Goal: Task Accomplishment & Management: Manage account settings

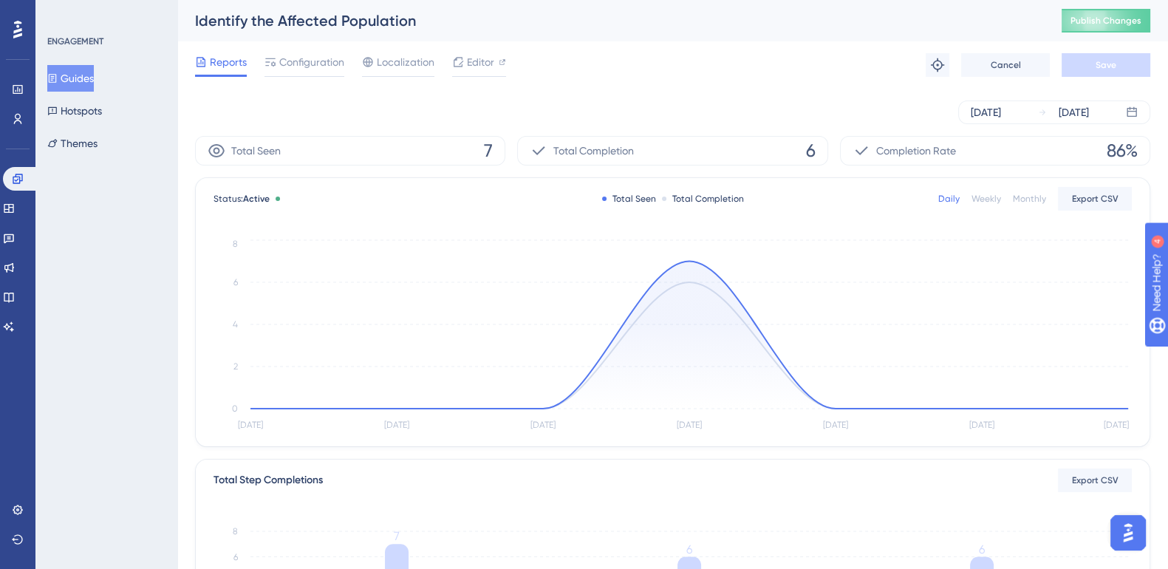
click at [81, 79] on button "Guides" at bounding box center [70, 78] width 47 height 27
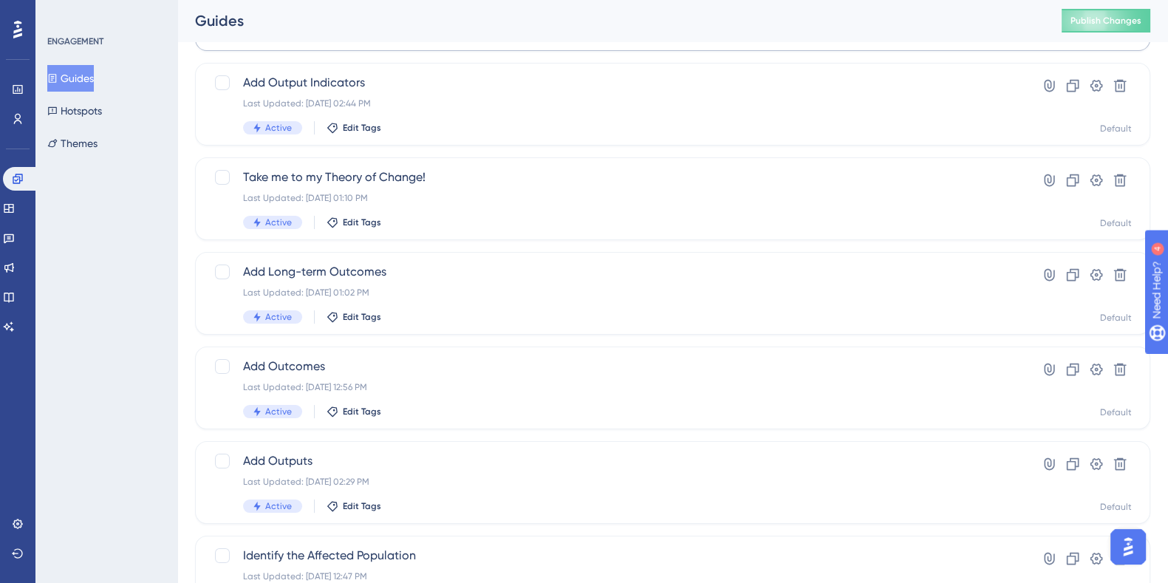
scroll to position [479, 0]
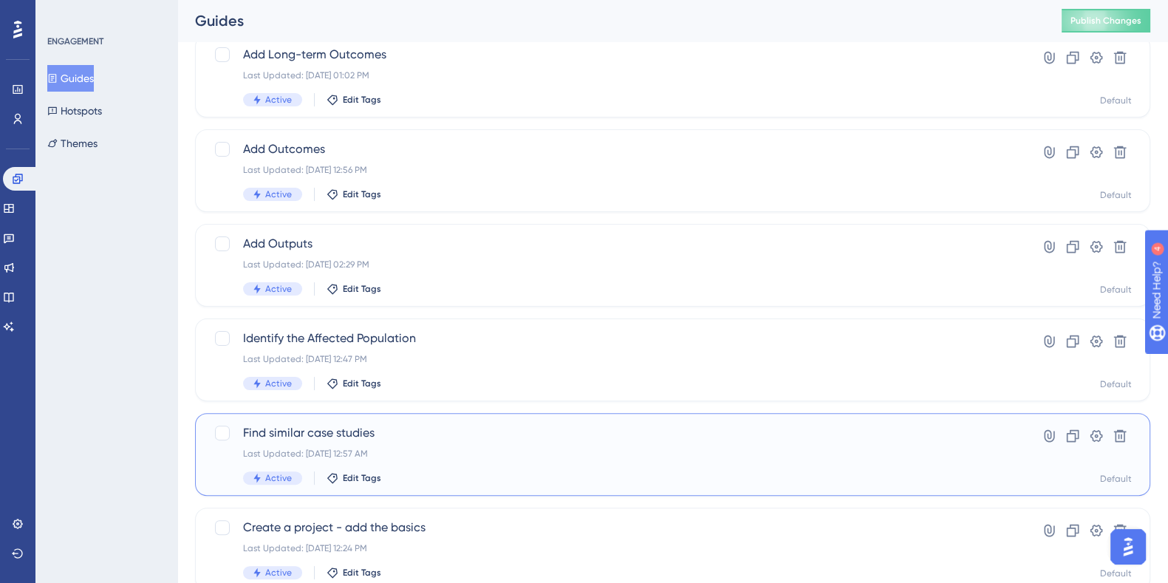
click at [325, 434] on span "Find similar case studies" at bounding box center [613, 433] width 741 height 18
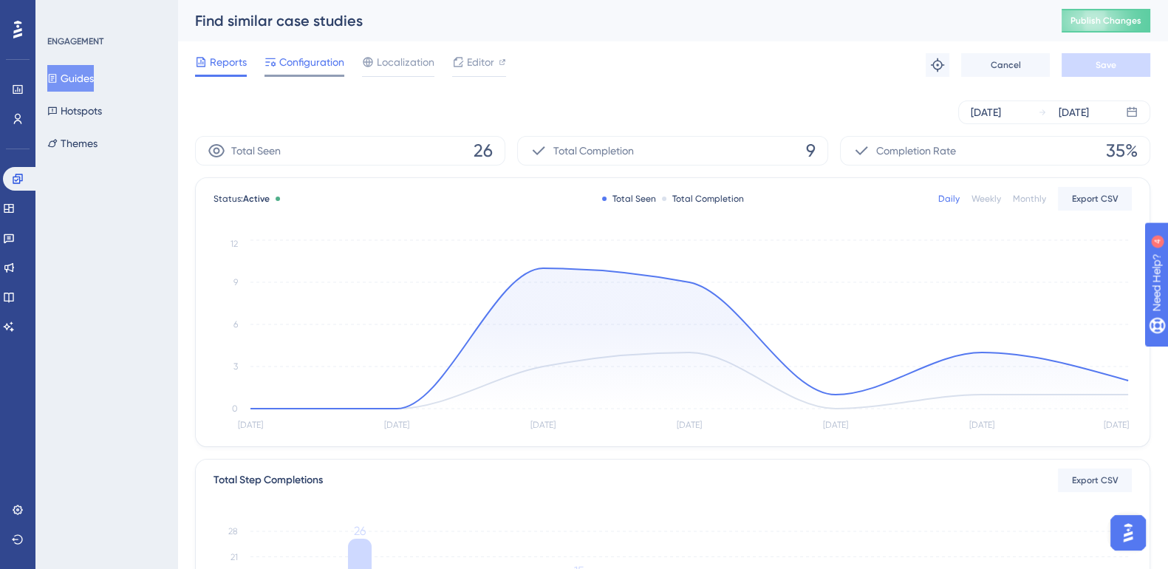
click at [311, 66] on span "Configuration" at bounding box center [311, 62] width 65 height 18
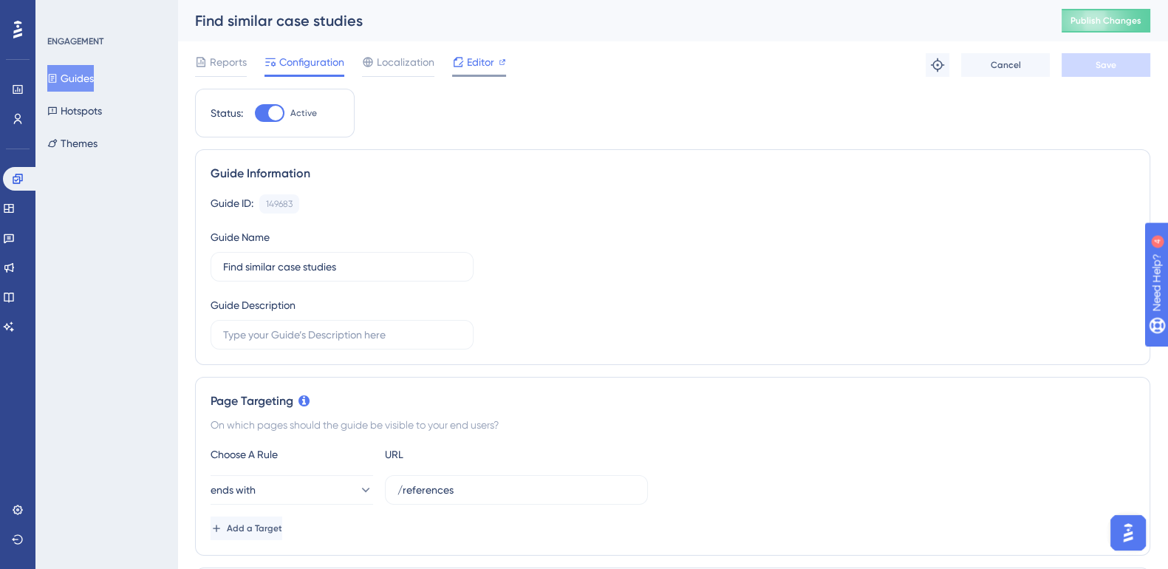
click at [473, 64] on span "Editor" at bounding box center [480, 62] width 27 height 18
click at [480, 57] on span "Editor" at bounding box center [480, 62] width 27 height 18
click at [83, 86] on button "Guides" at bounding box center [70, 78] width 47 height 27
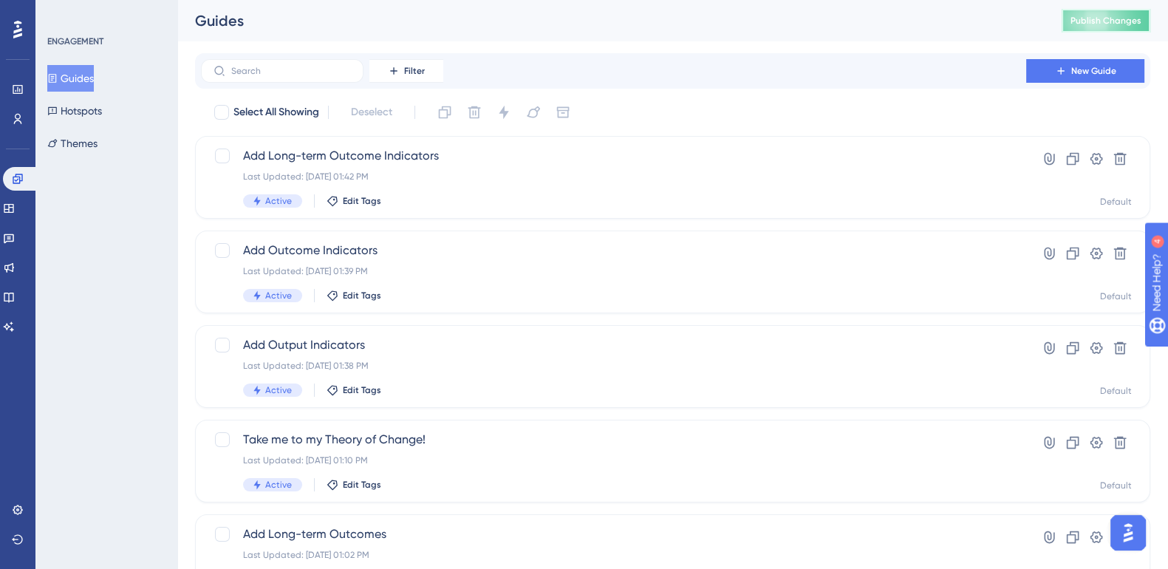
click at [1112, 20] on span "Publish Changes" at bounding box center [1105, 21] width 71 height 12
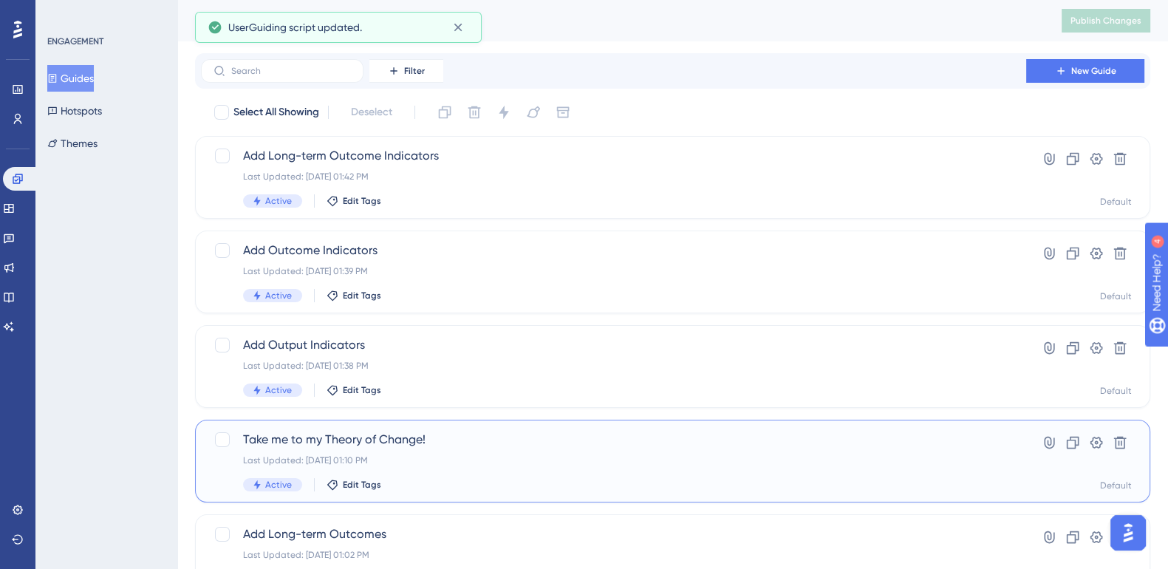
click at [372, 437] on span "Take me to my Theory of Change!" at bounding box center [613, 440] width 741 height 18
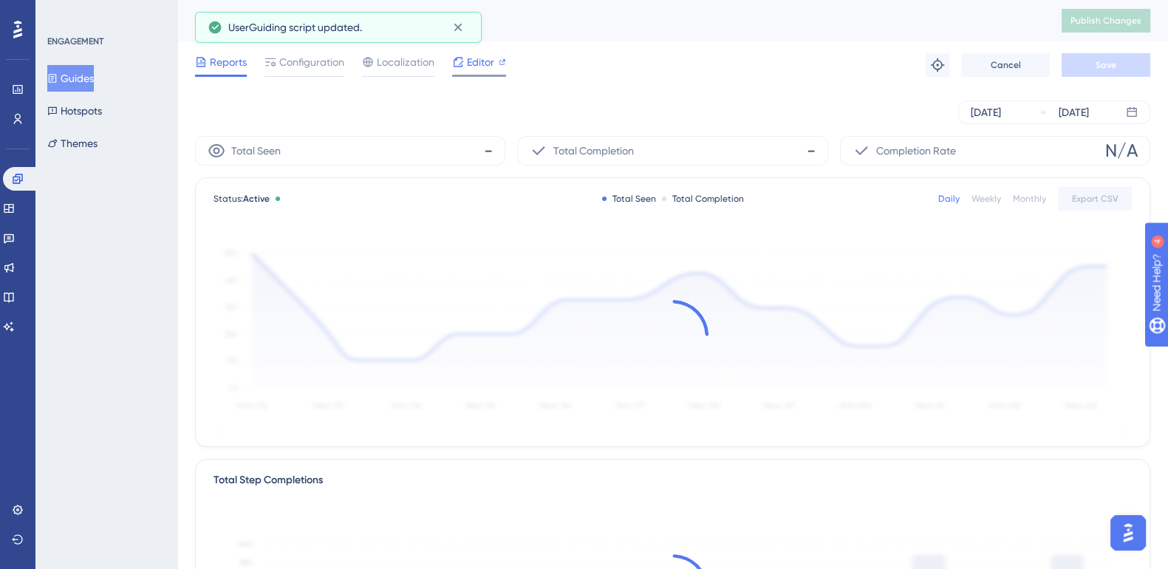
click at [476, 59] on span "Editor" at bounding box center [480, 62] width 27 height 18
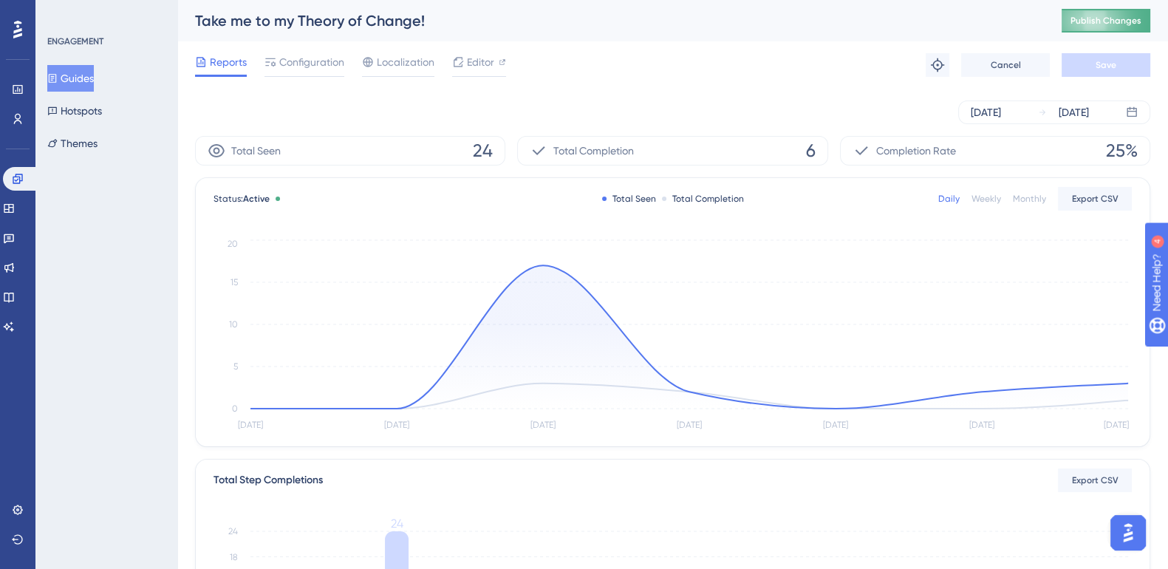
drag, startPoint x: 1106, startPoint y: 4, endPoint x: 1106, endPoint y: 20, distance: 15.5
click at [1106, 20] on div "Take me to my Theory of Change! Publish Changes" at bounding box center [672, 20] width 990 height 41
click at [1106, 20] on button "Publish Changes" at bounding box center [1105, 21] width 89 height 24
click at [476, 64] on span "Editor" at bounding box center [480, 62] width 27 height 18
click at [1126, 20] on span "Publish Changes" at bounding box center [1105, 21] width 71 height 12
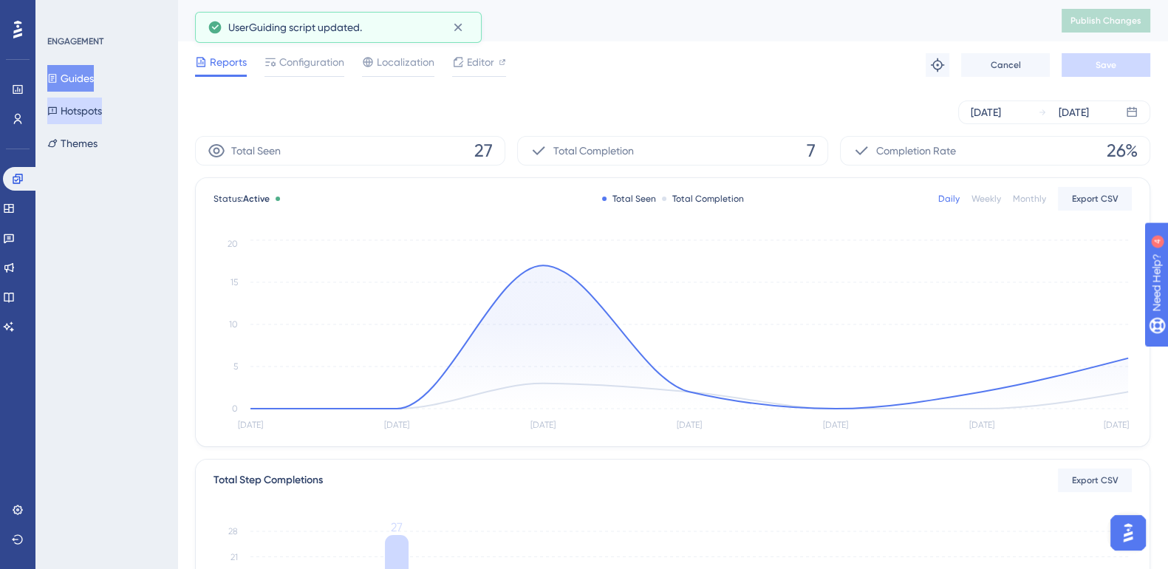
click at [73, 114] on button "Hotspots" at bounding box center [74, 110] width 55 height 27
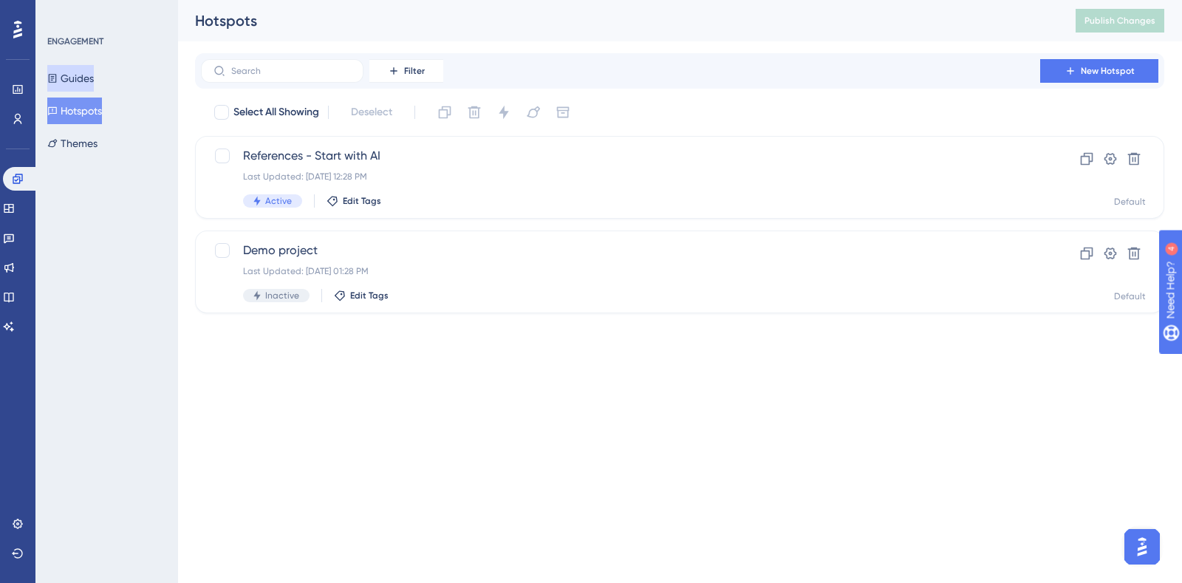
click at [81, 73] on button "Guides" at bounding box center [70, 78] width 47 height 27
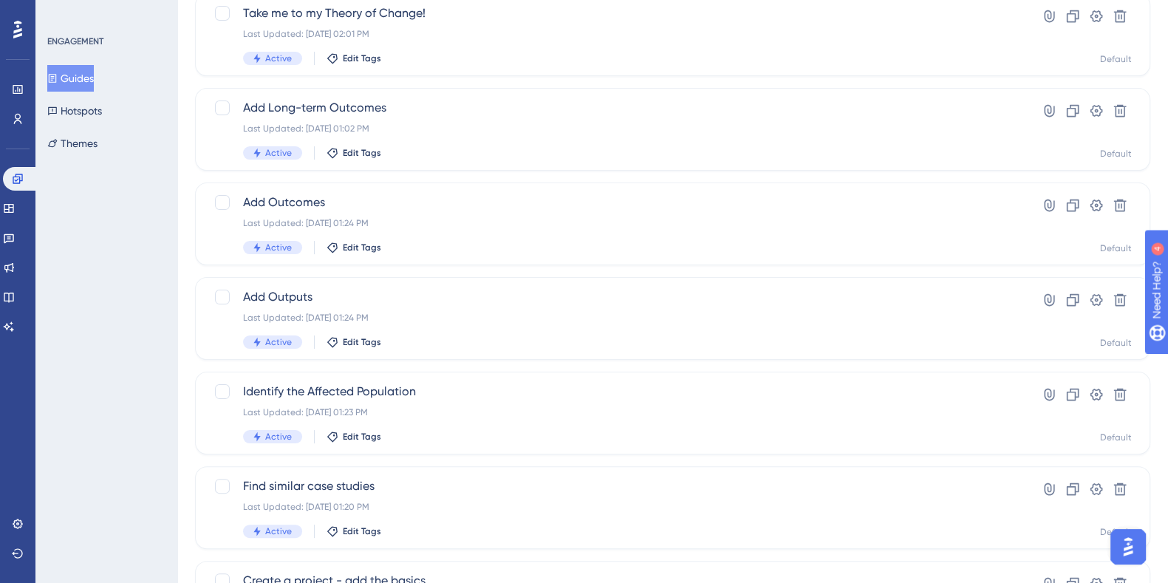
scroll to position [563, 0]
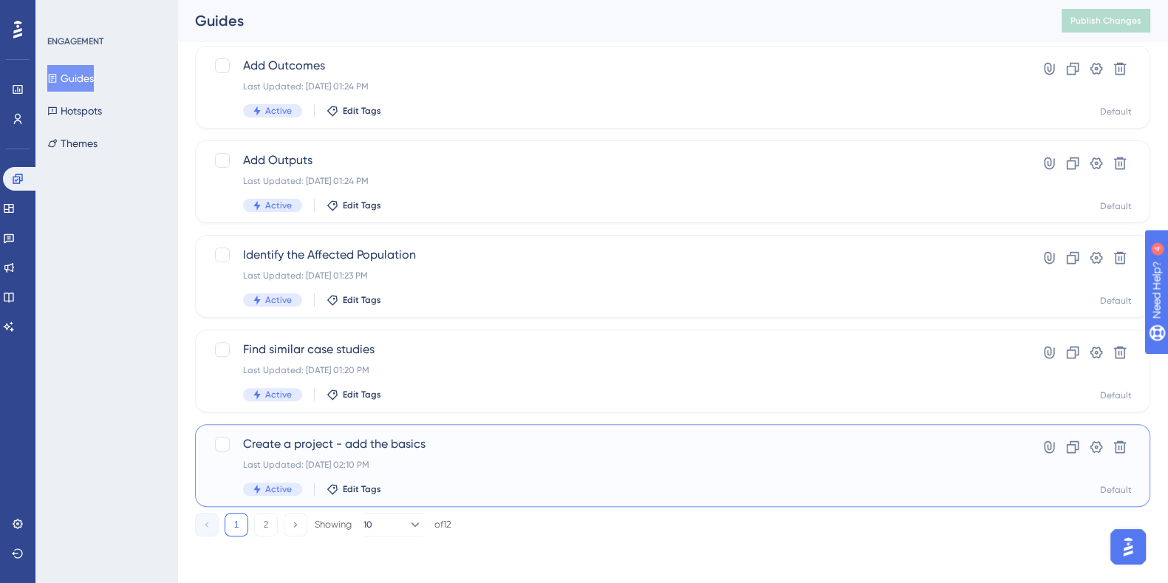
click at [377, 444] on span "Create a project - add the basics" at bounding box center [613, 444] width 741 height 18
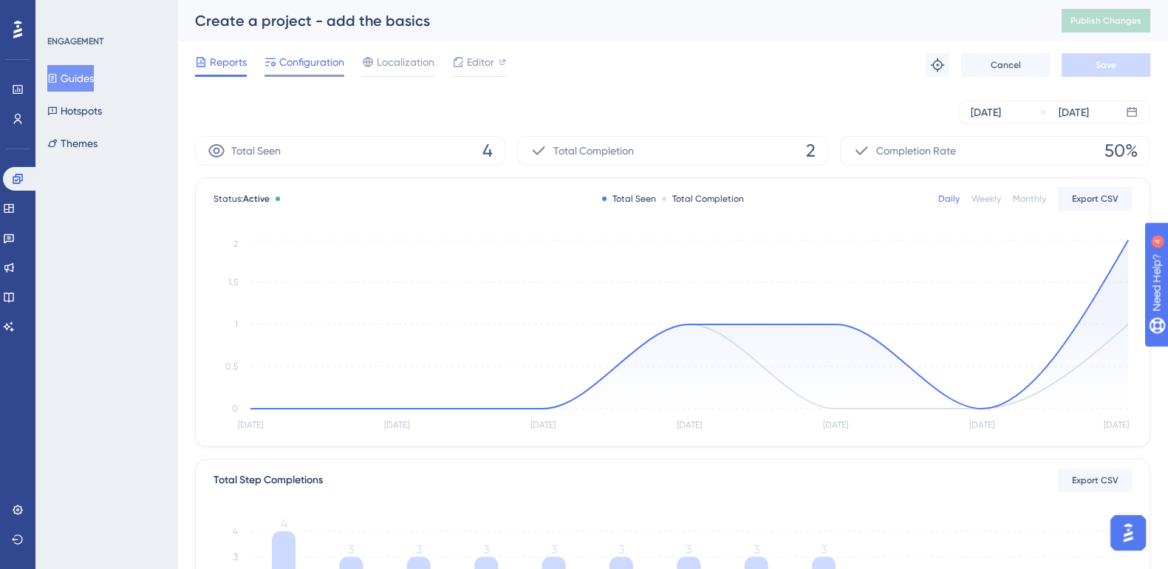
click at [316, 68] on span "Configuration" at bounding box center [311, 62] width 65 height 18
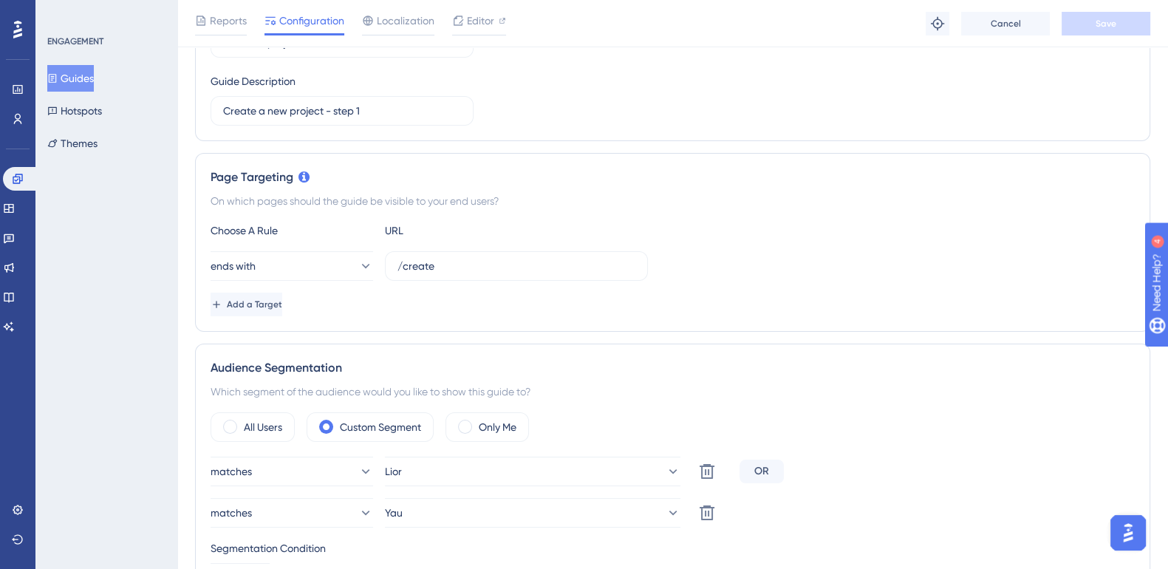
scroll to position [363, 0]
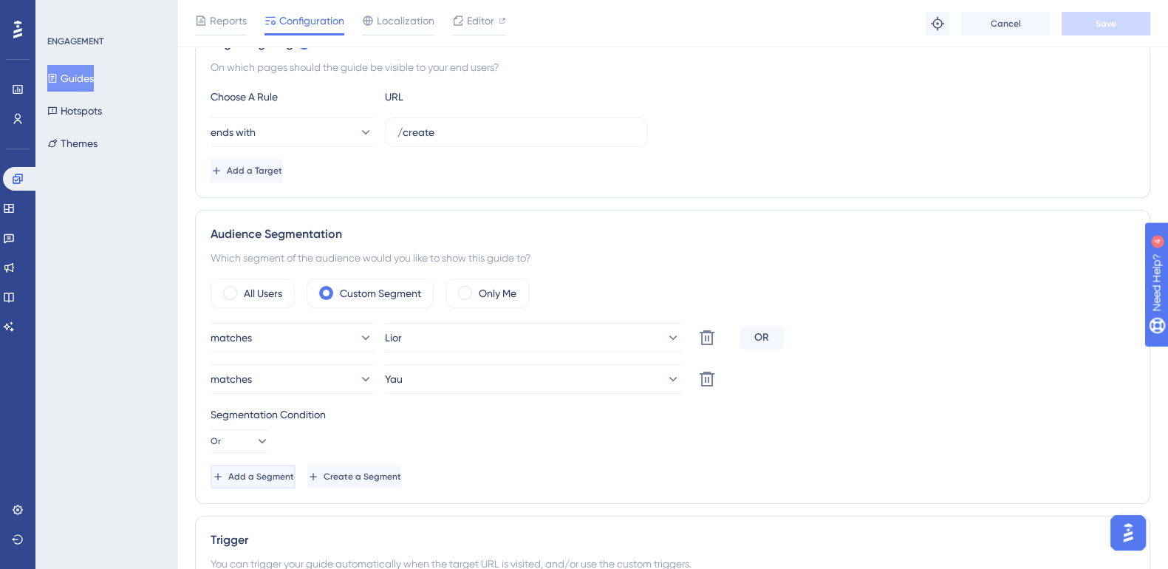
click at [294, 476] on span "Add a Segment" at bounding box center [261, 476] width 66 height 12
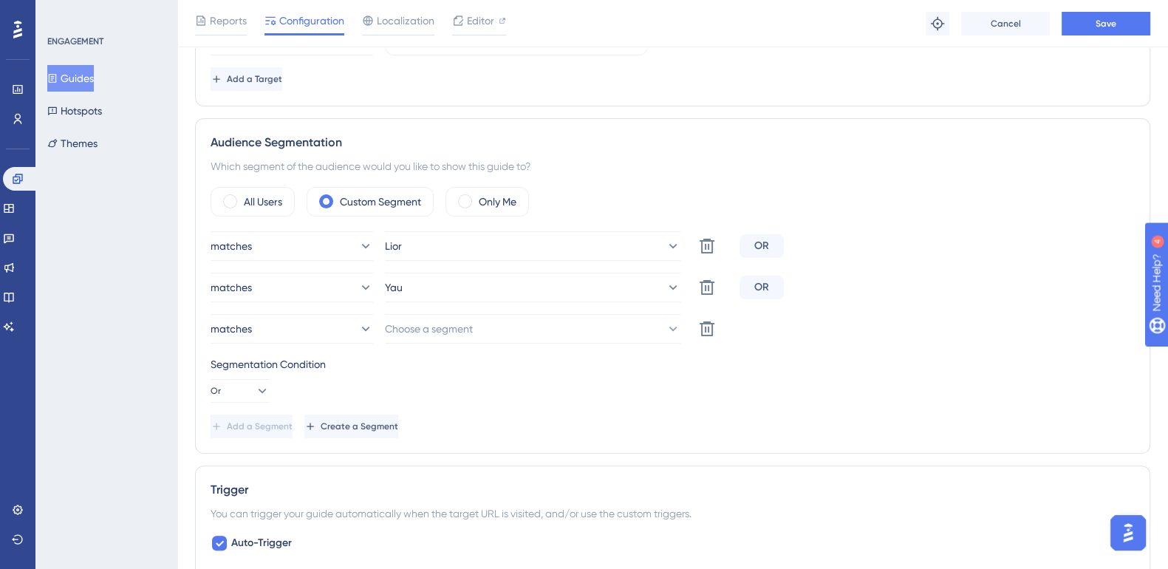
scroll to position [457, 0]
click at [516, 322] on button "Choose a segment" at bounding box center [532, 327] width 295 height 30
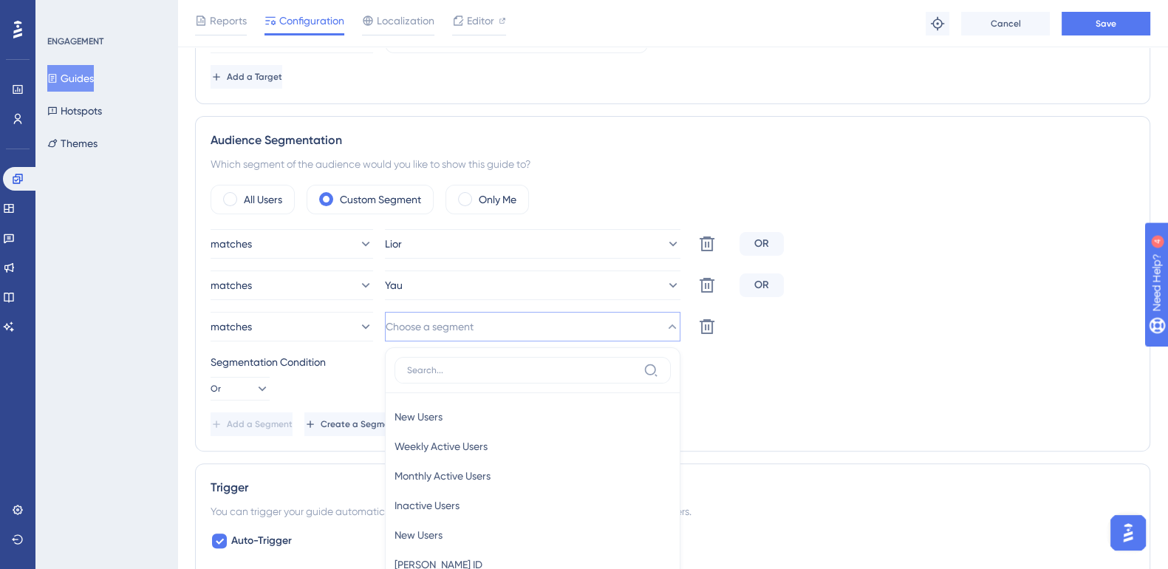
scroll to position [646, 0]
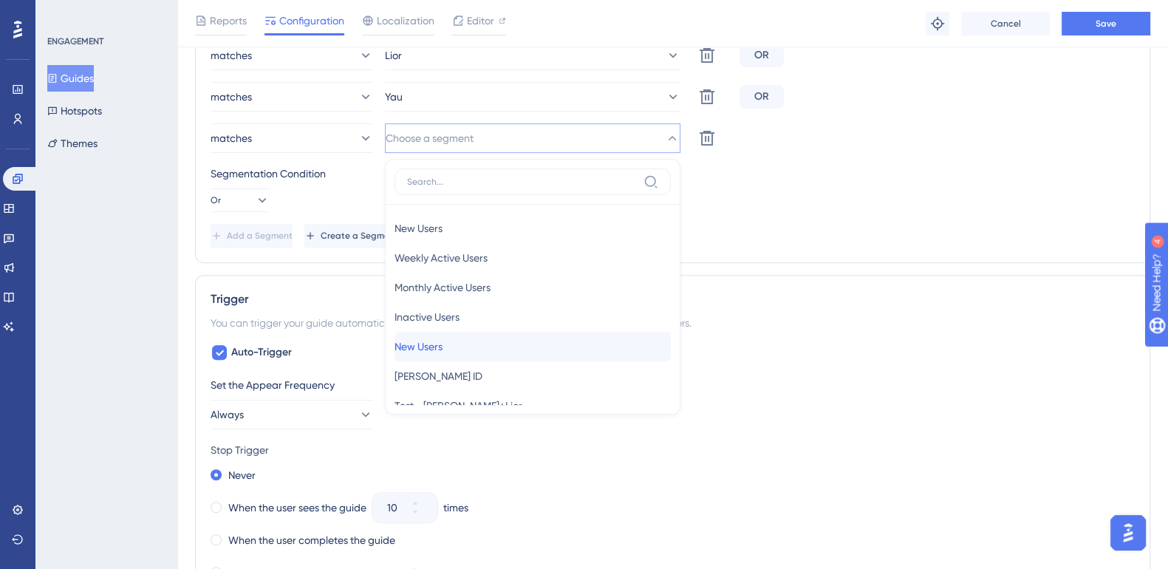
click at [504, 345] on div "New Users New Users" at bounding box center [532, 347] width 276 height 30
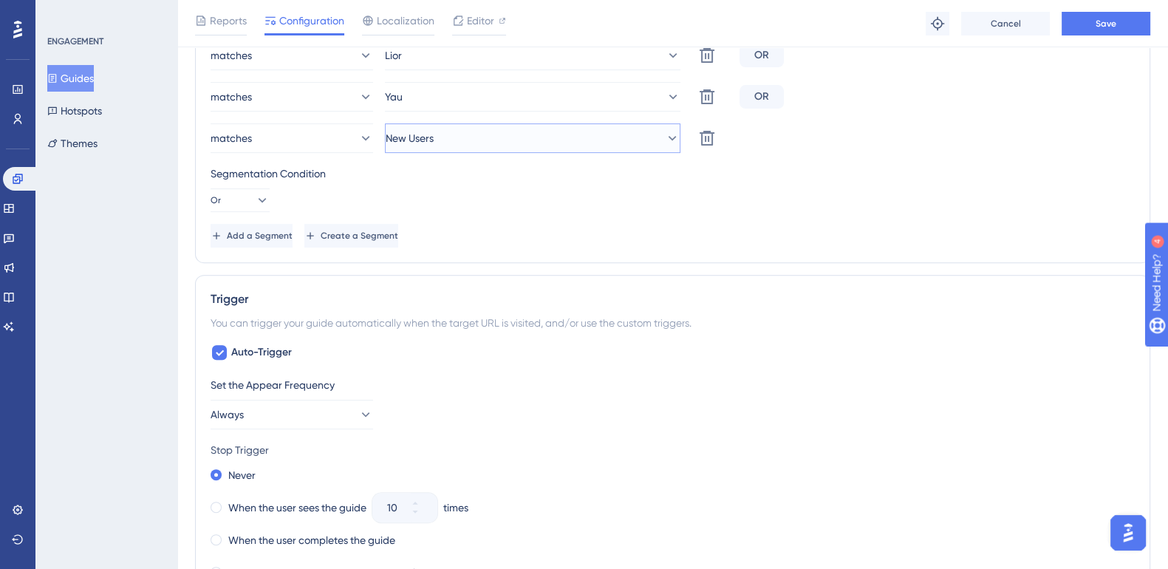
click at [665, 134] on icon at bounding box center [672, 138] width 15 height 15
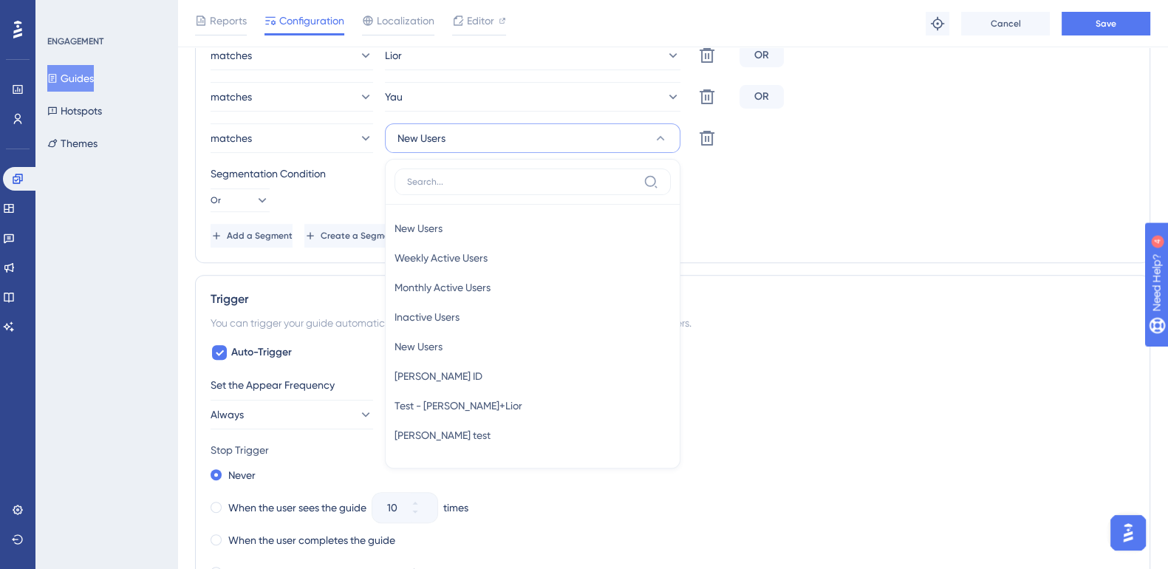
scroll to position [672, 0]
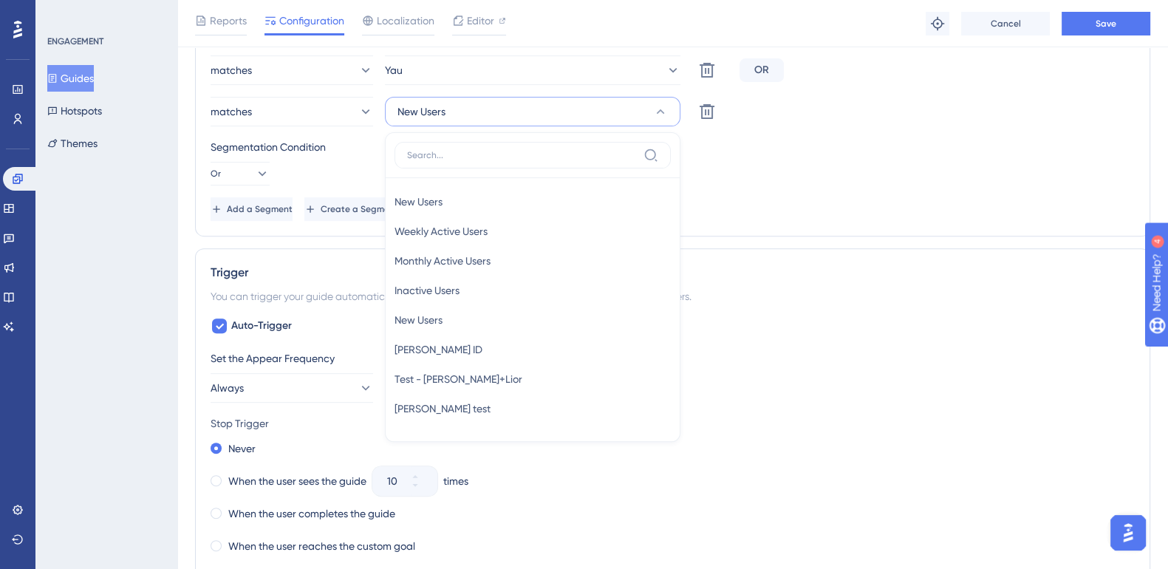
click at [877, 166] on div "Segmentation Condition Or" at bounding box center [672, 161] width 924 height 47
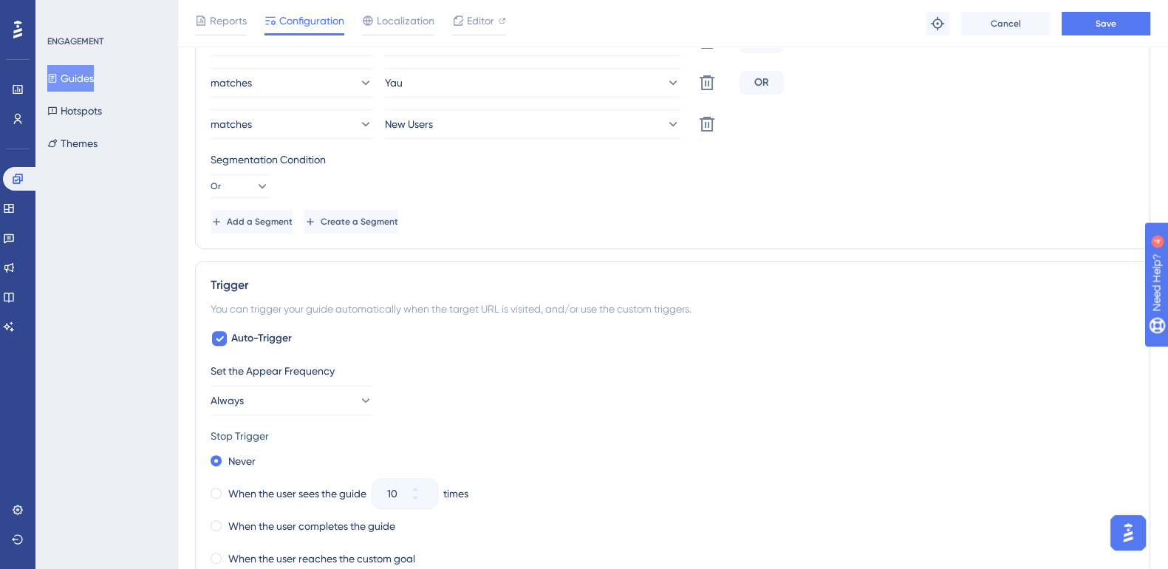
scroll to position [668, 0]
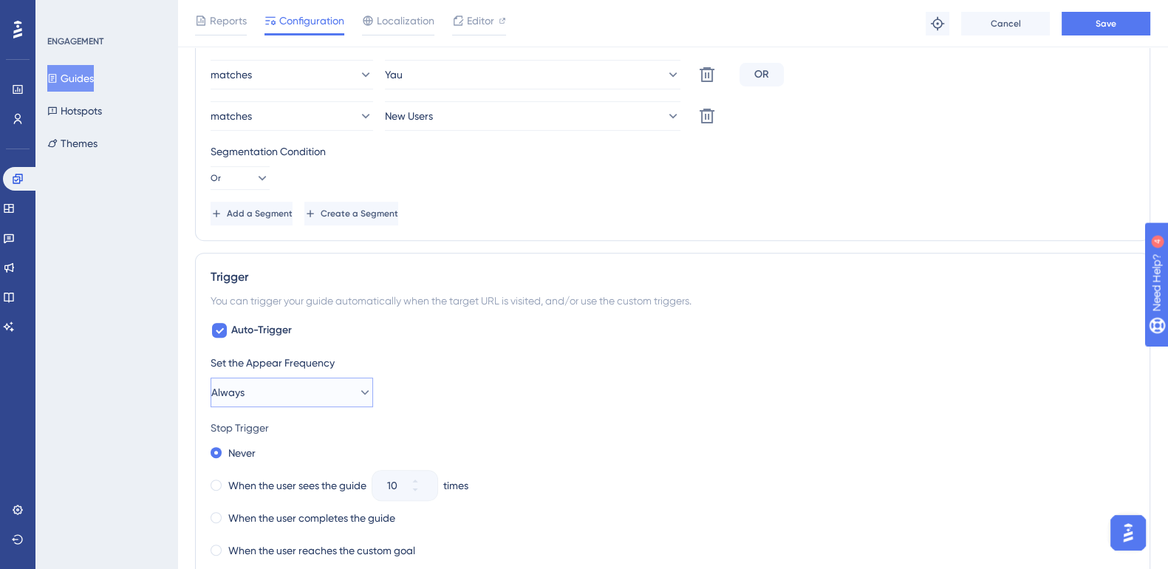
click at [284, 393] on button "Always" at bounding box center [291, 392] width 162 height 30
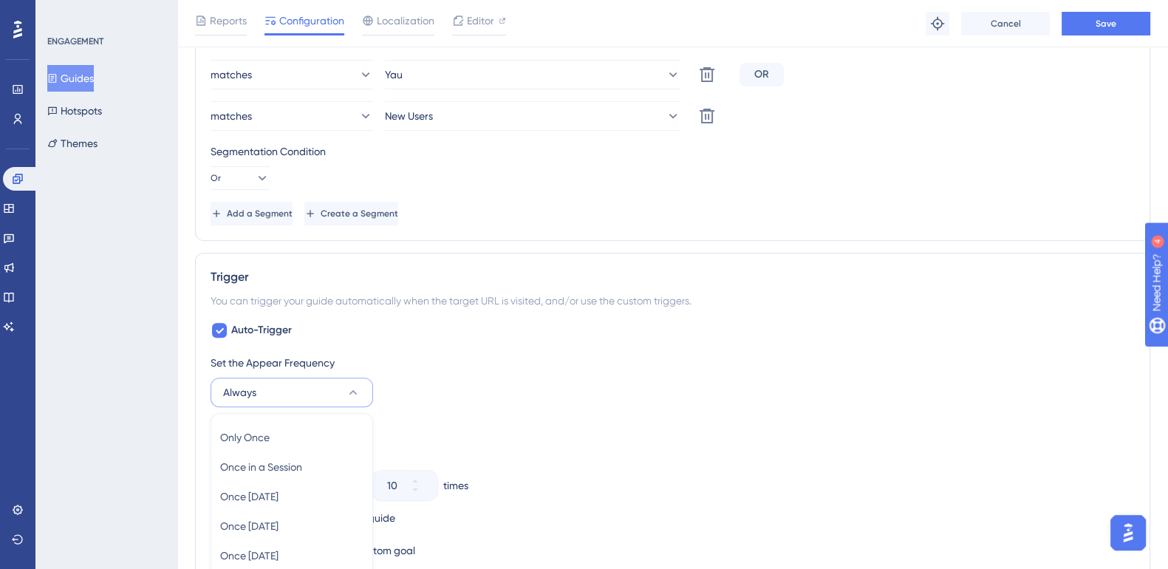
scroll to position [907, 0]
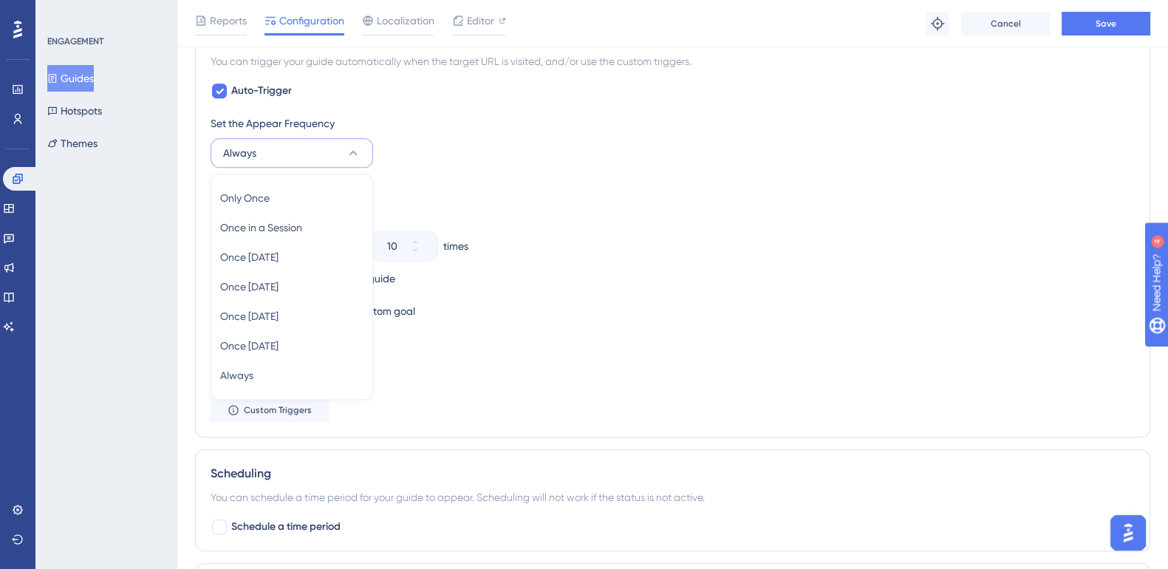
click at [587, 192] on div "Stop Trigger" at bounding box center [672, 188] width 924 height 18
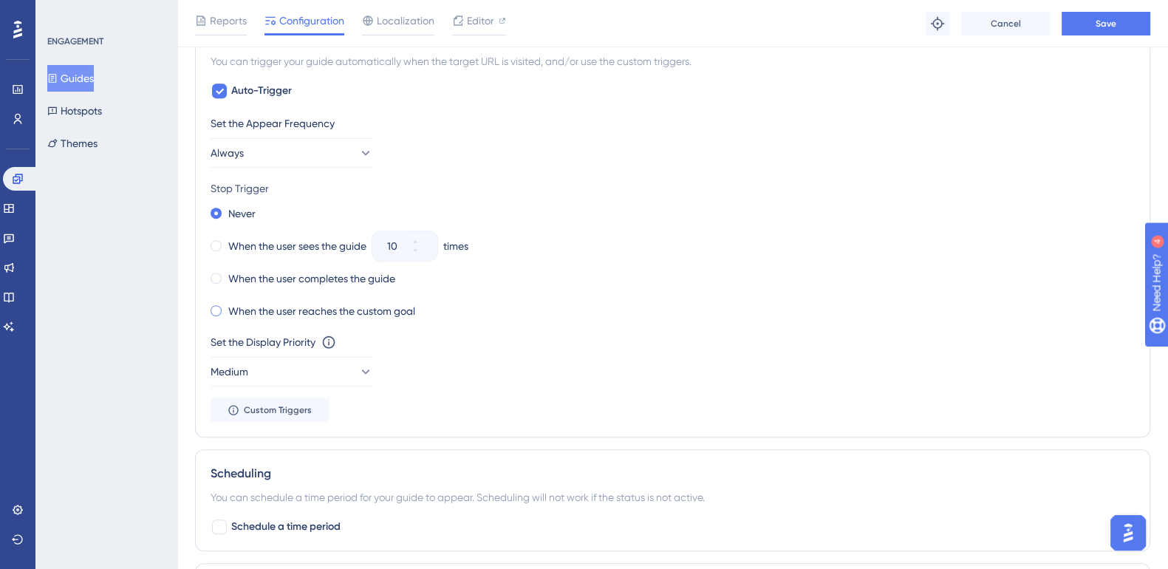
click at [220, 308] on span at bounding box center [215, 310] width 11 height 11
click at [226, 307] on input "radio" at bounding box center [226, 307] width 0 height 0
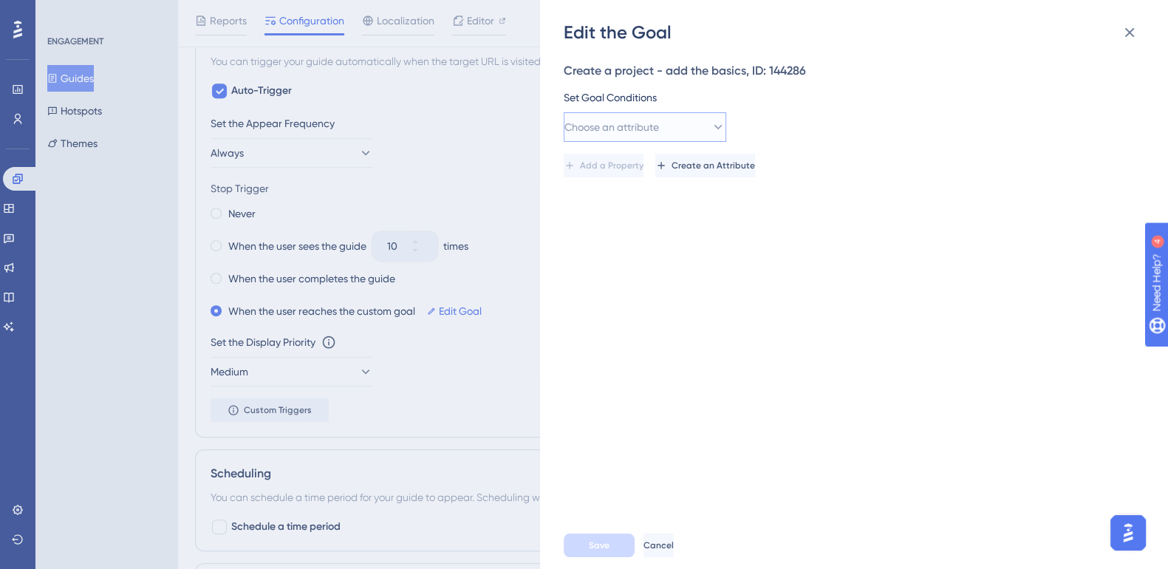
click at [629, 129] on span "Choose an attribute" at bounding box center [611, 127] width 95 height 18
click at [1126, 40] on icon at bounding box center [1129, 33] width 18 height 18
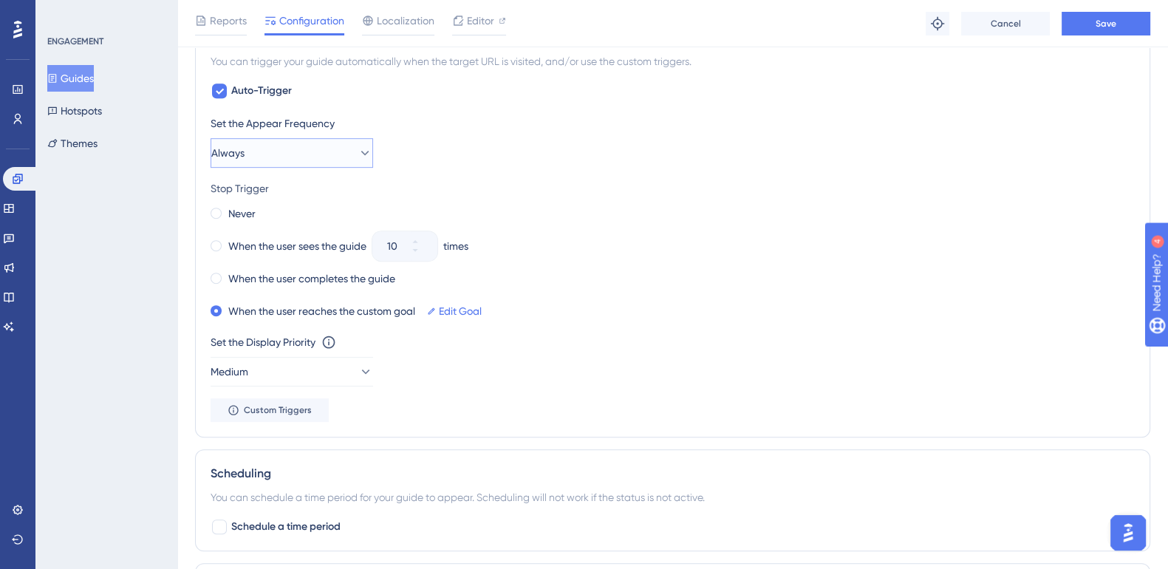
click at [360, 154] on button "Always" at bounding box center [291, 153] width 162 height 30
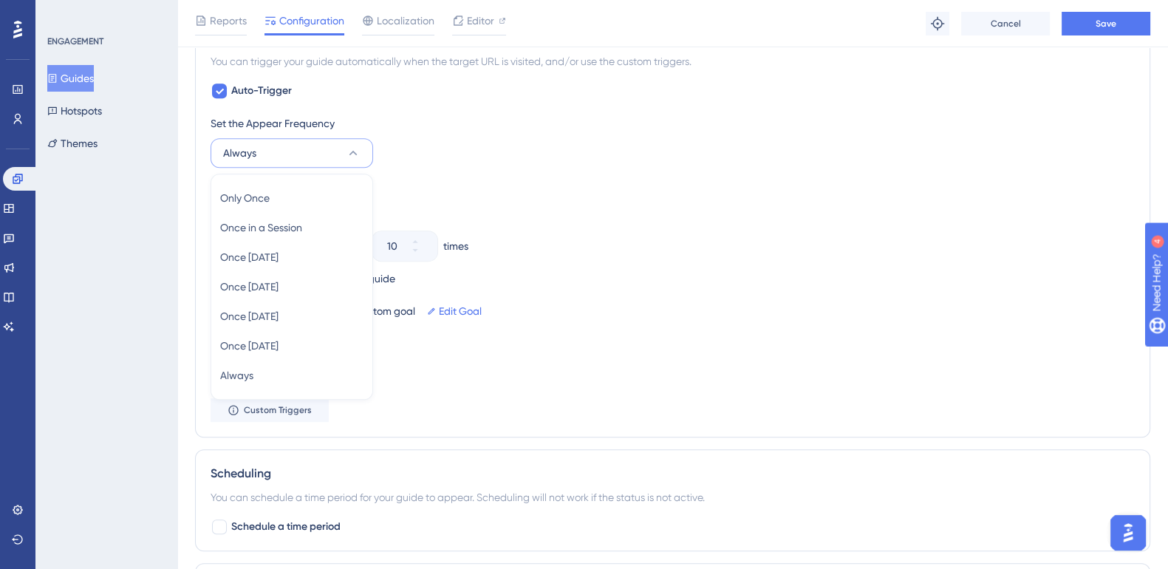
click at [499, 162] on div "Set the Appear Frequency Always Only Once Only Once Once in a Session Once in a…" at bounding box center [672, 140] width 924 height 53
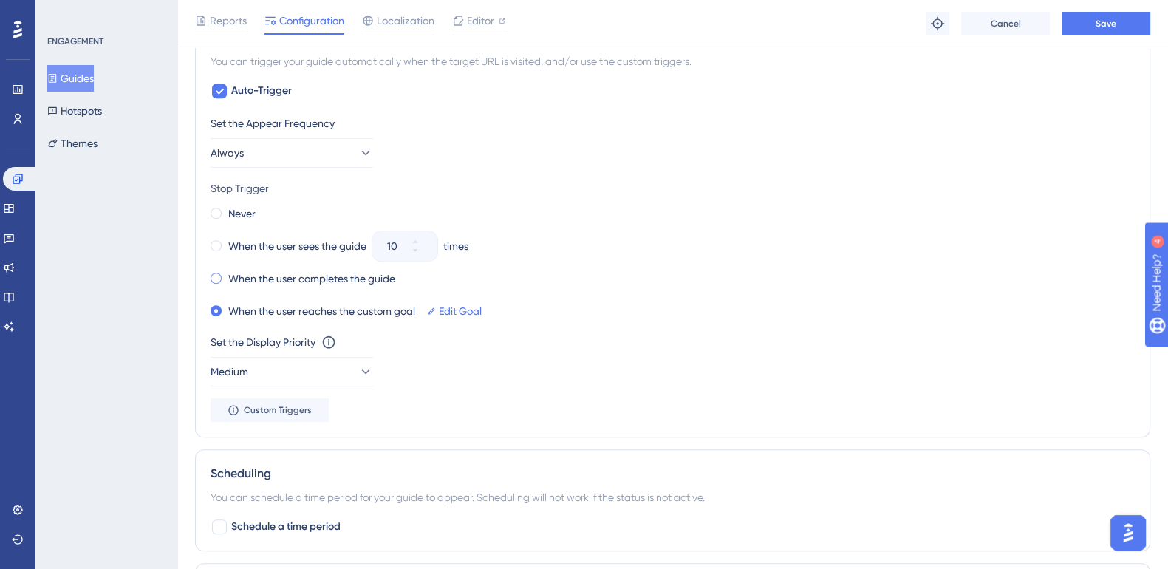
click at [213, 274] on span at bounding box center [215, 278] width 11 height 11
click at [226, 275] on input "radio" at bounding box center [226, 275] width 0 height 0
click at [292, 412] on span "Custom Triggers" at bounding box center [278, 410] width 68 height 12
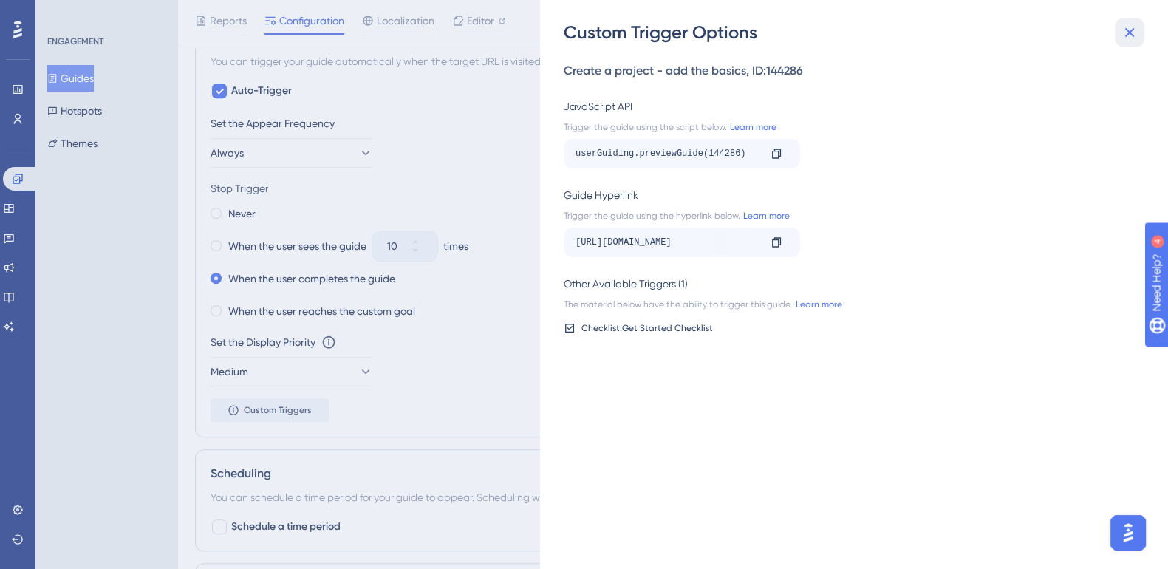
click at [1135, 33] on icon at bounding box center [1129, 33] width 18 height 18
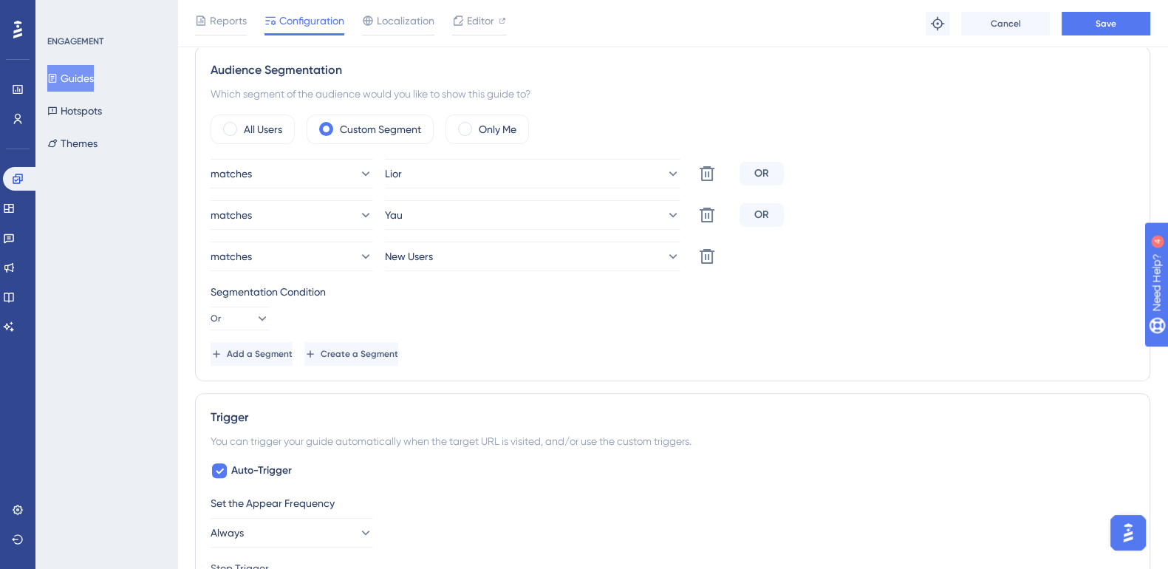
scroll to position [528, 0]
click at [1115, 26] on span "Save" at bounding box center [1105, 24] width 21 height 12
click at [92, 80] on button "Guides" at bounding box center [70, 78] width 47 height 27
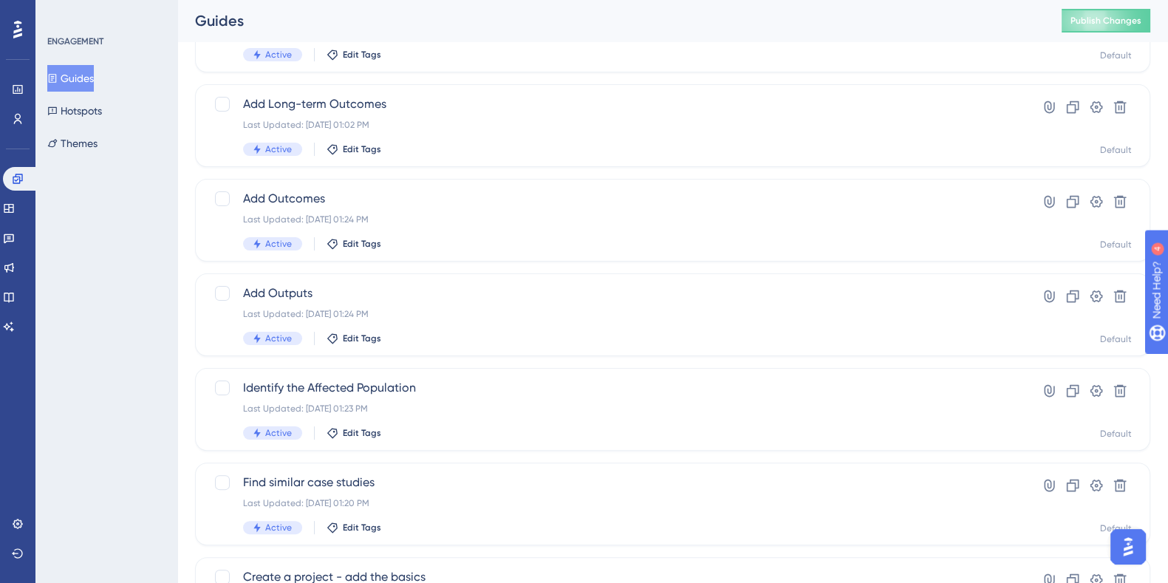
scroll to position [563, 0]
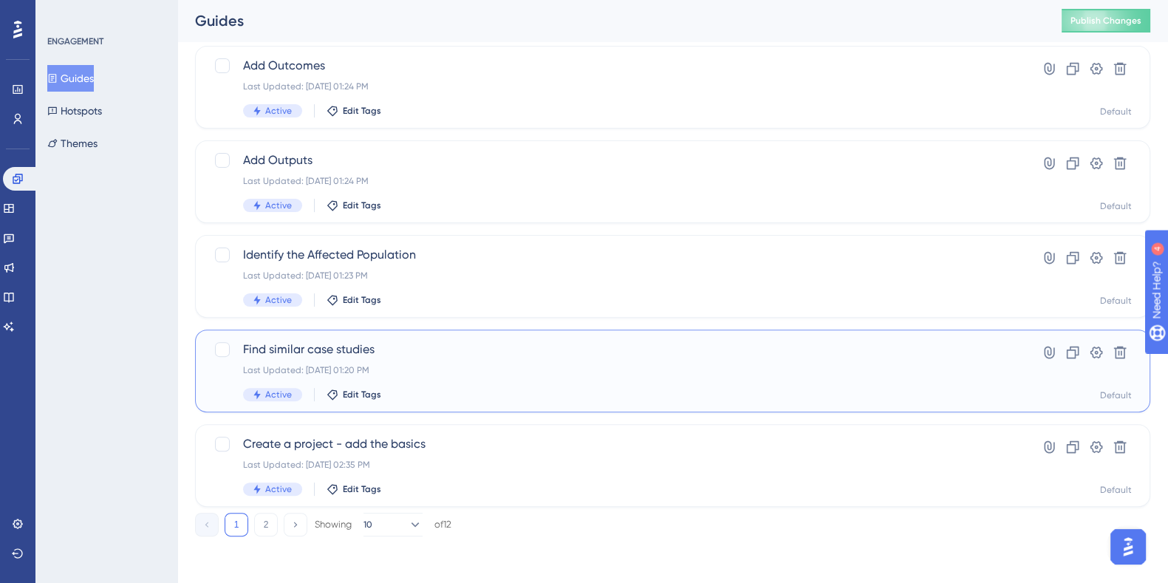
click at [317, 352] on span "Find similar case studies" at bounding box center [613, 349] width 741 height 18
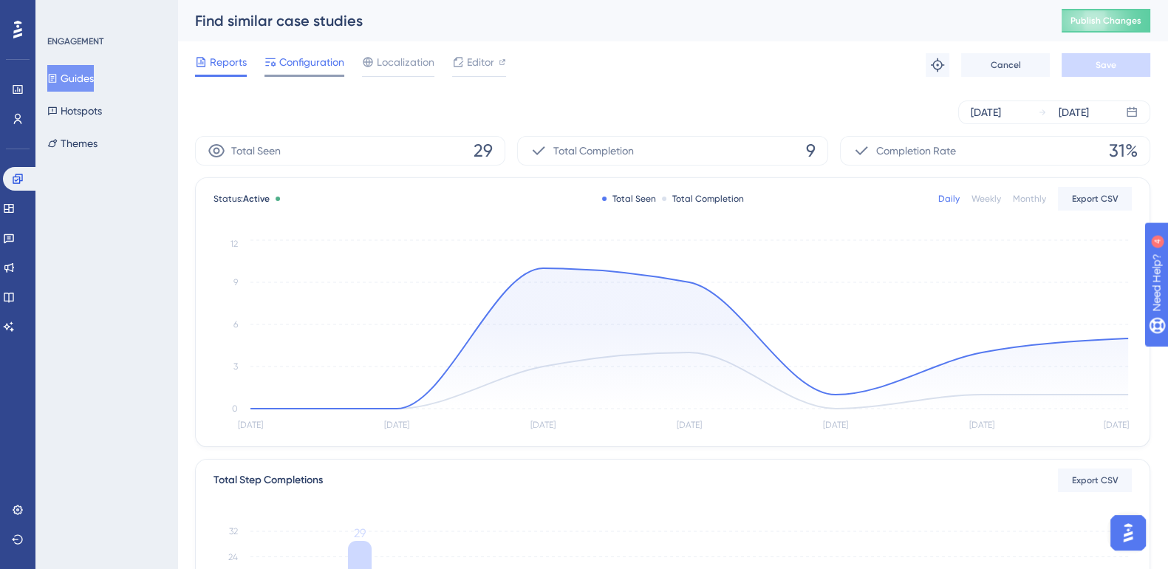
click at [313, 60] on span "Configuration" at bounding box center [311, 62] width 65 height 18
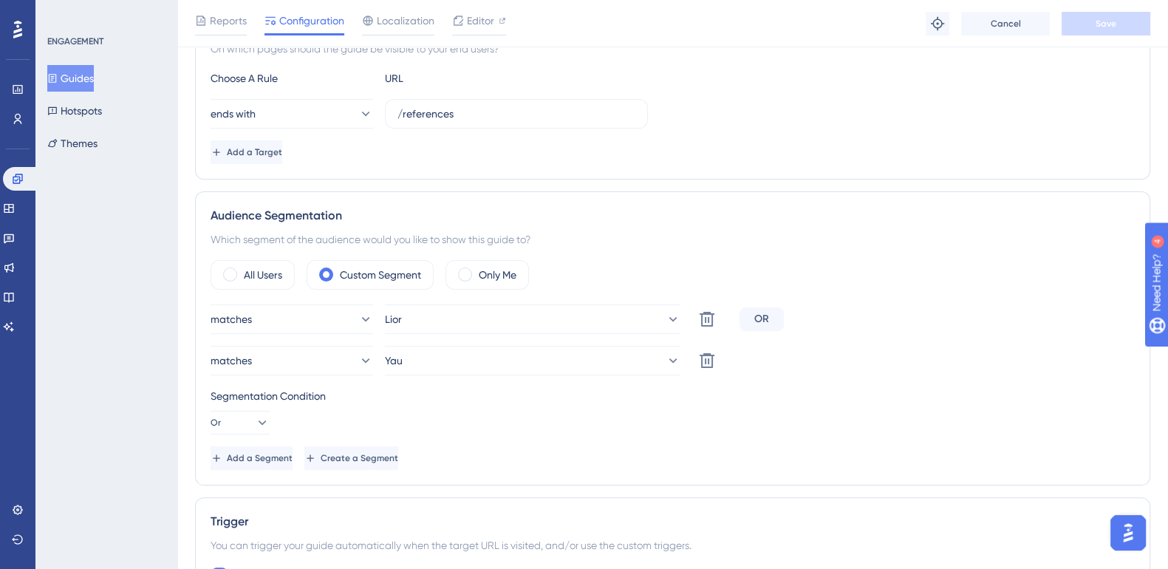
scroll to position [391, 0]
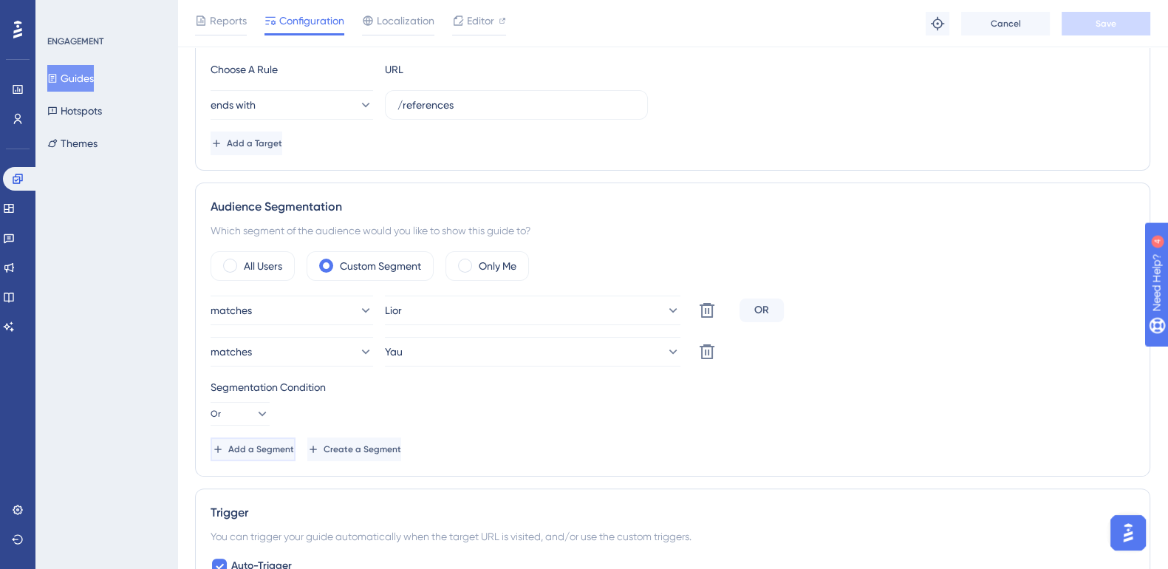
click at [293, 446] on span "Add a Segment" at bounding box center [261, 449] width 66 height 12
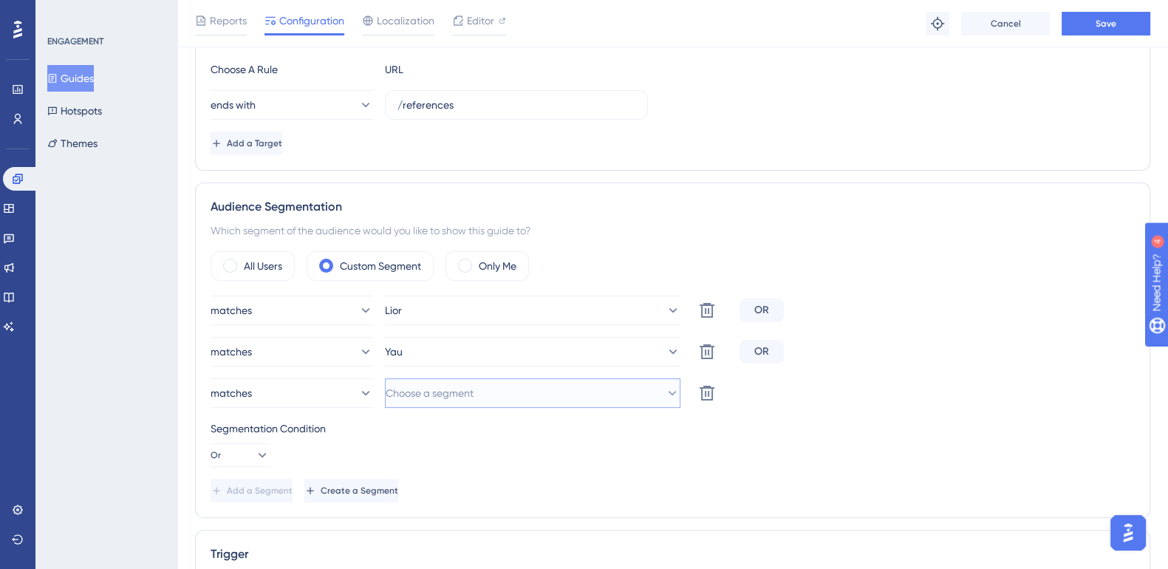
click at [522, 393] on button "Choose a segment" at bounding box center [532, 393] width 295 height 30
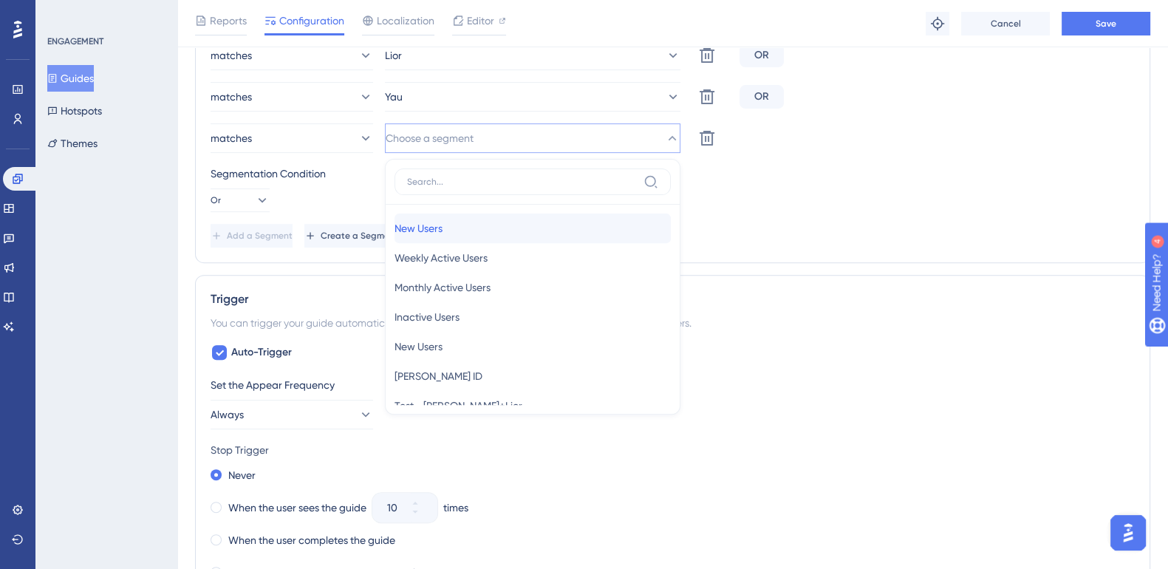
click at [499, 223] on div "New Users New Users" at bounding box center [532, 228] width 276 height 30
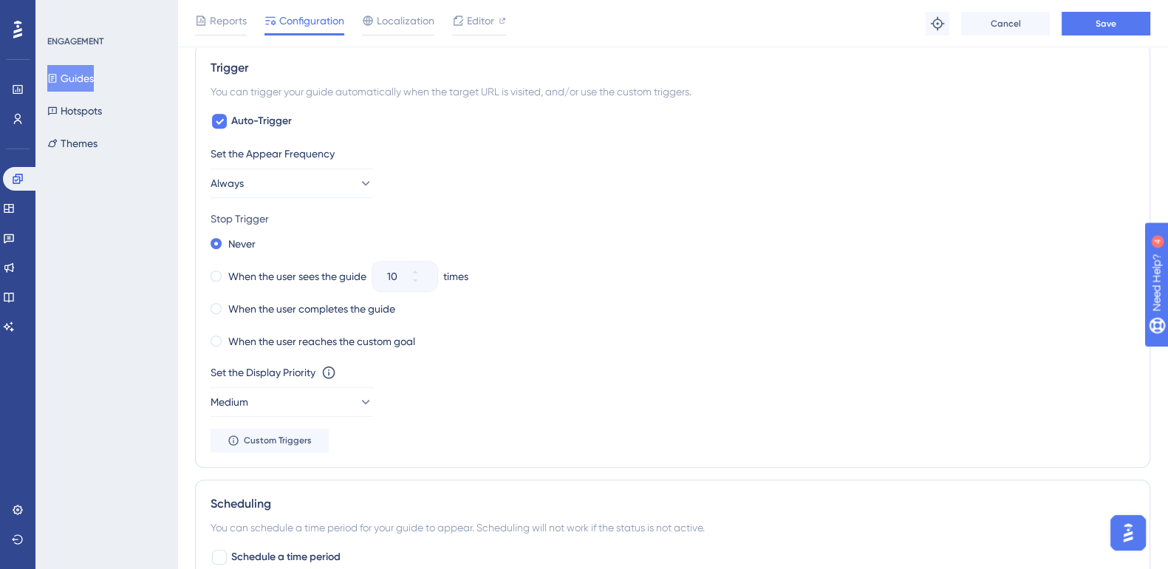
scroll to position [879, 0]
click at [218, 305] on span at bounding box center [215, 306] width 11 height 11
click at [226, 303] on input "radio" at bounding box center [226, 303] width 0 height 0
click at [1124, 24] on button "Save" at bounding box center [1105, 24] width 89 height 24
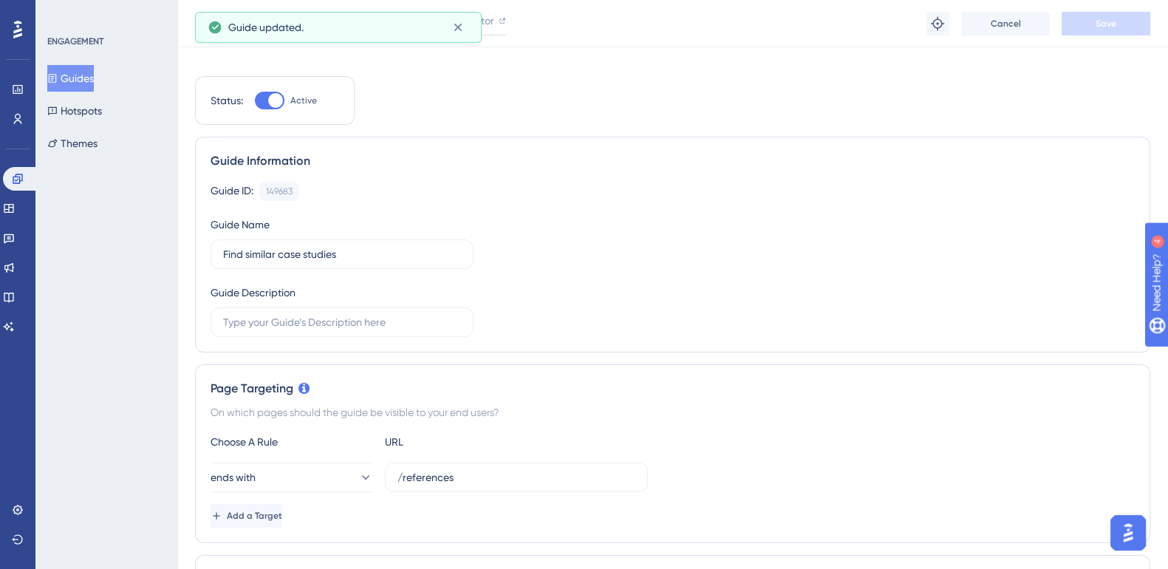
scroll to position [0, 0]
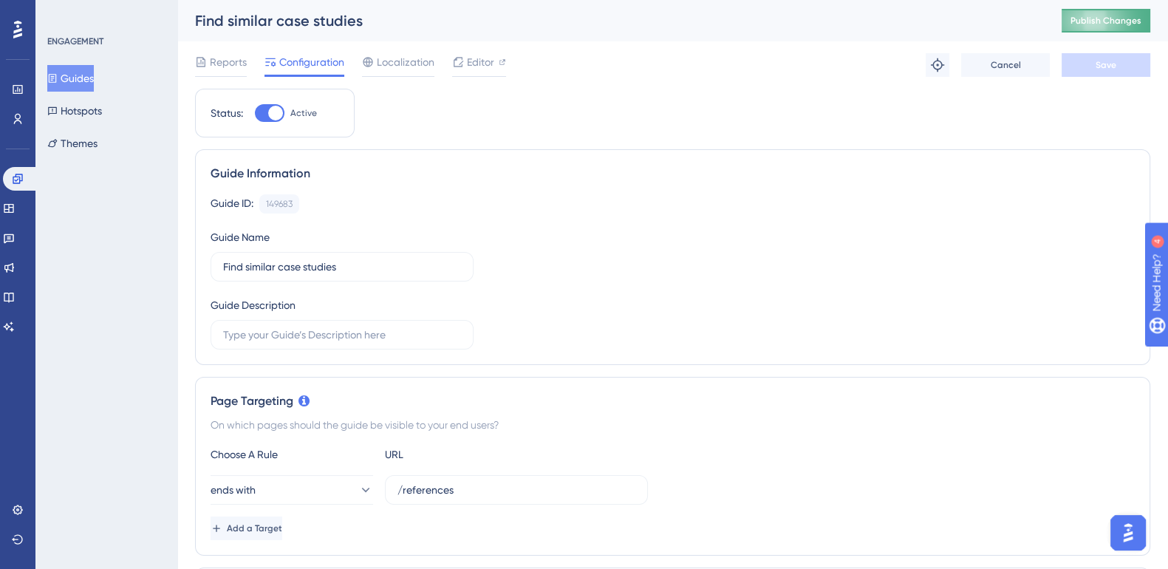
click at [1140, 23] on button "Publish Changes" at bounding box center [1105, 21] width 89 height 24
click at [86, 78] on button "Guides" at bounding box center [70, 78] width 47 height 27
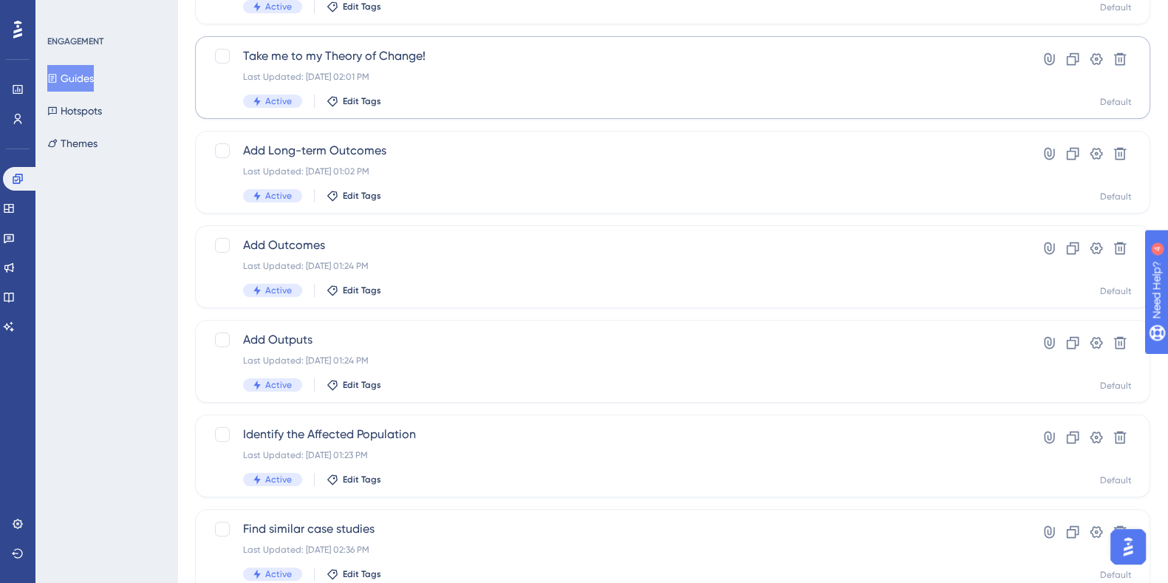
scroll to position [563, 0]
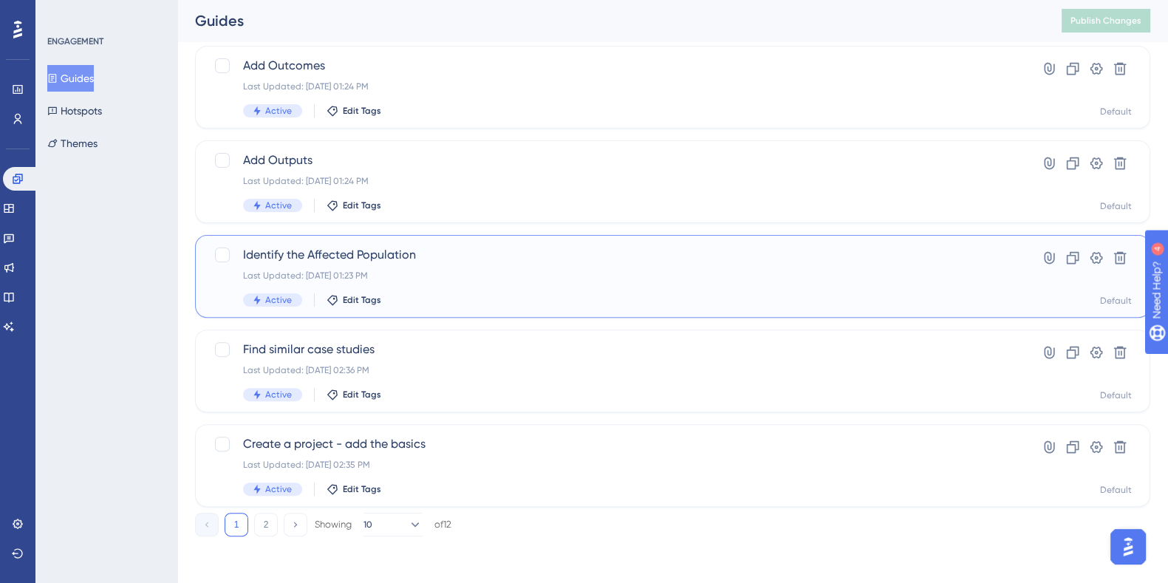
click at [314, 251] on span "Identify the Affected Population" at bounding box center [613, 255] width 741 height 18
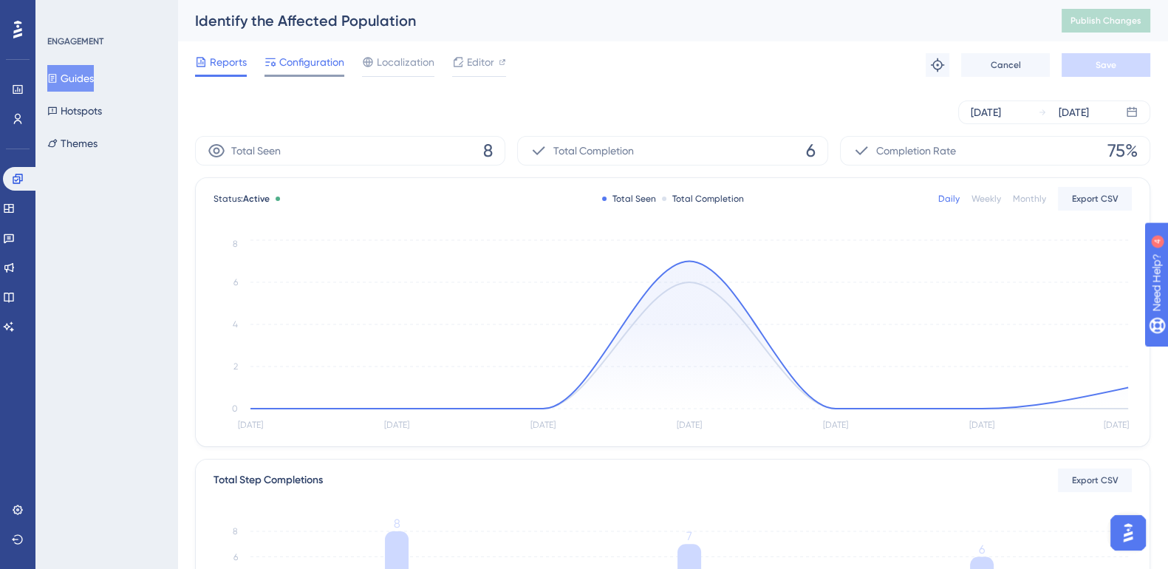
click at [310, 61] on span "Configuration" at bounding box center [311, 62] width 65 height 18
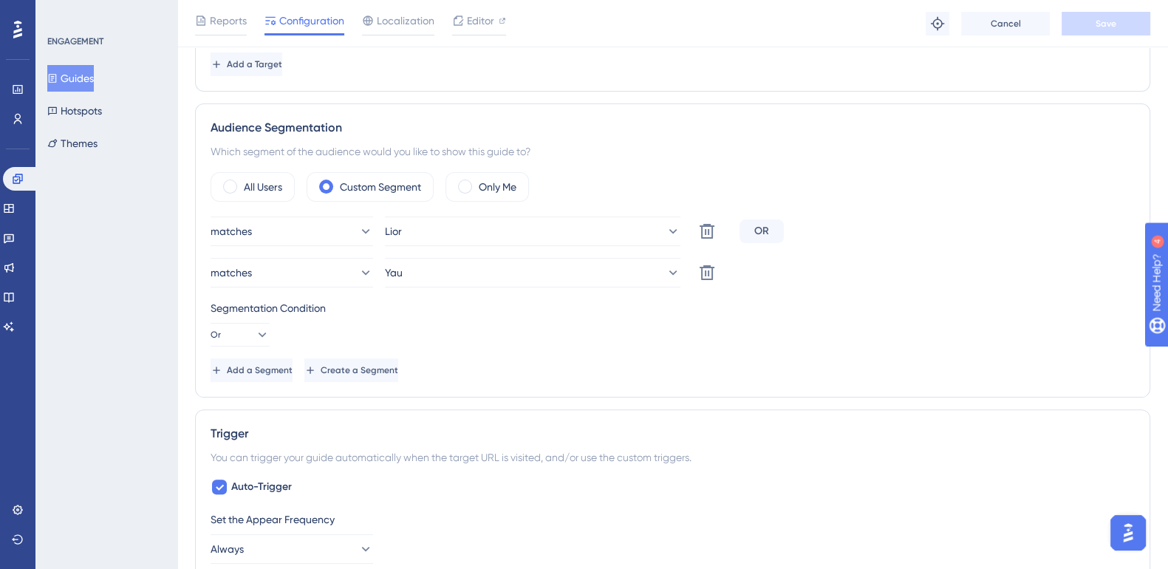
scroll to position [470, 0]
click at [295, 357] on button "Add a Segment" at bounding box center [252, 369] width 85 height 24
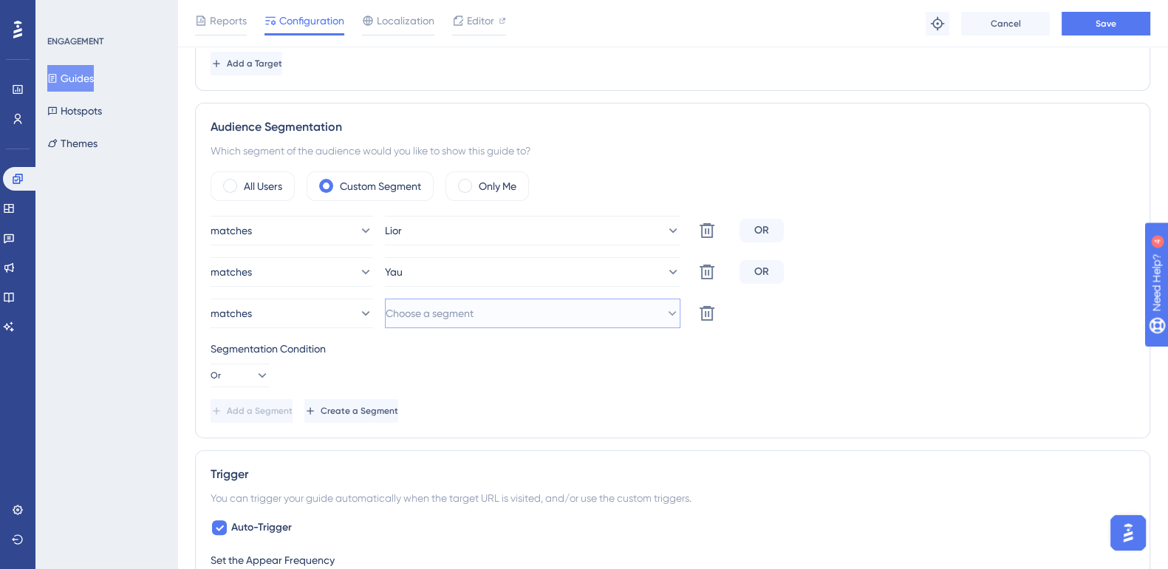
click at [473, 309] on span "Choose a segment" at bounding box center [430, 313] width 88 height 18
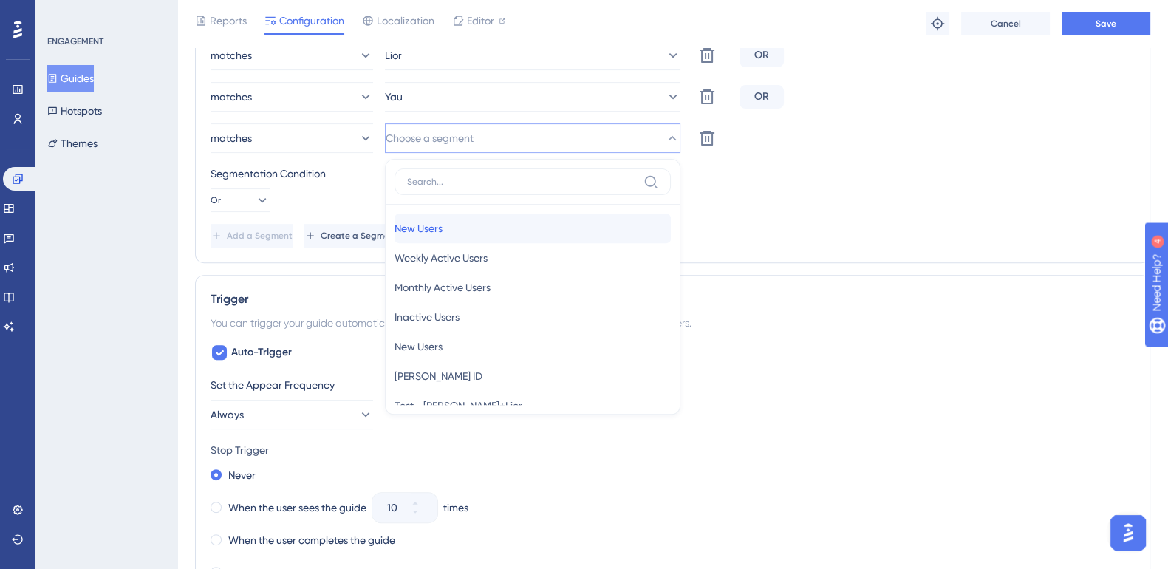
click at [489, 227] on div "New Users New Users" at bounding box center [532, 228] width 276 height 30
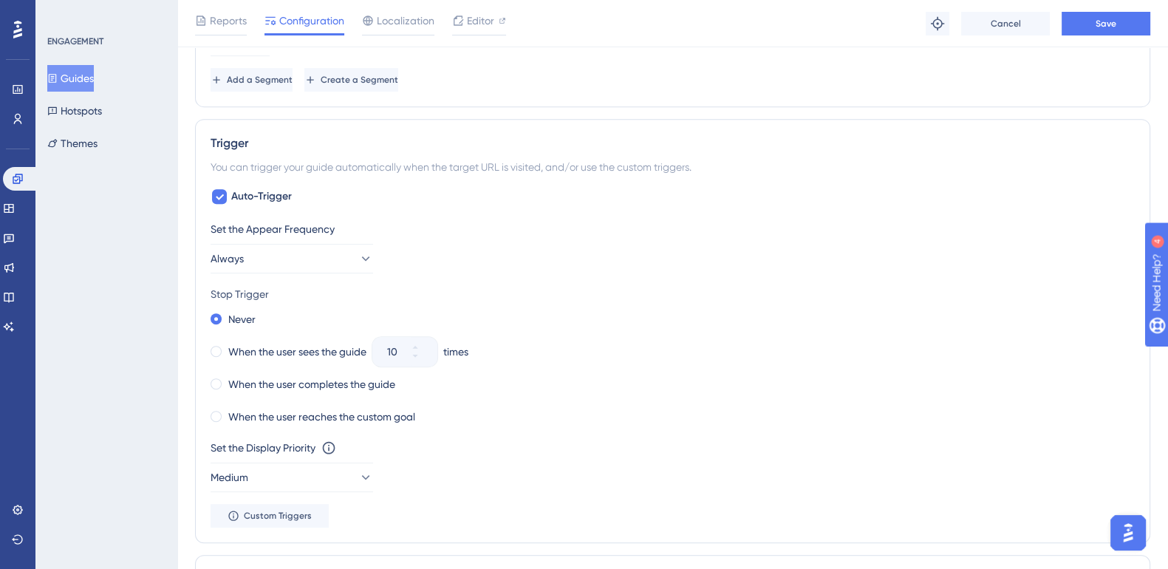
scroll to position [802, 0]
click at [210, 386] on div "When the user completes the guide" at bounding box center [302, 383] width 185 height 21
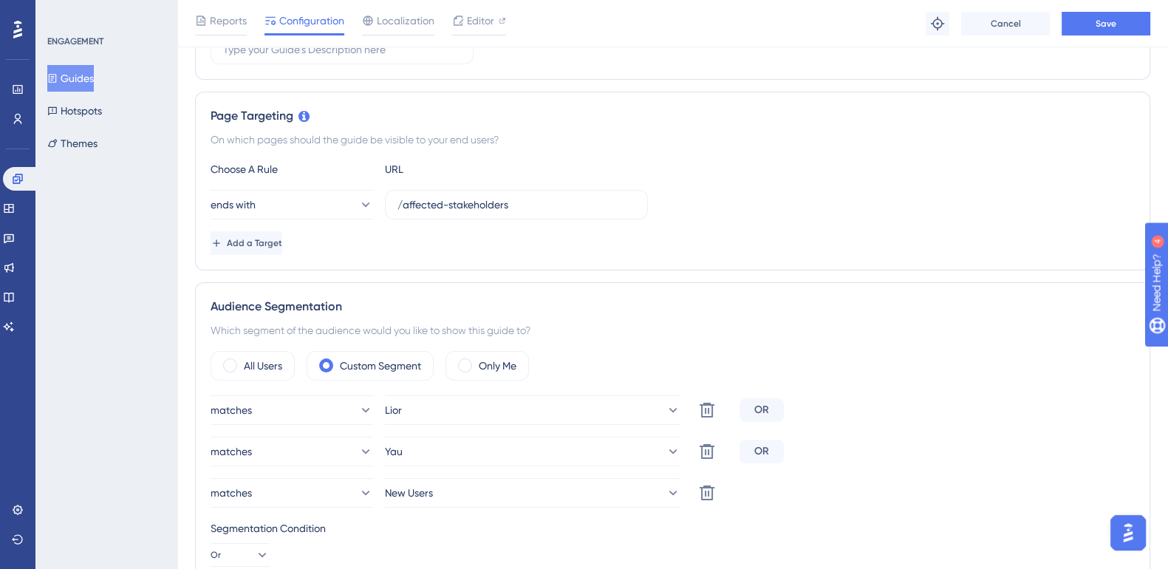
scroll to position [0, 0]
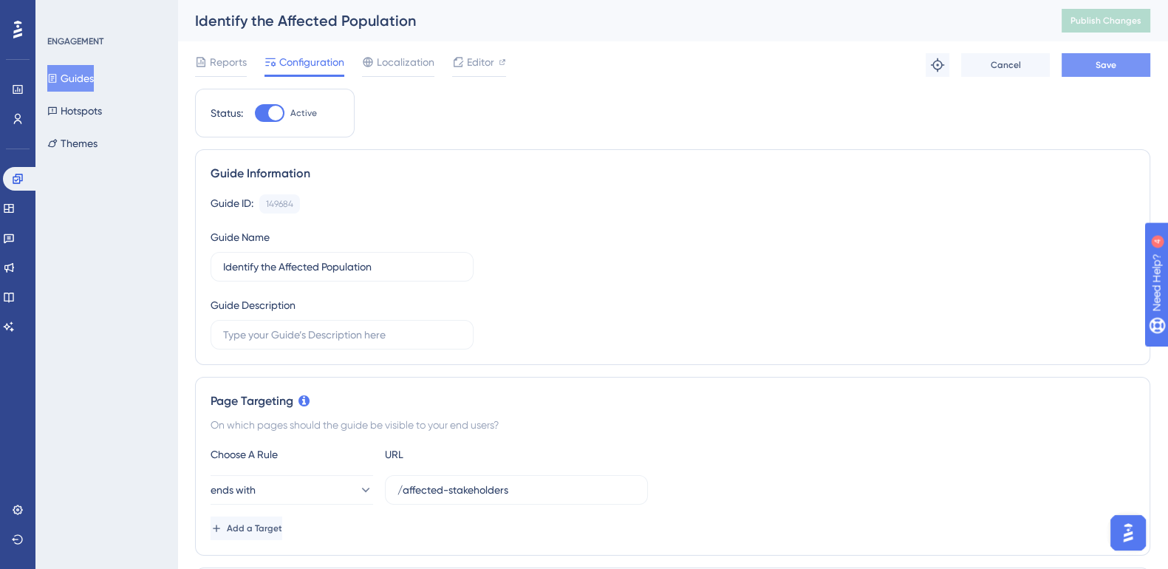
click at [1123, 66] on button "Save" at bounding box center [1105, 65] width 89 height 24
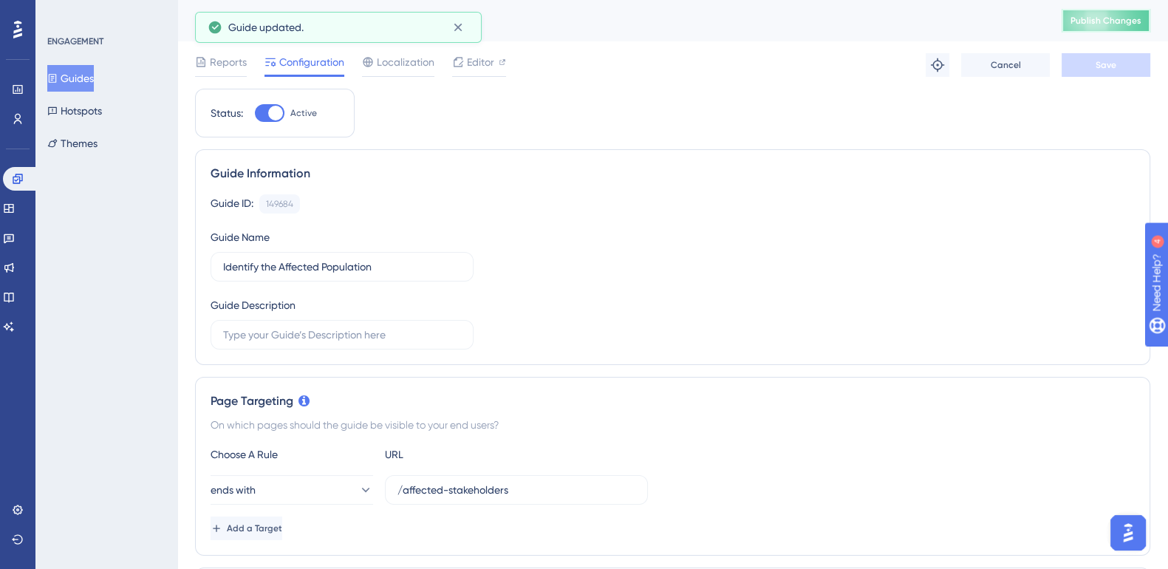
click at [1132, 31] on button "Publish Changes" at bounding box center [1105, 21] width 89 height 24
click at [484, 53] on span "Editor" at bounding box center [480, 62] width 27 height 18
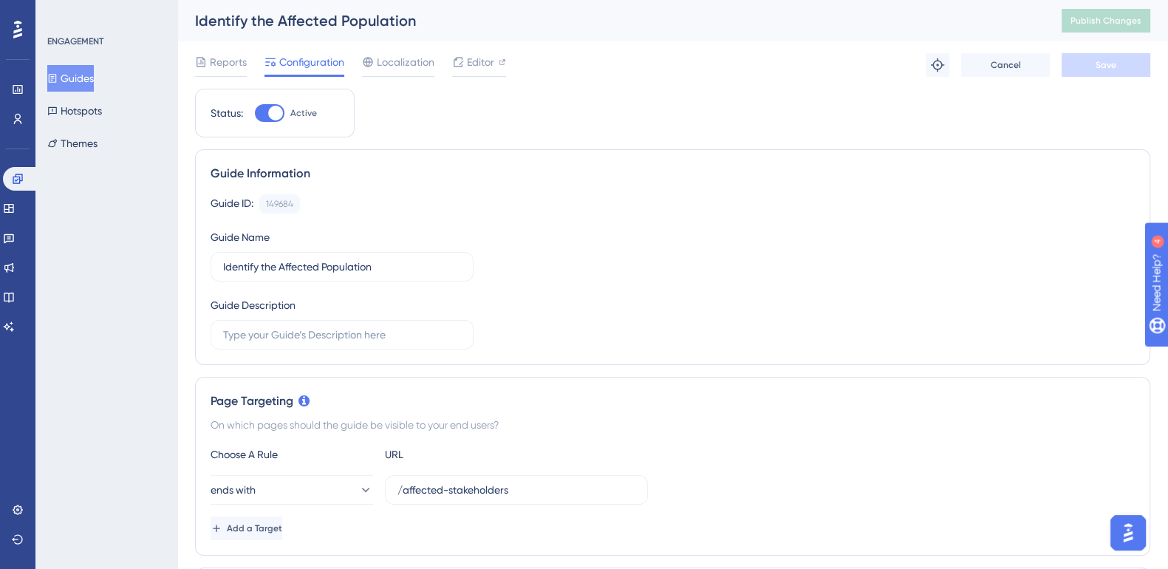
click at [92, 79] on button "Guides" at bounding box center [70, 78] width 47 height 27
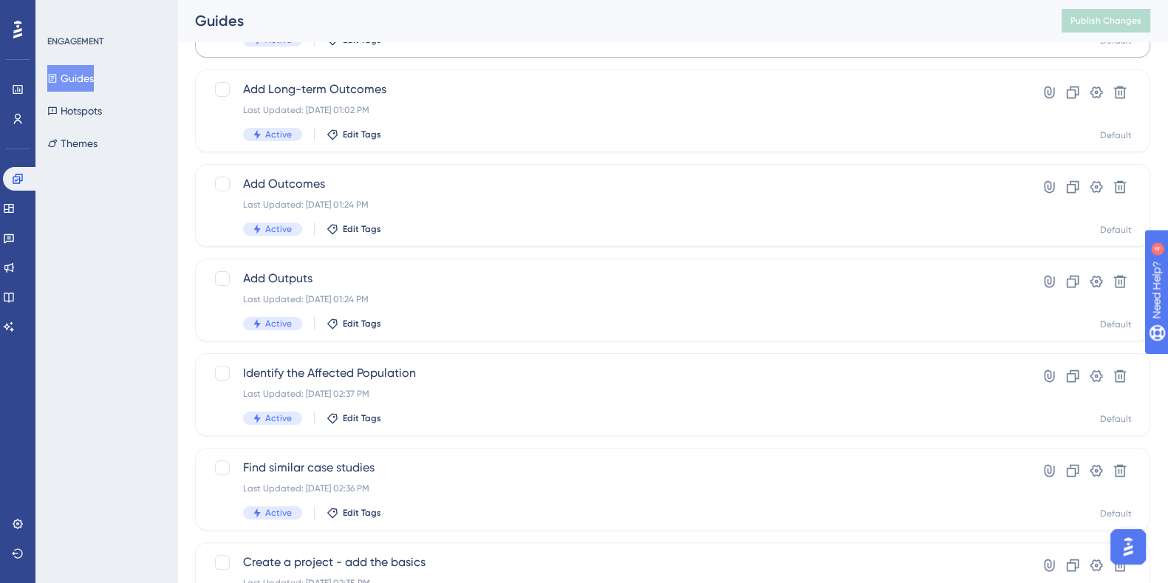
scroll to position [563, 0]
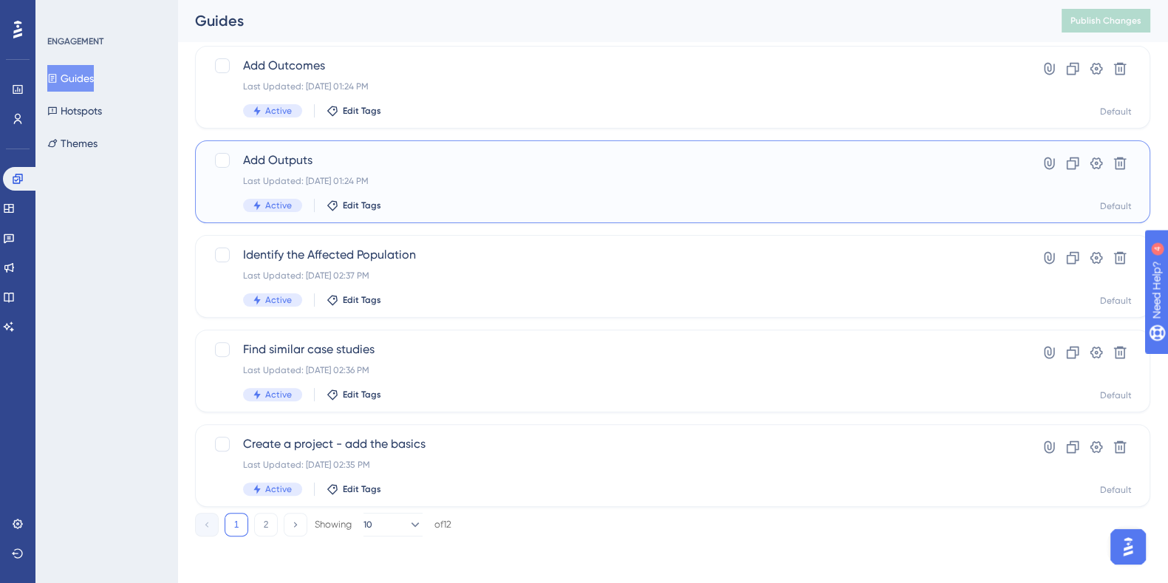
click at [298, 156] on span "Add Outputs" at bounding box center [613, 160] width 741 height 18
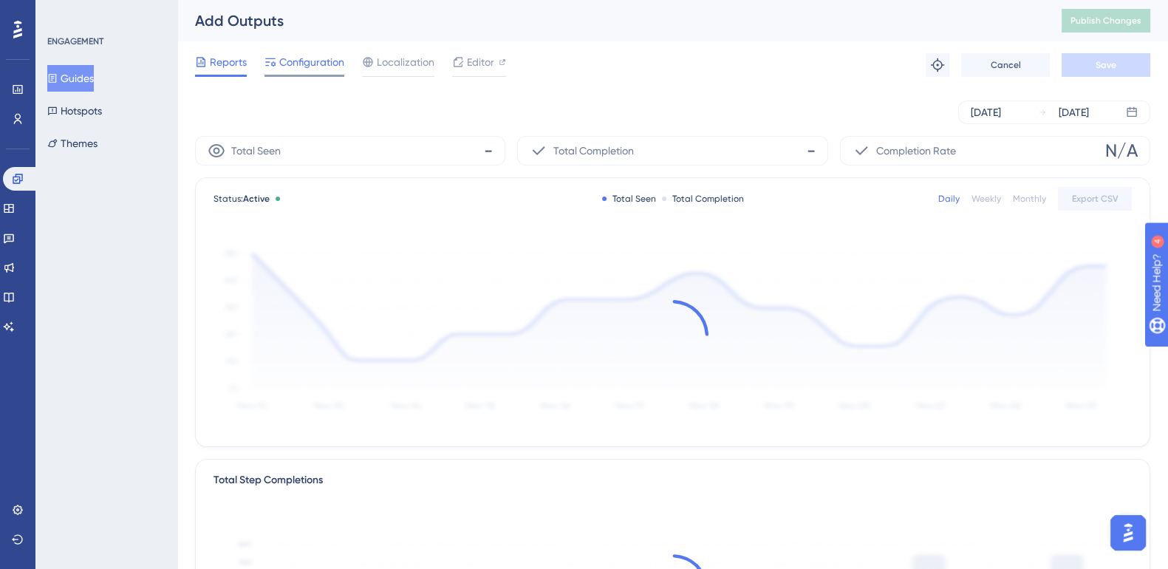
click at [315, 67] on span "Configuration" at bounding box center [311, 62] width 65 height 18
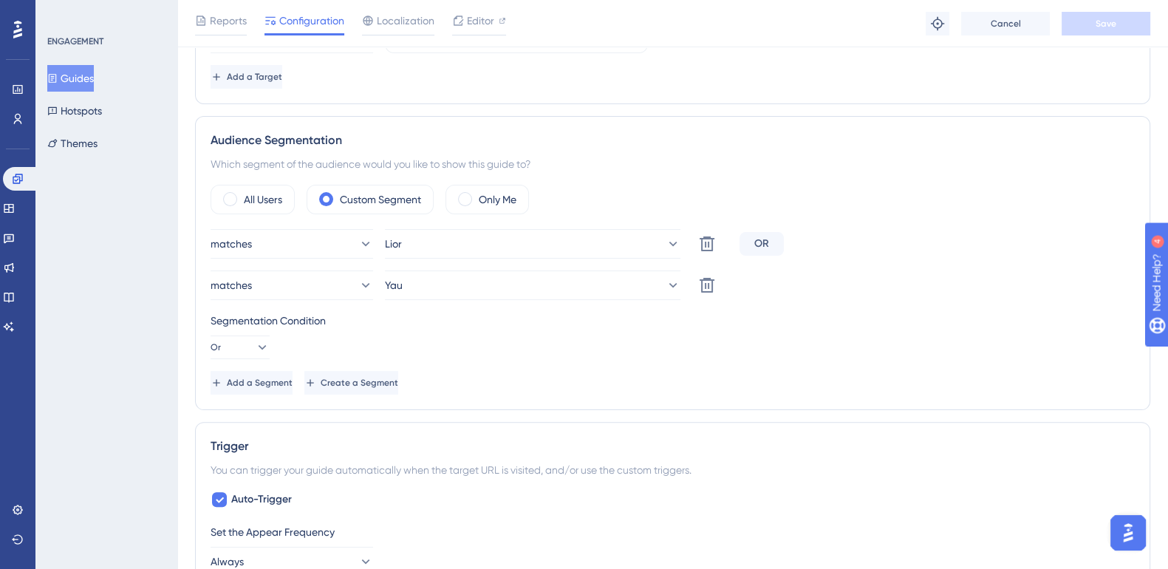
scroll to position [463, 0]
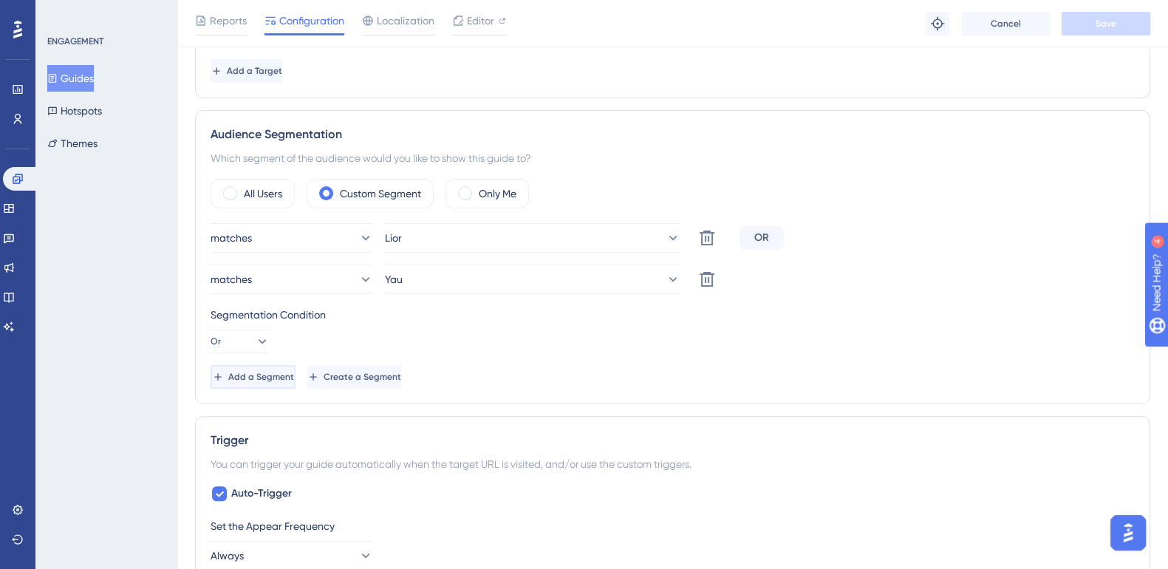
click at [294, 377] on span "Add a Segment" at bounding box center [261, 377] width 66 height 12
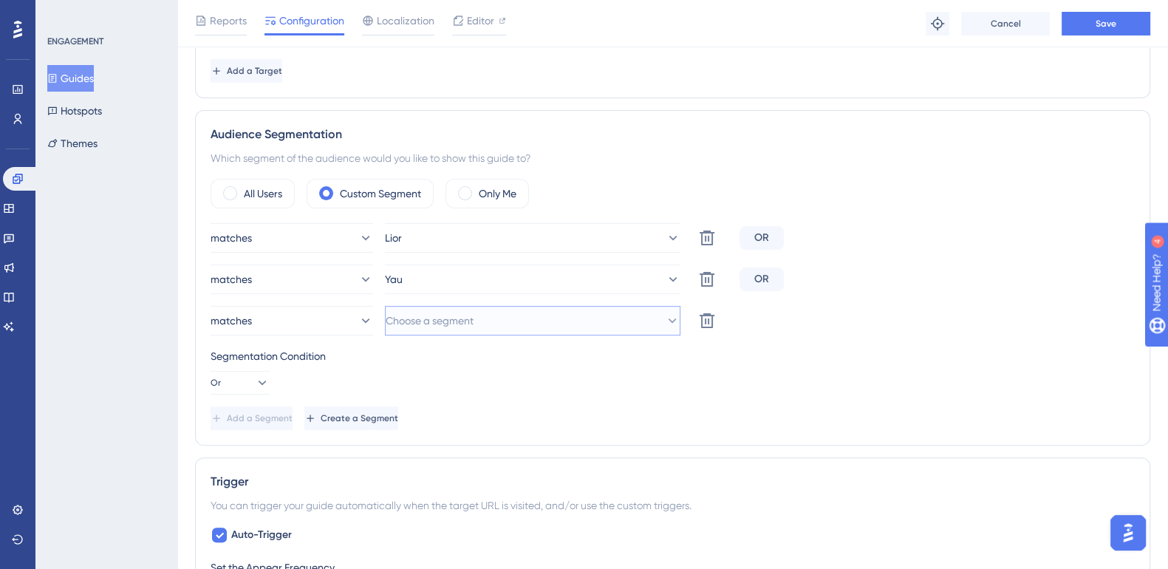
click at [521, 311] on button "Choose a segment" at bounding box center [532, 321] width 295 height 30
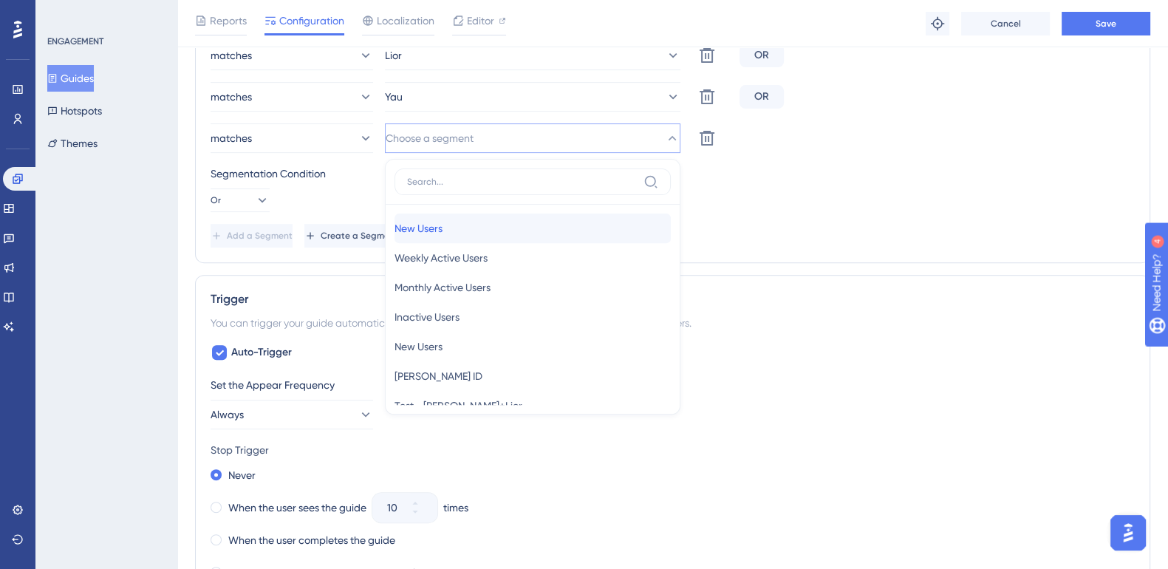
click at [469, 233] on div "New Users New Users" at bounding box center [532, 228] width 276 height 30
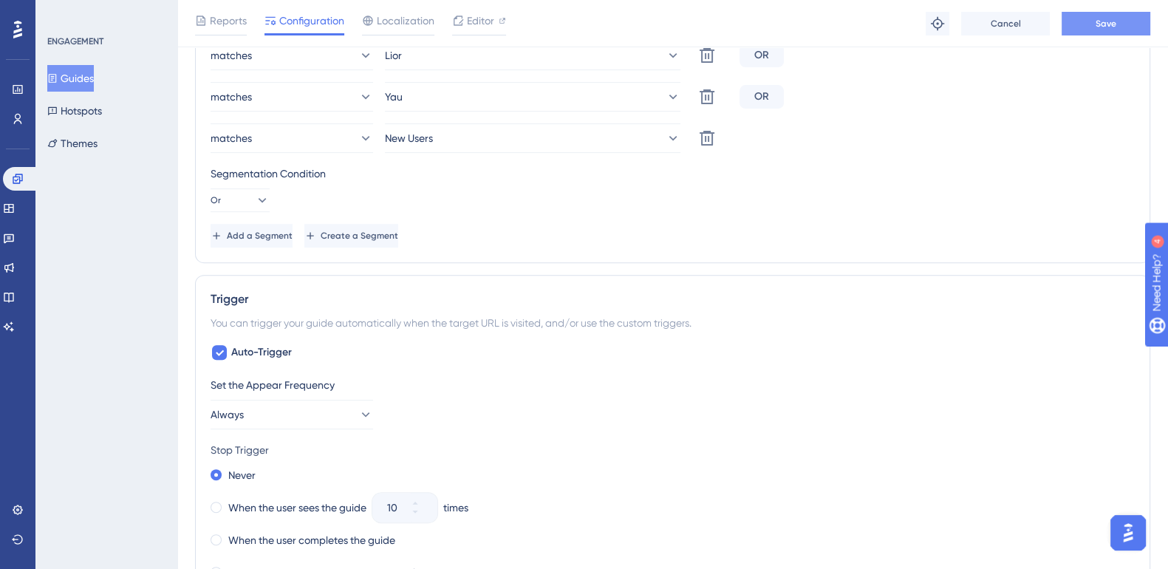
click at [1091, 24] on button "Save" at bounding box center [1105, 24] width 89 height 24
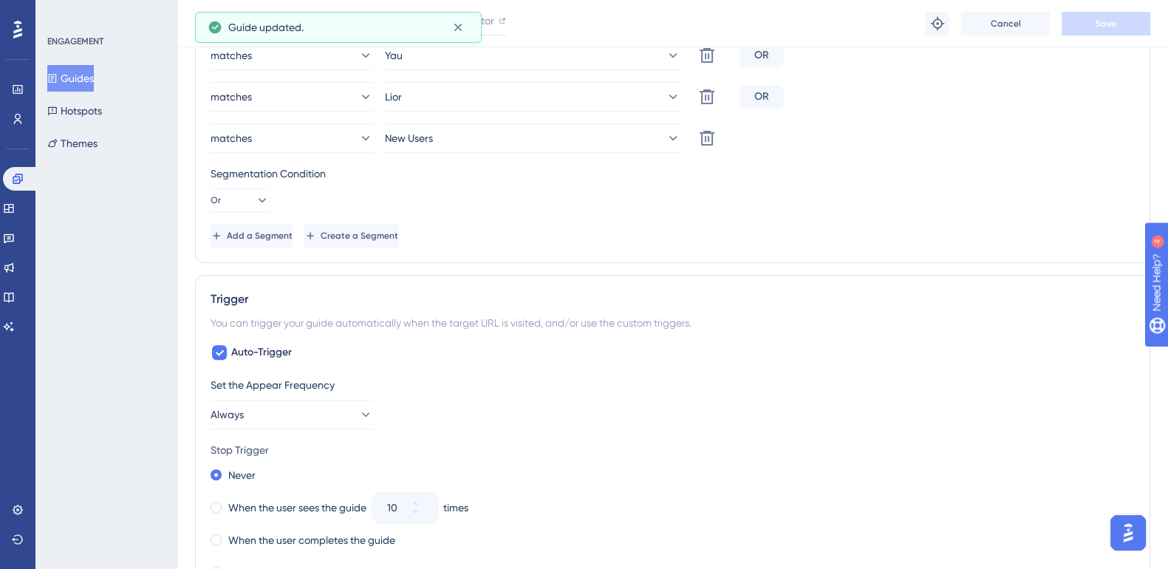
scroll to position [0, 0]
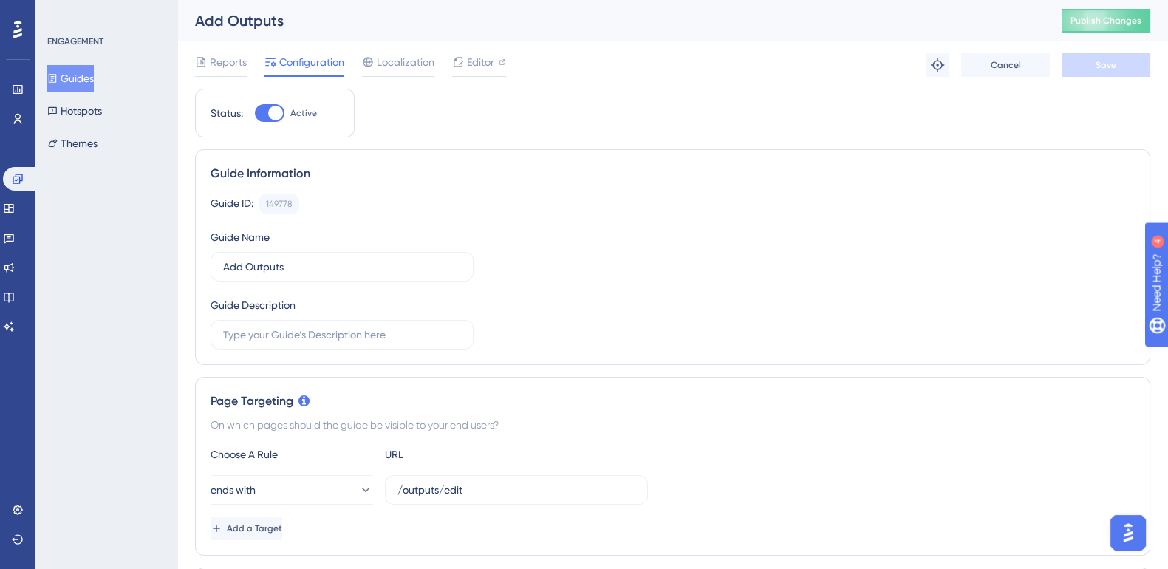
click at [462, 25] on div "Add Outputs" at bounding box center [609, 20] width 829 height 21
click at [92, 76] on button "Guides" at bounding box center [70, 78] width 47 height 27
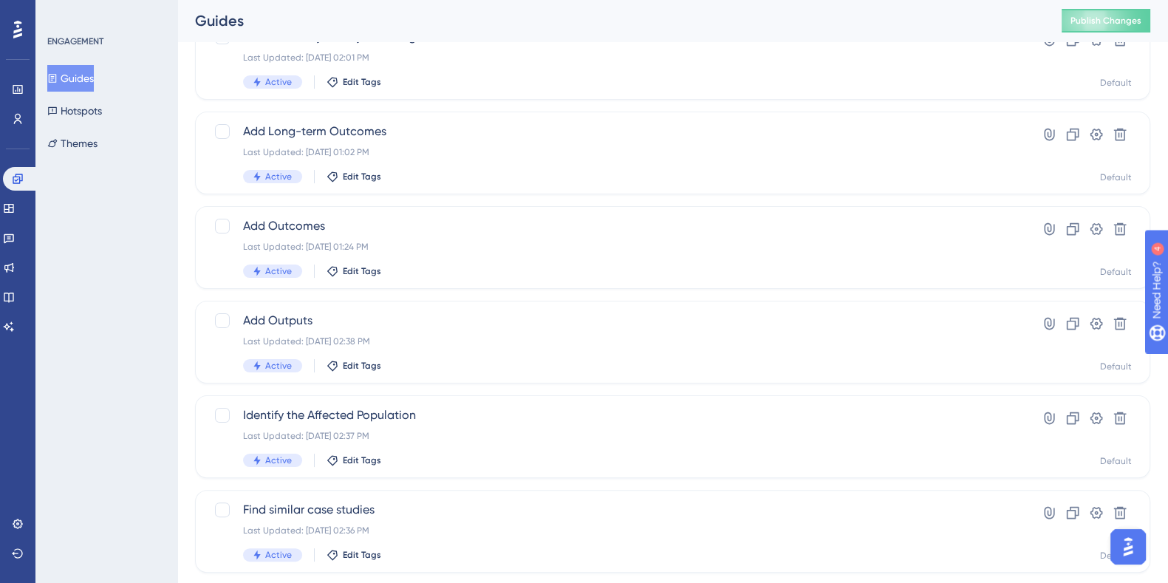
scroll to position [405, 0]
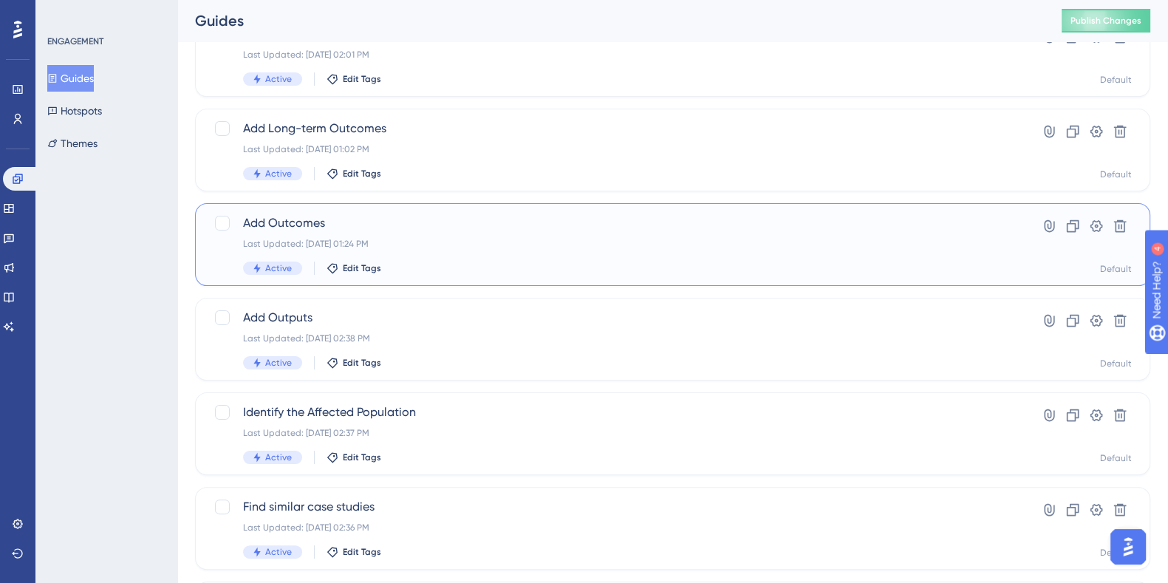
click at [301, 224] on span "Add Outcomes" at bounding box center [613, 223] width 741 height 18
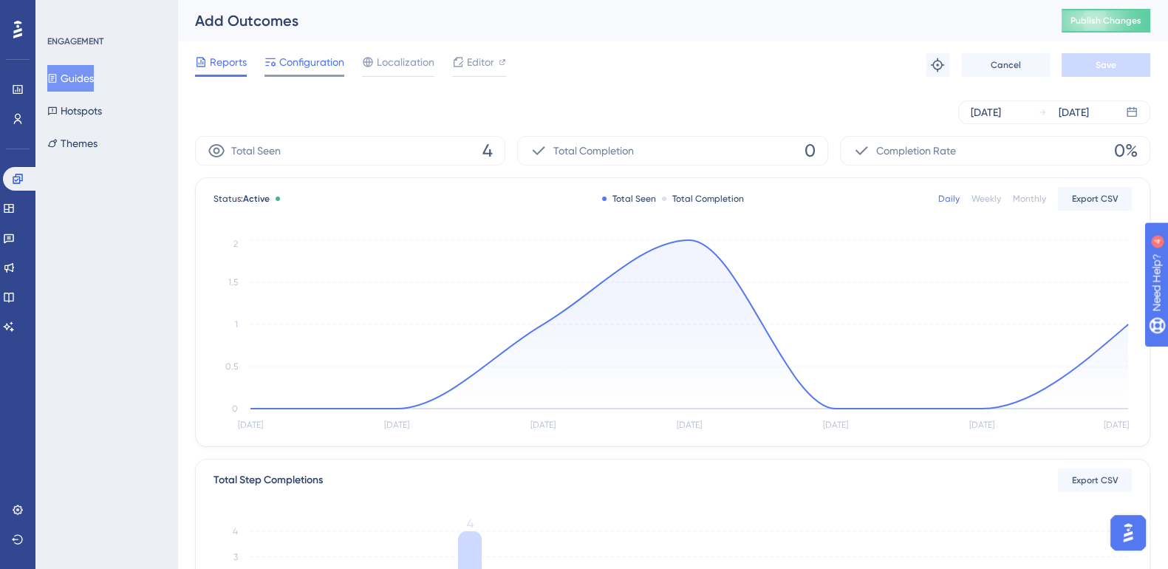
click at [316, 64] on span "Configuration" at bounding box center [311, 62] width 65 height 18
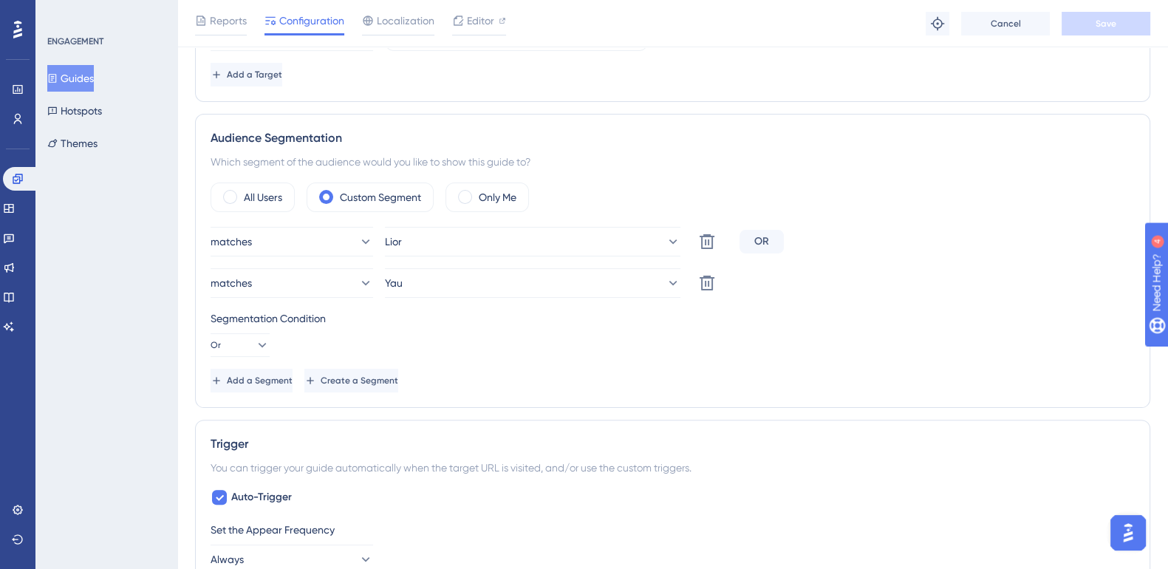
scroll to position [462, 0]
click at [273, 368] on button "Add a Segment" at bounding box center [252, 378] width 85 height 24
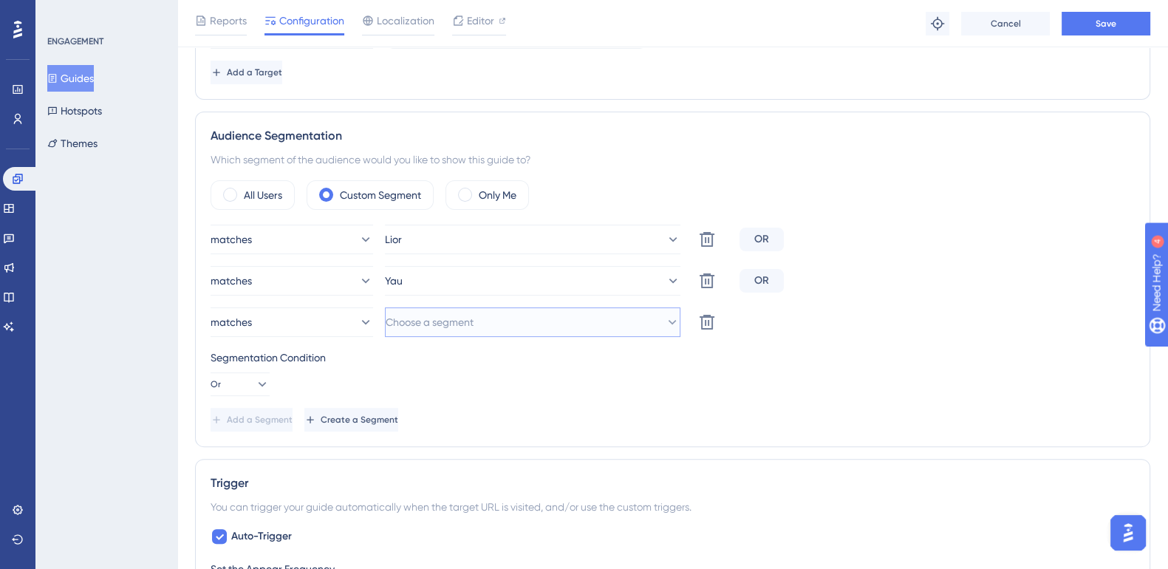
click at [509, 323] on button "Choose a segment" at bounding box center [532, 322] width 295 height 30
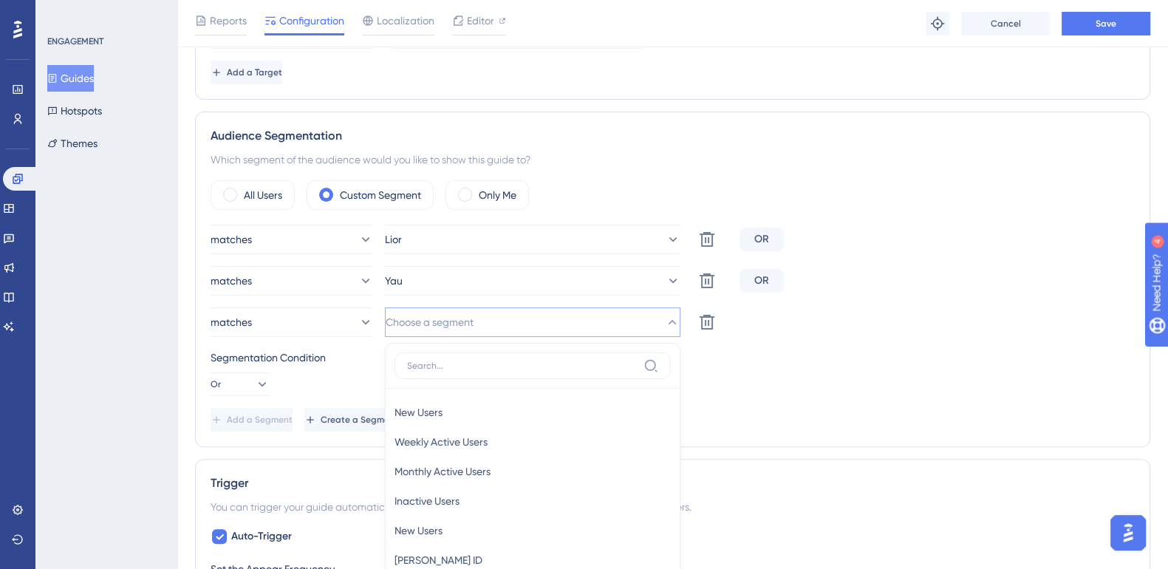
scroll to position [646, 0]
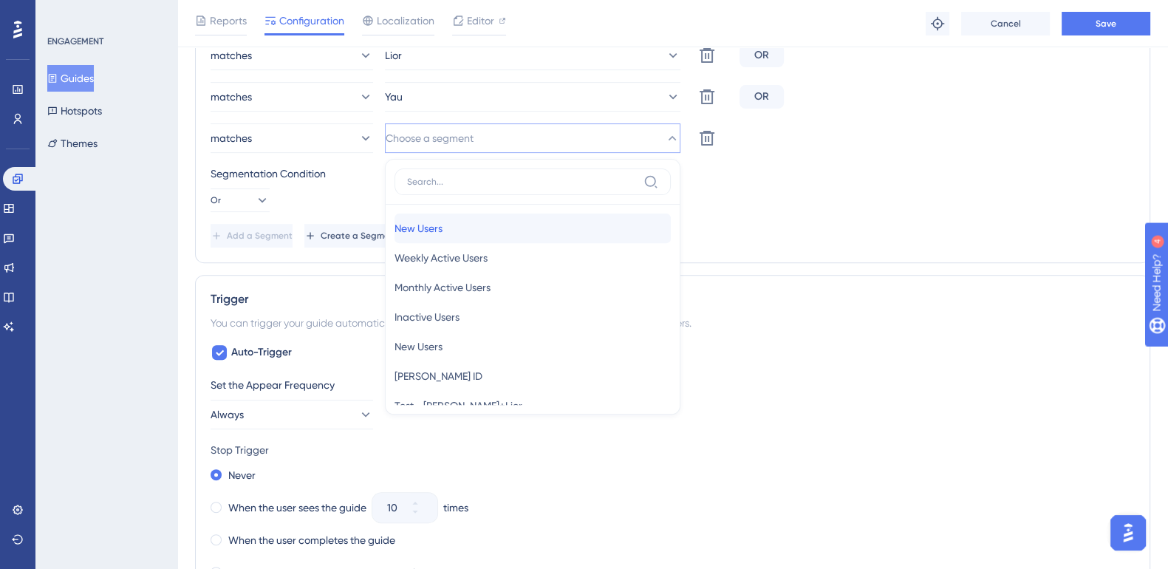
click at [482, 230] on div "New Users New Users" at bounding box center [532, 228] width 276 height 30
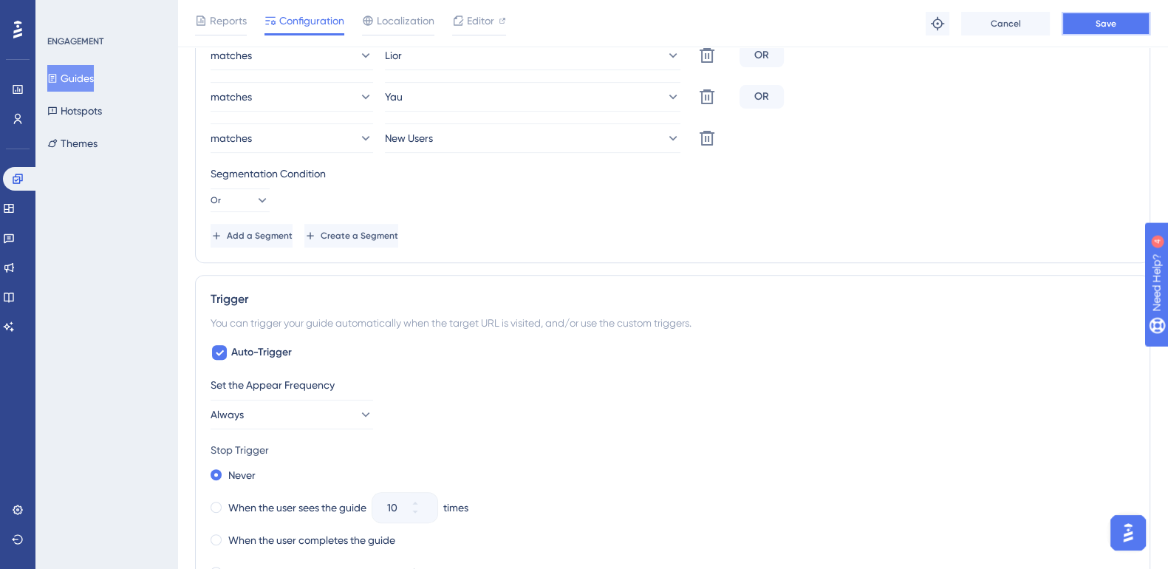
click at [1100, 26] on span "Save" at bounding box center [1105, 24] width 21 height 12
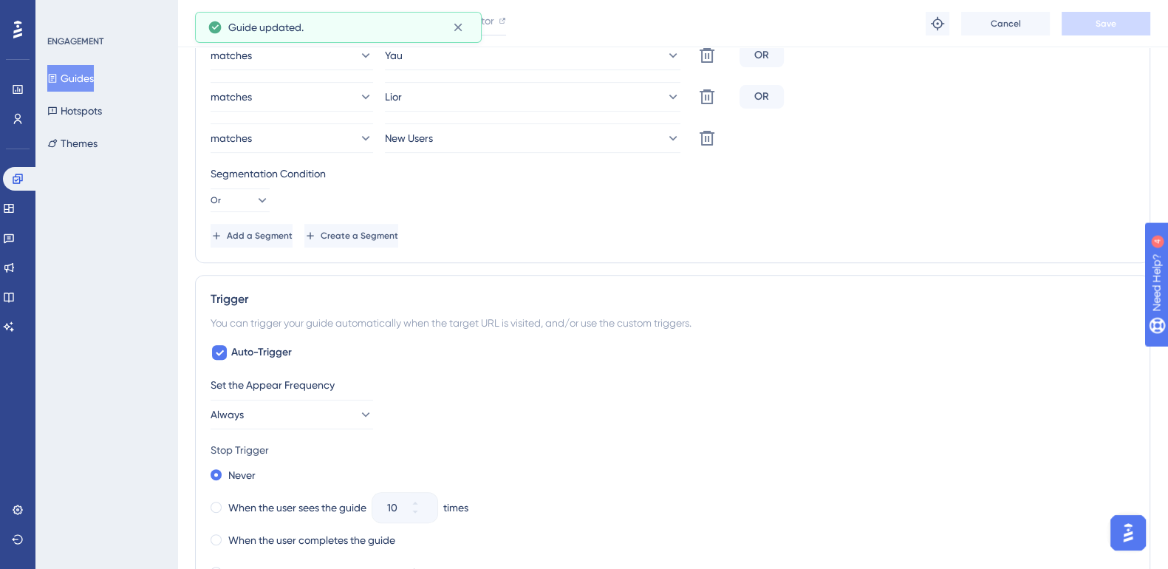
scroll to position [0, 0]
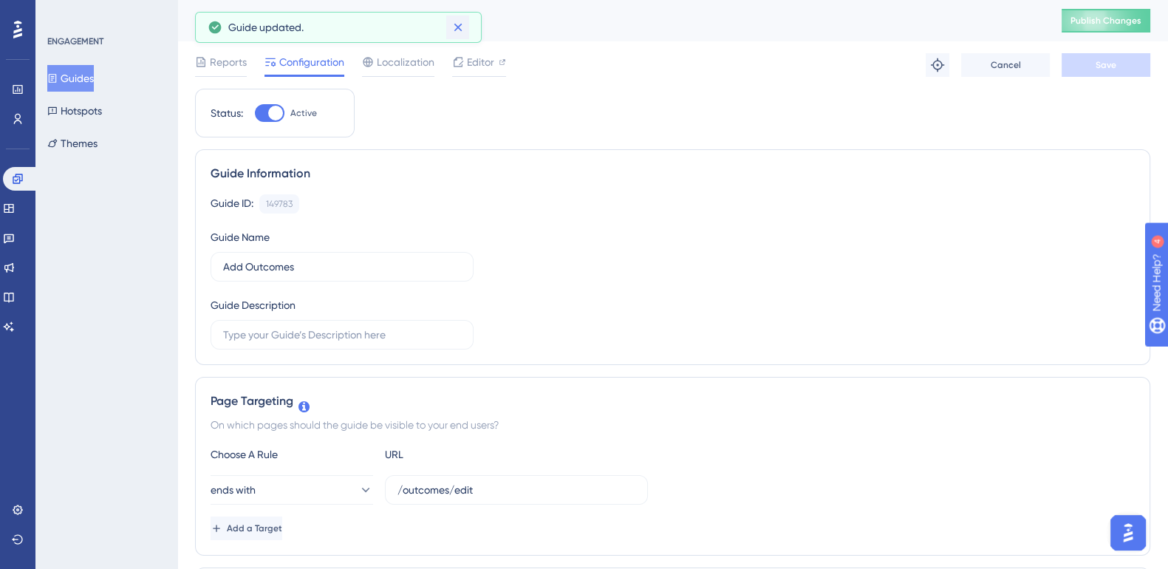
click at [455, 24] on icon at bounding box center [457, 28] width 8 height 8
click at [85, 78] on button "Guides" at bounding box center [70, 78] width 47 height 27
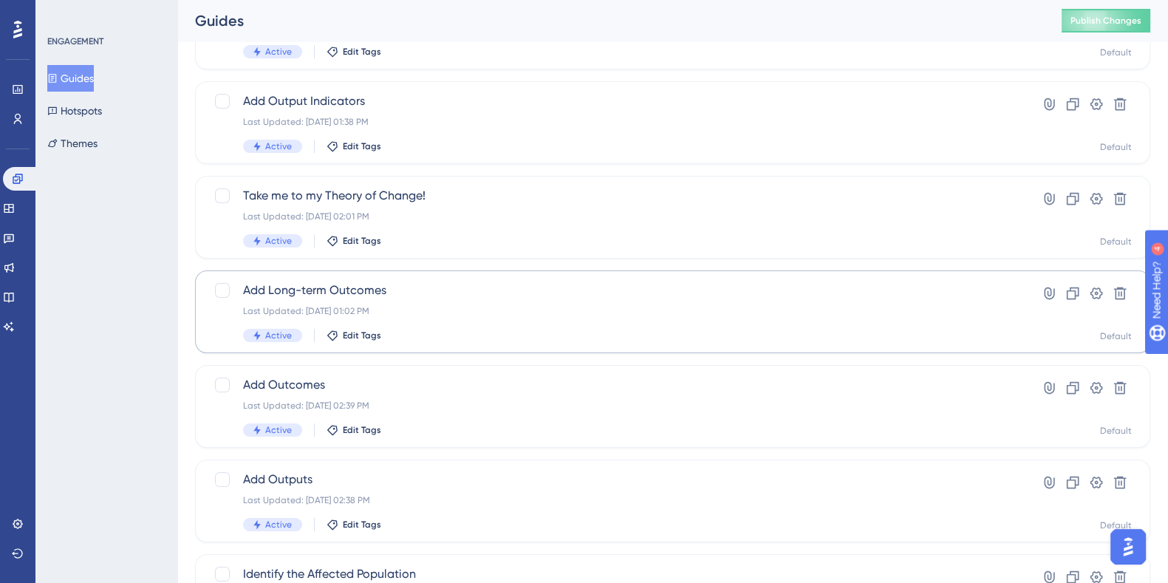
scroll to position [244, 0]
click at [359, 293] on span "Add Long-term Outcomes" at bounding box center [613, 290] width 741 height 18
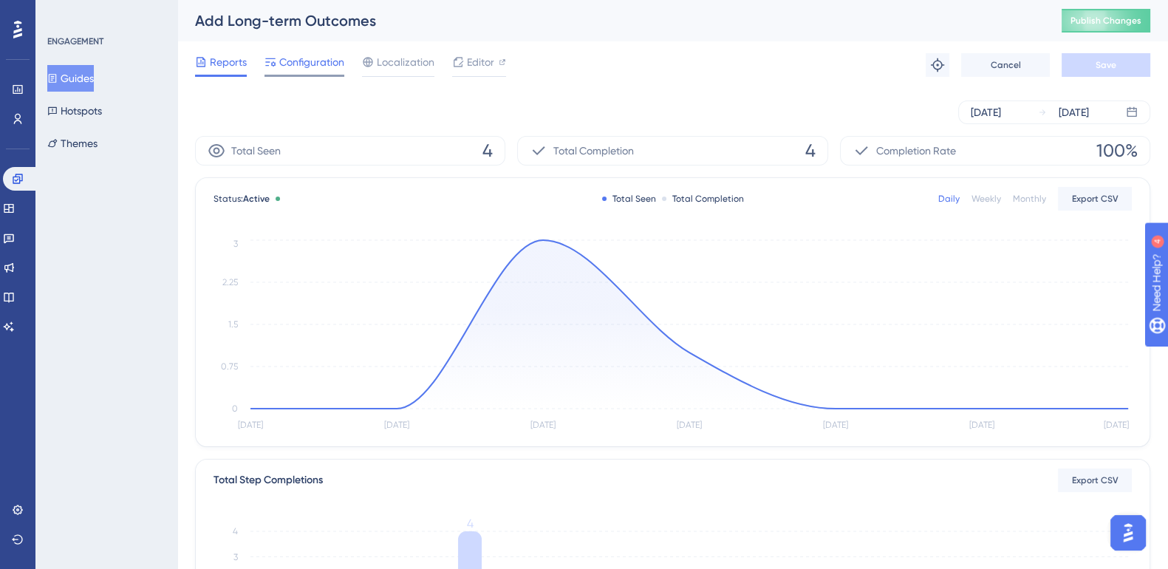
click at [310, 75] on div at bounding box center [304, 76] width 80 height 2
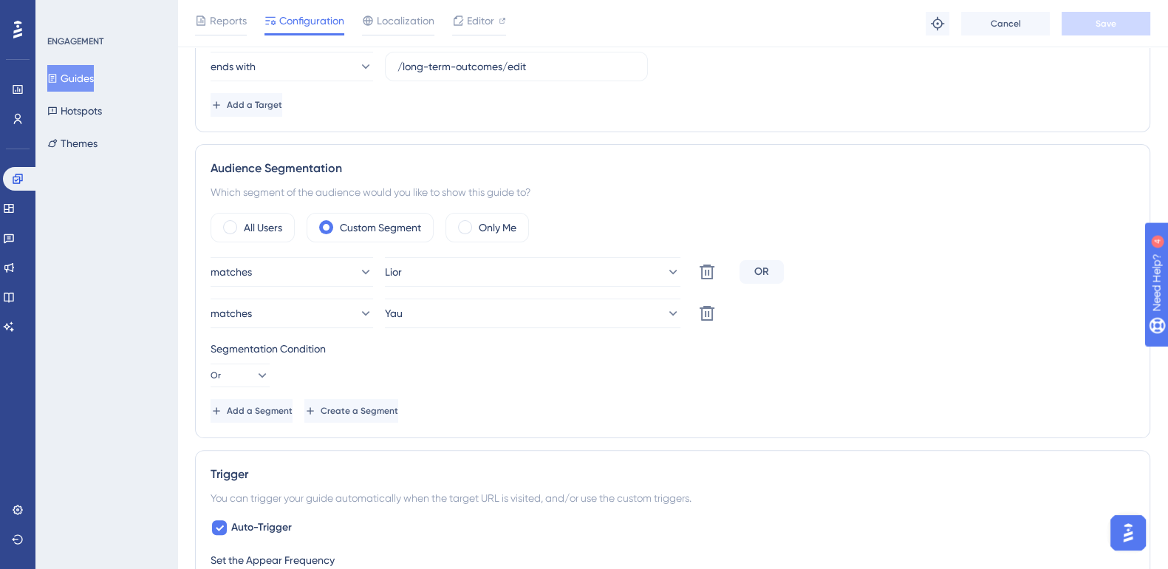
scroll to position [428, 0]
click at [290, 407] on span "Add a Segment" at bounding box center [260, 411] width 66 height 12
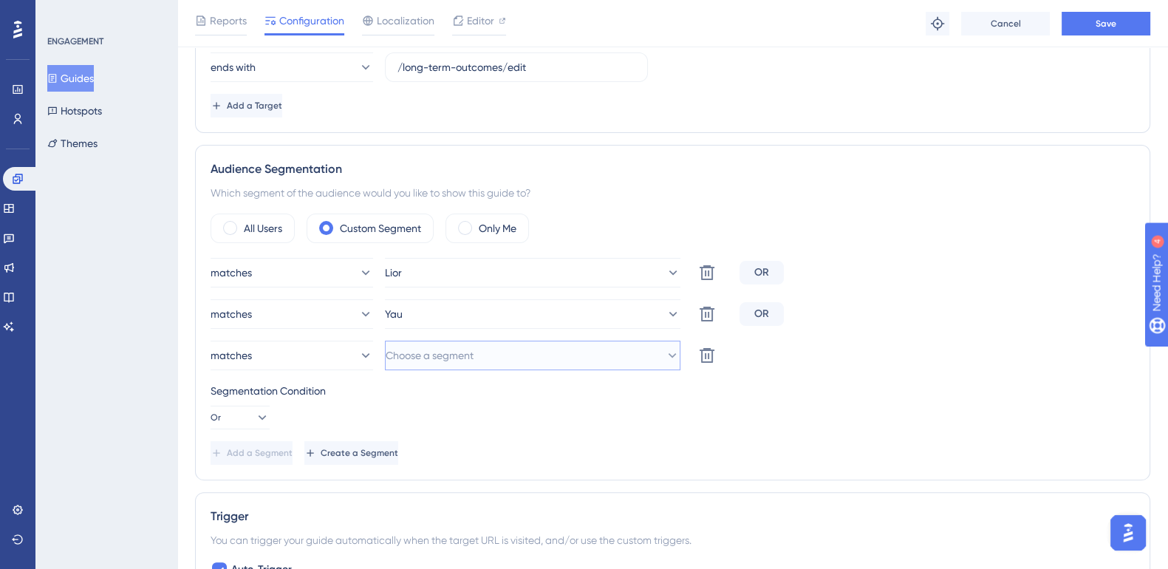
click at [470, 353] on span "Choose a segment" at bounding box center [430, 355] width 88 height 18
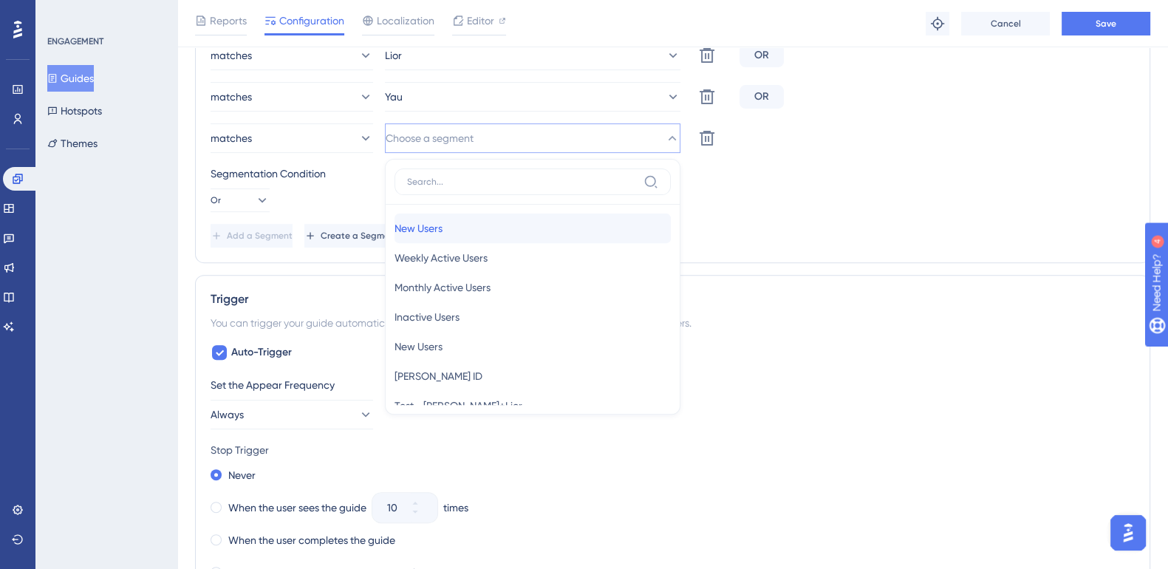
click at [476, 225] on div "New Users New Users" at bounding box center [532, 228] width 276 height 30
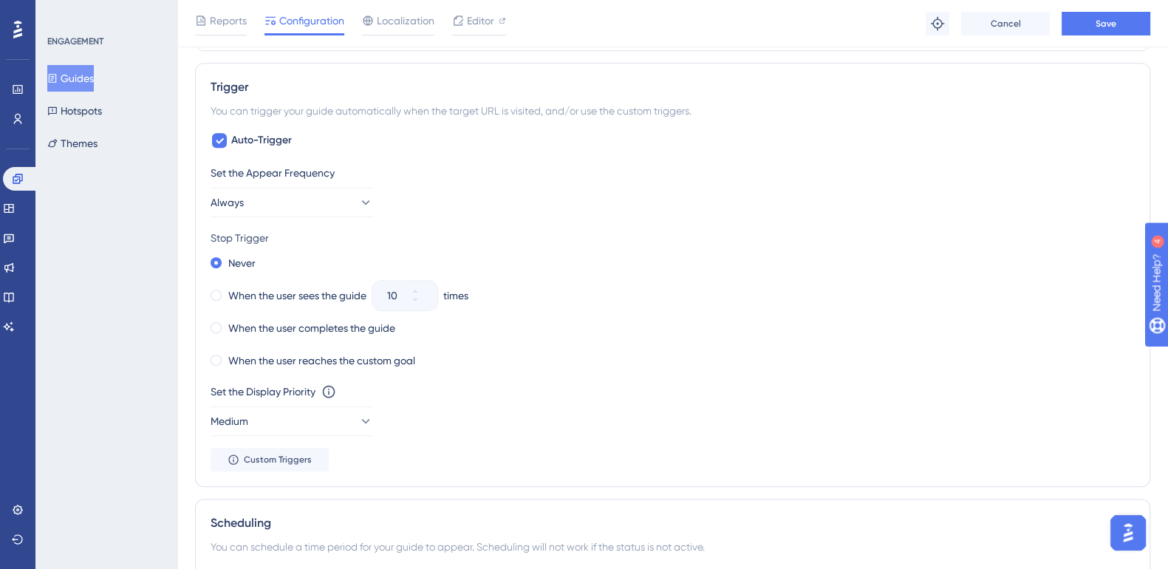
scroll to position [919, 0]
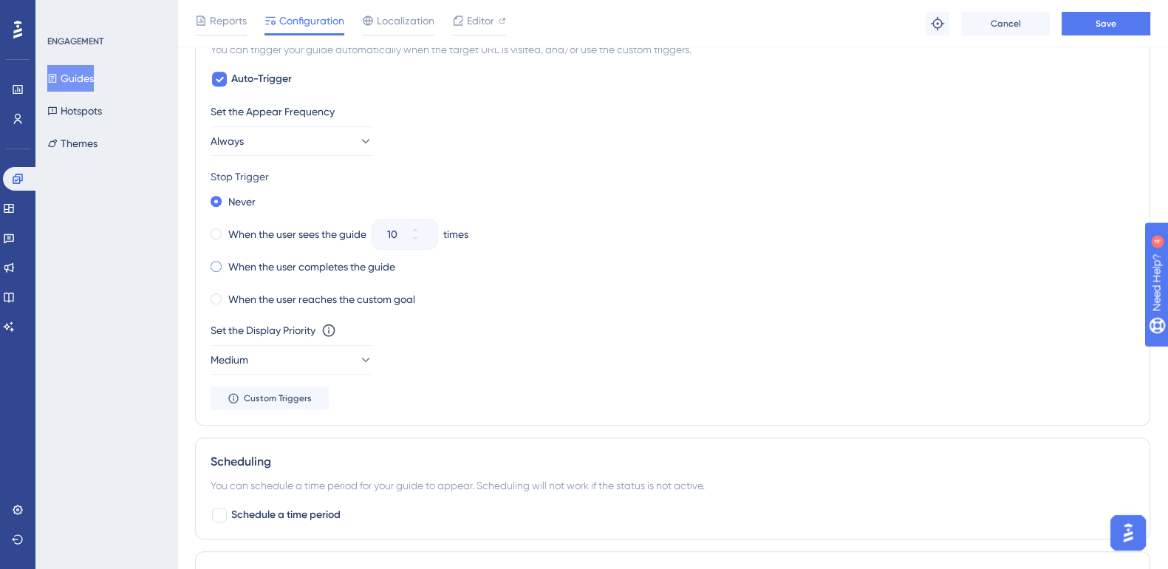
click at [219, 262] on span at bounding box center [215, 266] width 11 height 11
click at [226, 263] on input "radio" at bounding box center [226, 263] width 0 height 0
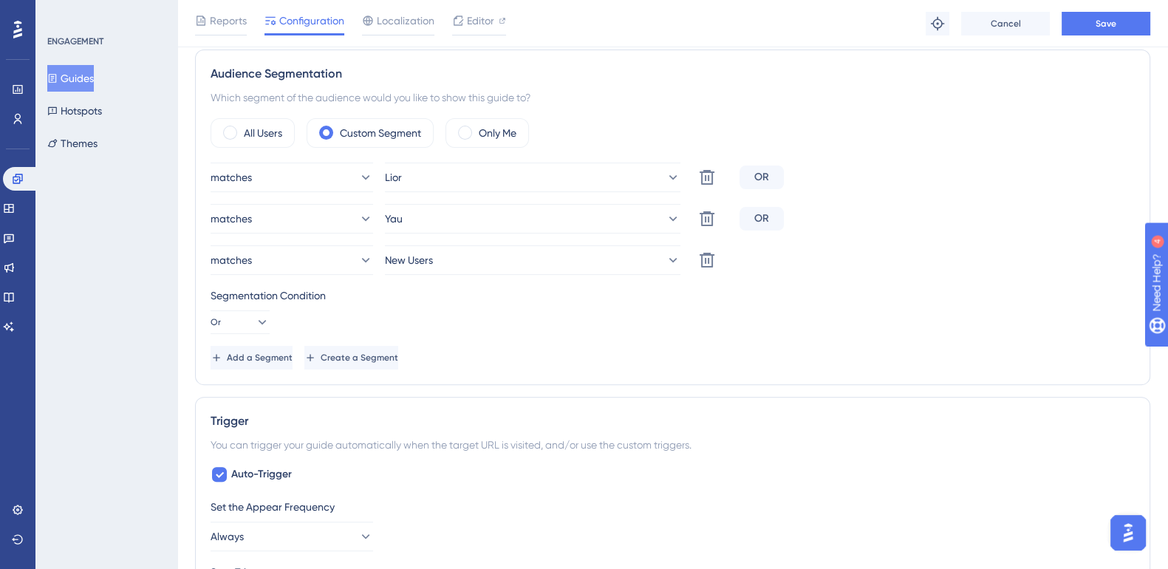
scroll to position [522, 0]
click at [1115, 21] on span "Save" at bounding box center [1105, 24] width 21 height 12
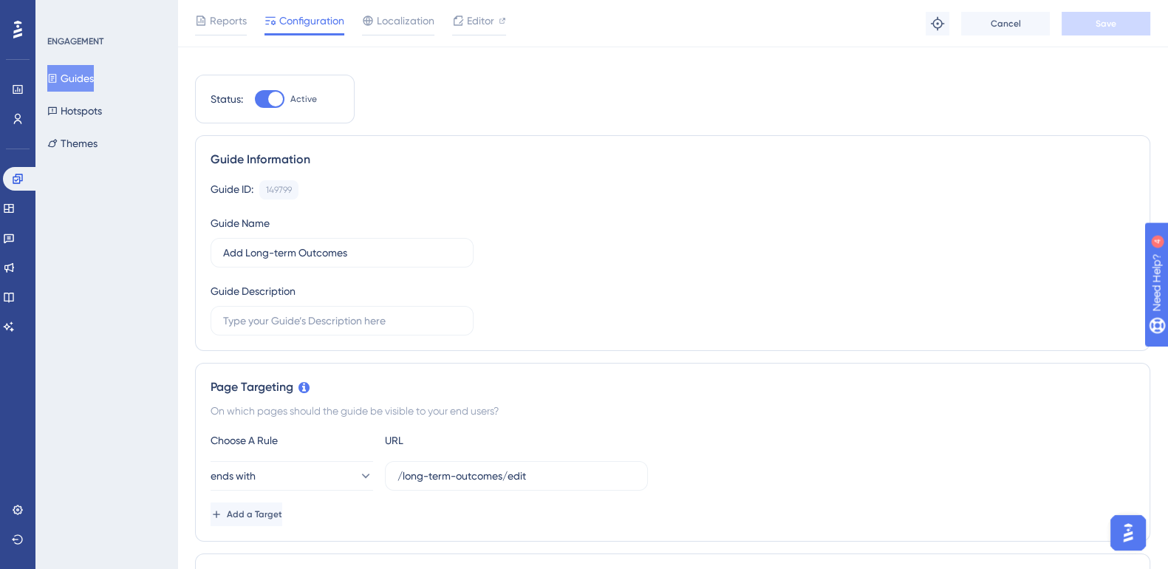
scroll to position [0, 0]
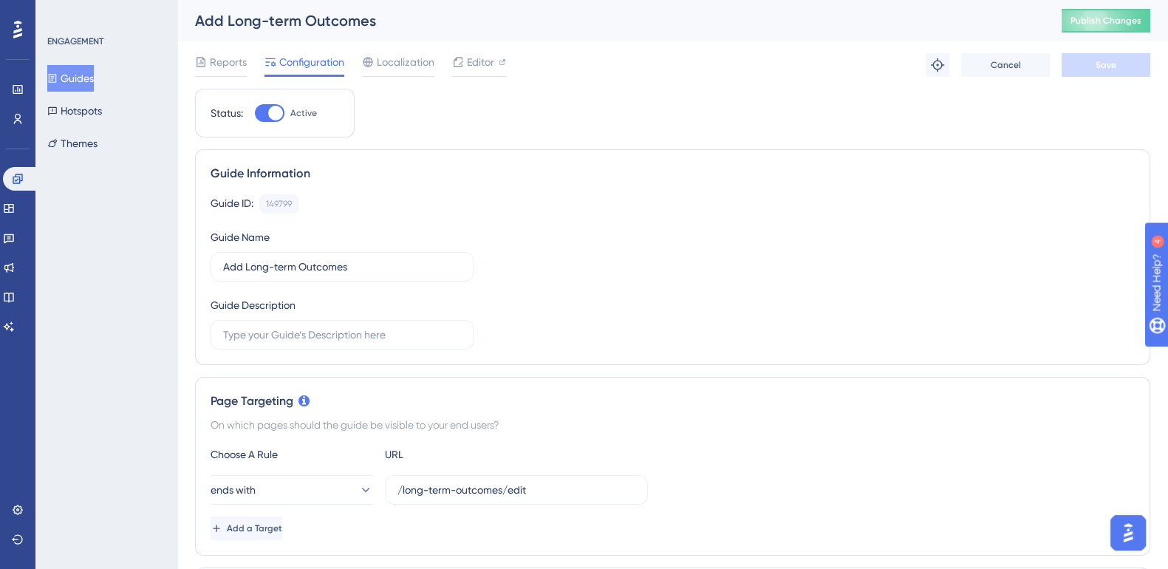
click at [94, 74] on button "Guides" at bounding box center [70, 78] width 47 height 27
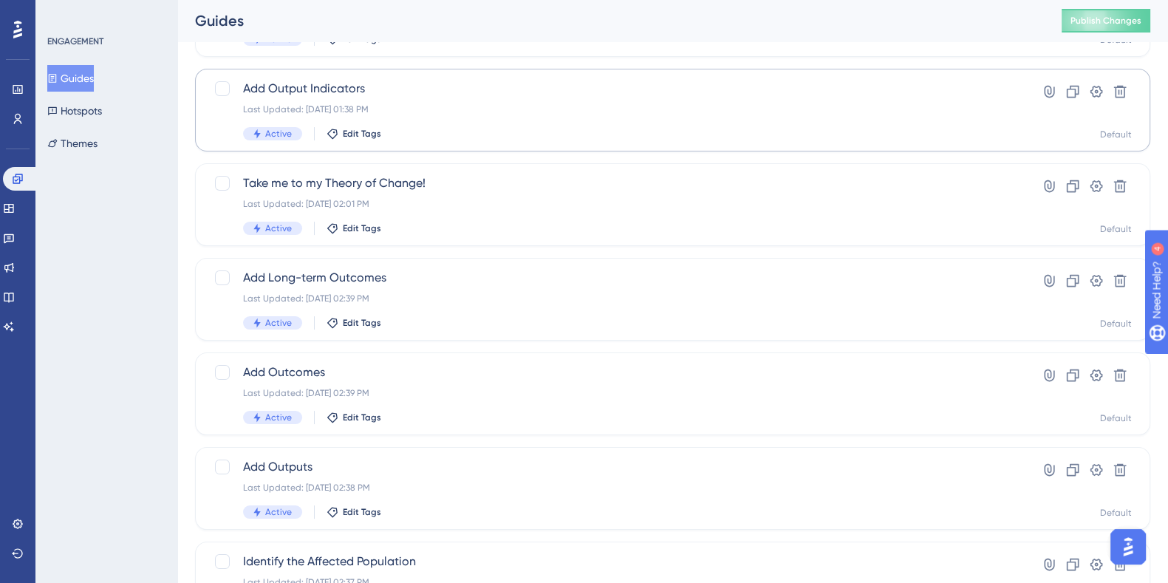
scroll to position [281, 0]
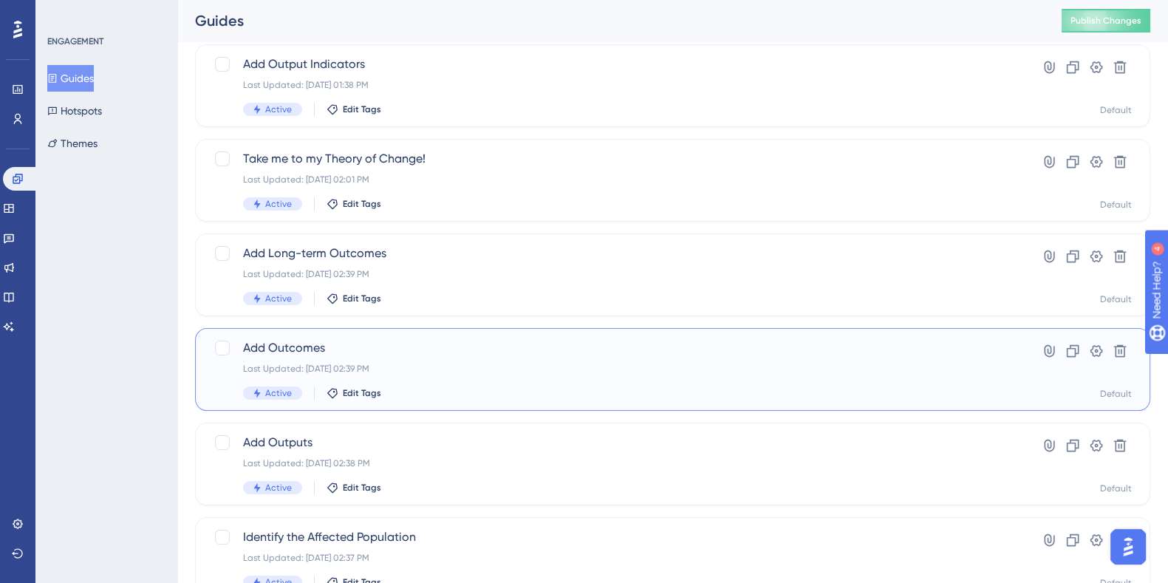
click at [303, 343] on span "Add Outcomes" at bounding box center [613, 348] width 741 height 18
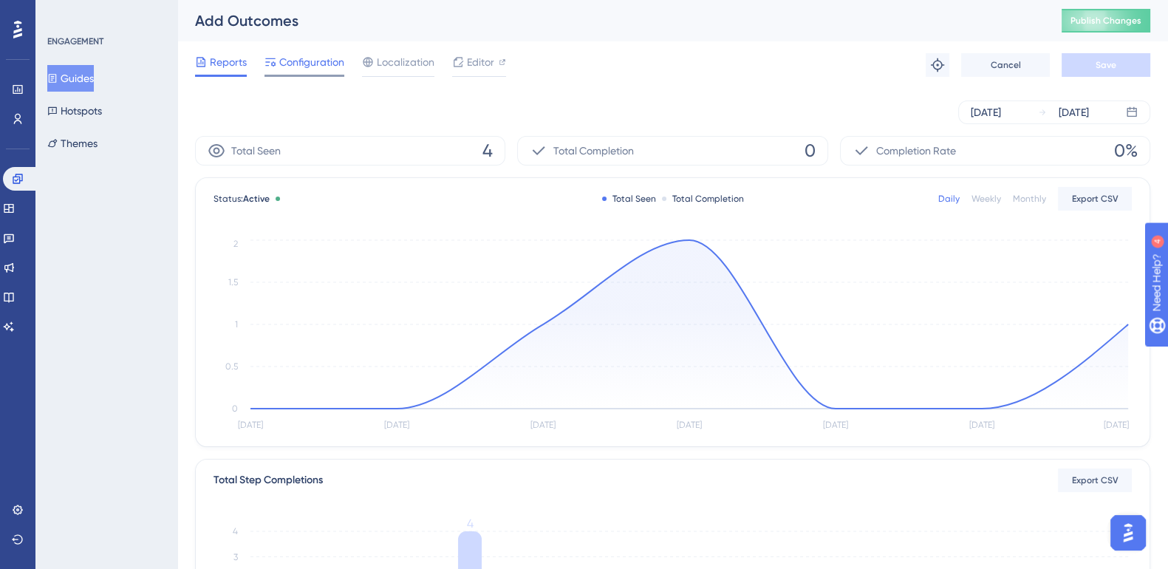
click at [333, 64] on span "Configuration" at bounding box center [311, 62] width 65 height 18
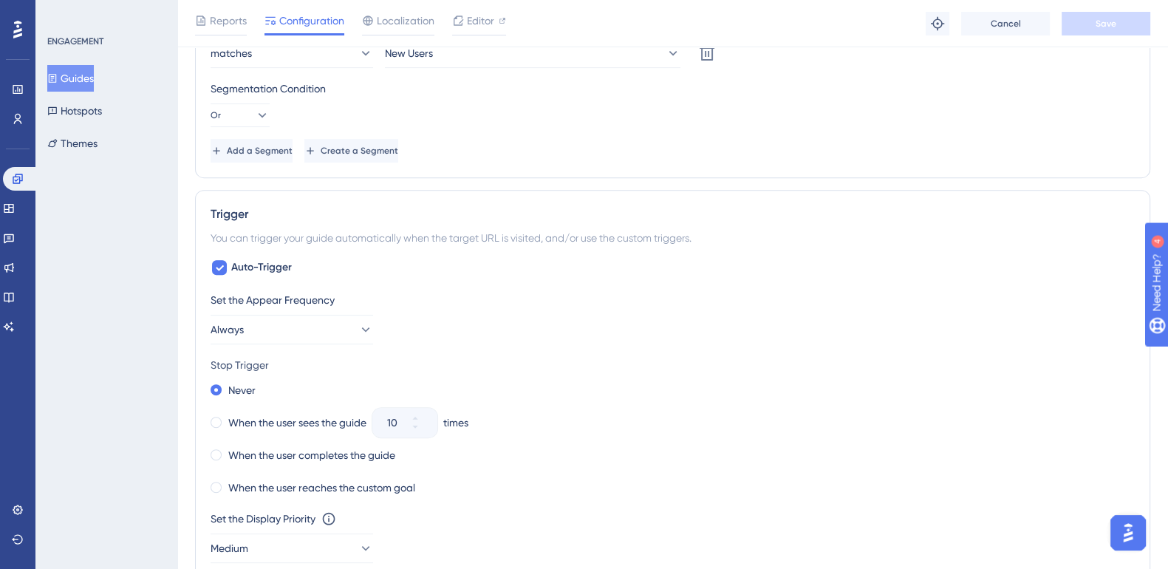
scroll to position [736, 0]
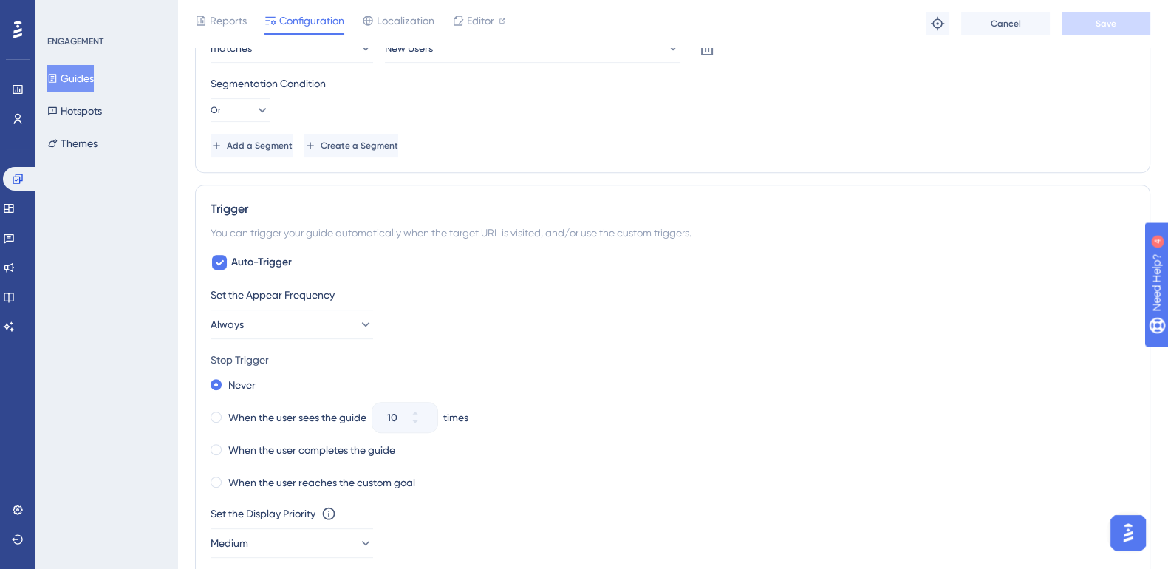
click at [209, 445] on div "Trigger You can trigger your guide automatically when the target URL is visited…" at bounding box center [672, 397] width 955 height 424
click at [214, 445] on span at bounding box center [215, 449] width 11 height 11
click at [226, 446] on input "radio" at bounding box center [226, 446] width 0 height 0
click at [1128, 17] on button "Save" at bounding box center [1105, 24] width 89 height 24
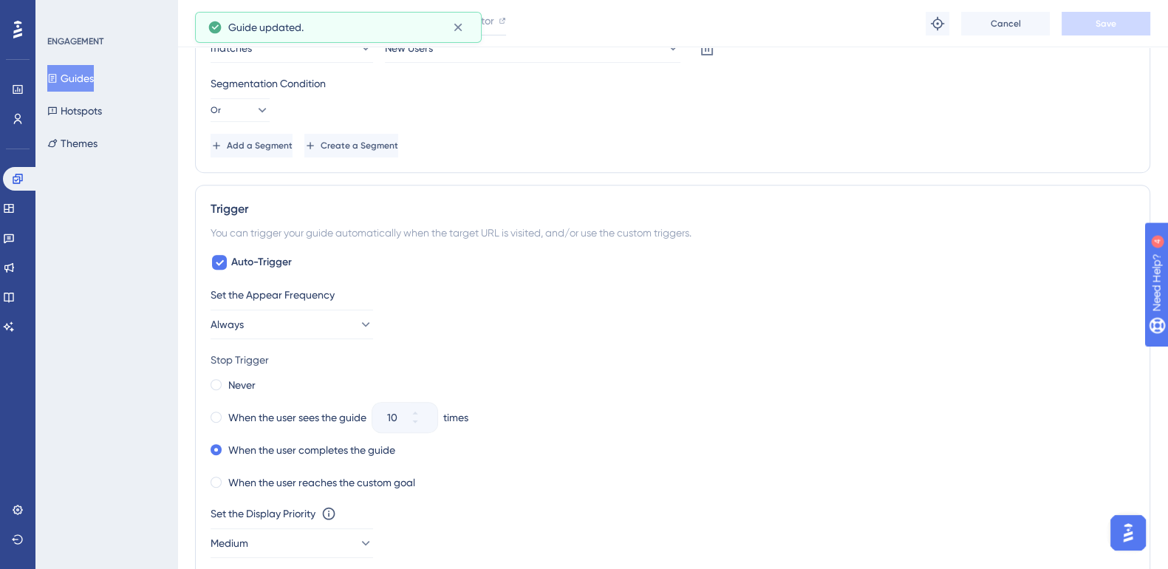
scroll to position [0, 0]
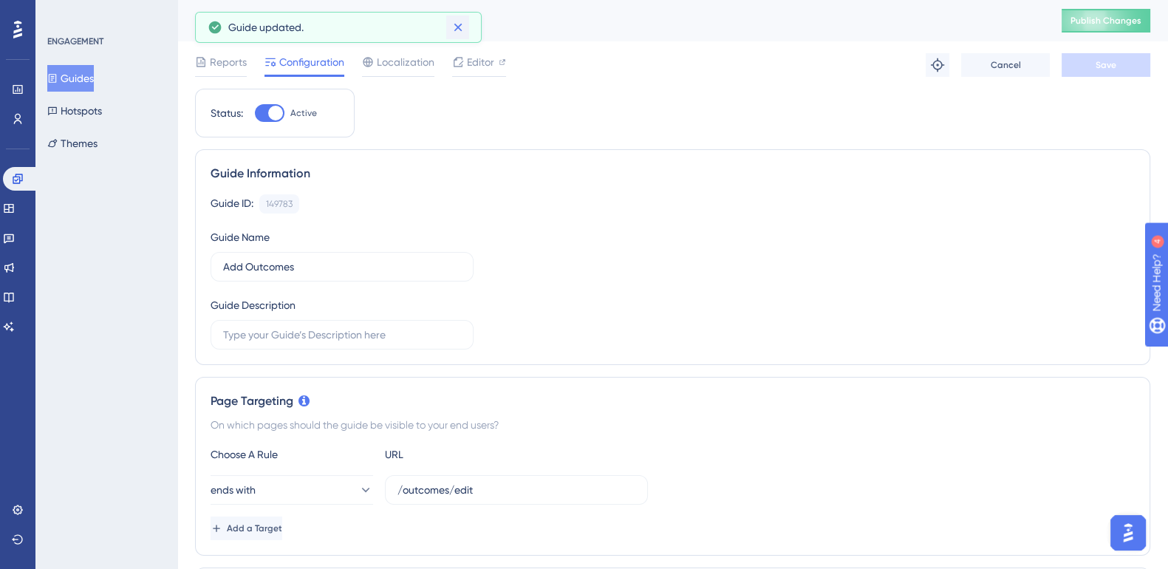
click at [461, 30] on icon at bounding box center [457, 28] width 8 height 8
click at [83, 82] on button "Guides" at bounding box center [70, 78] width 47 height 27
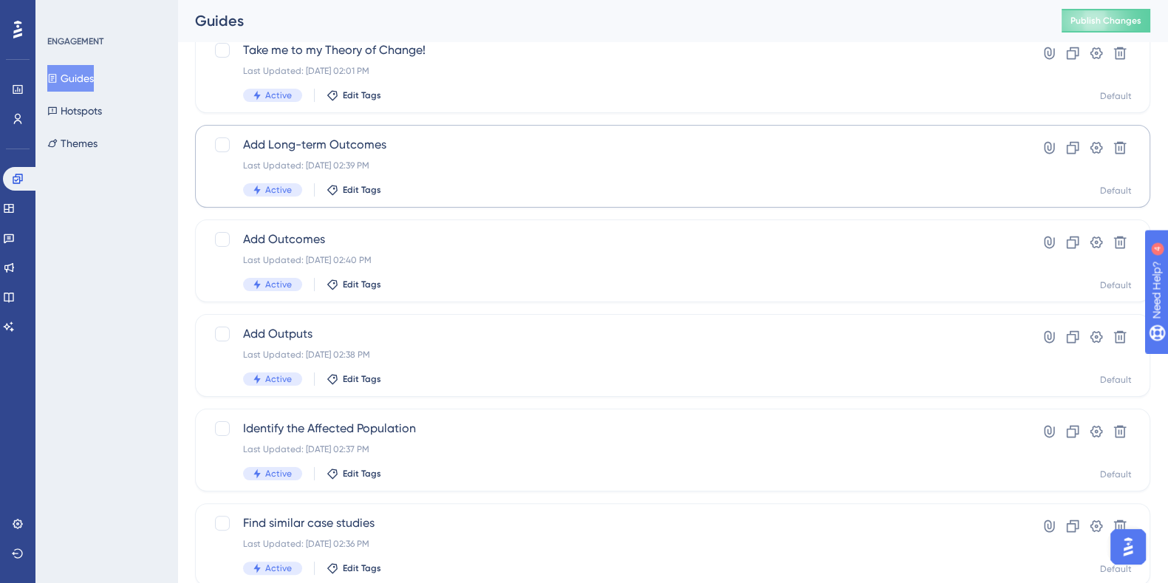
scroll to position [406, 0]
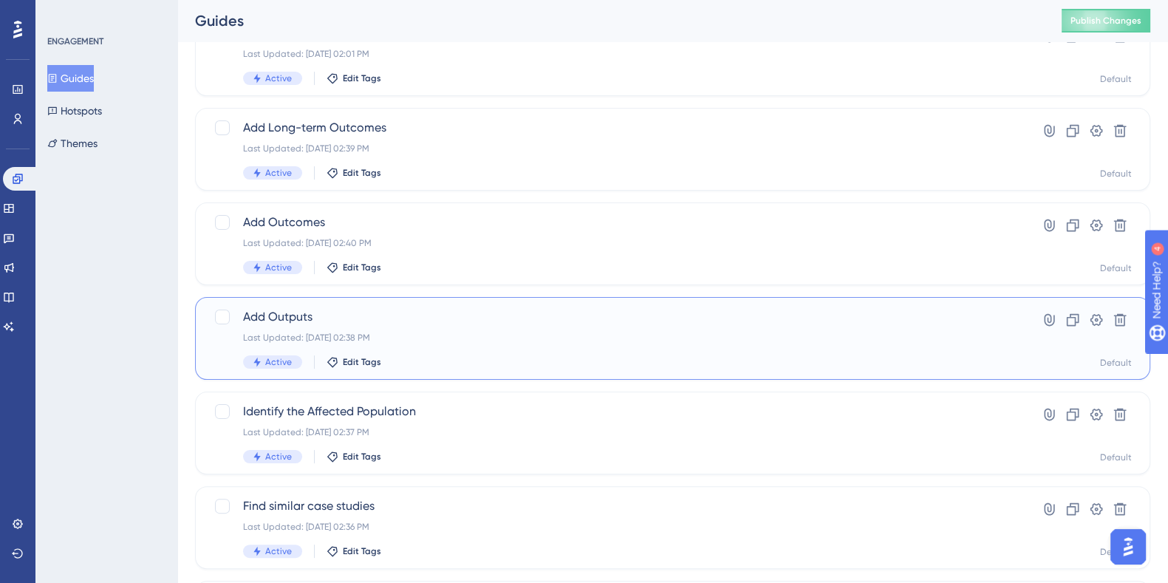
click at [291, 312] on span "Add Outputs" at bounding box center [613, 317] width 741 height 18
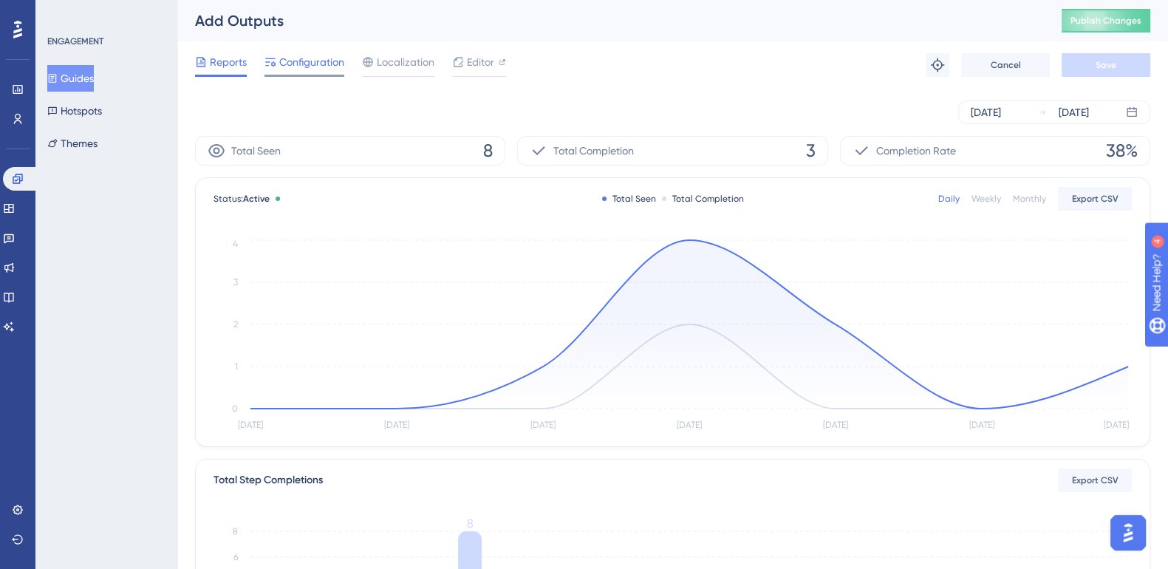
click at [312, 58] on span "Configuration" at bounding box center [311, 62] width 65 height 18
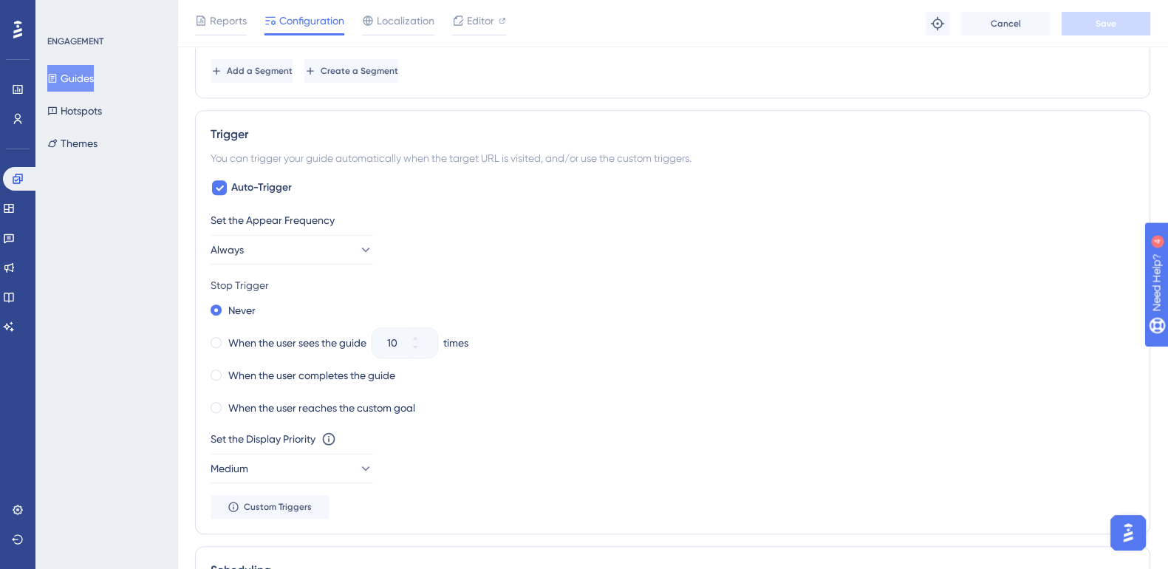
scroll to position [820, 0]
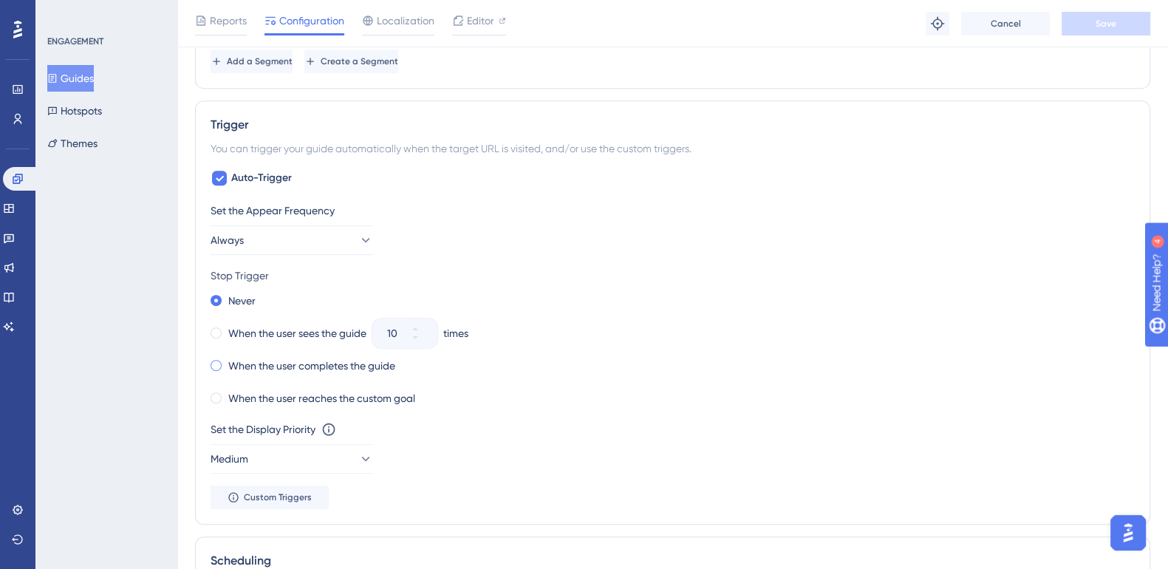
click at [213, 368] on div "When the user completes the guide" at bounding box center [302, 365] width 185 height 21
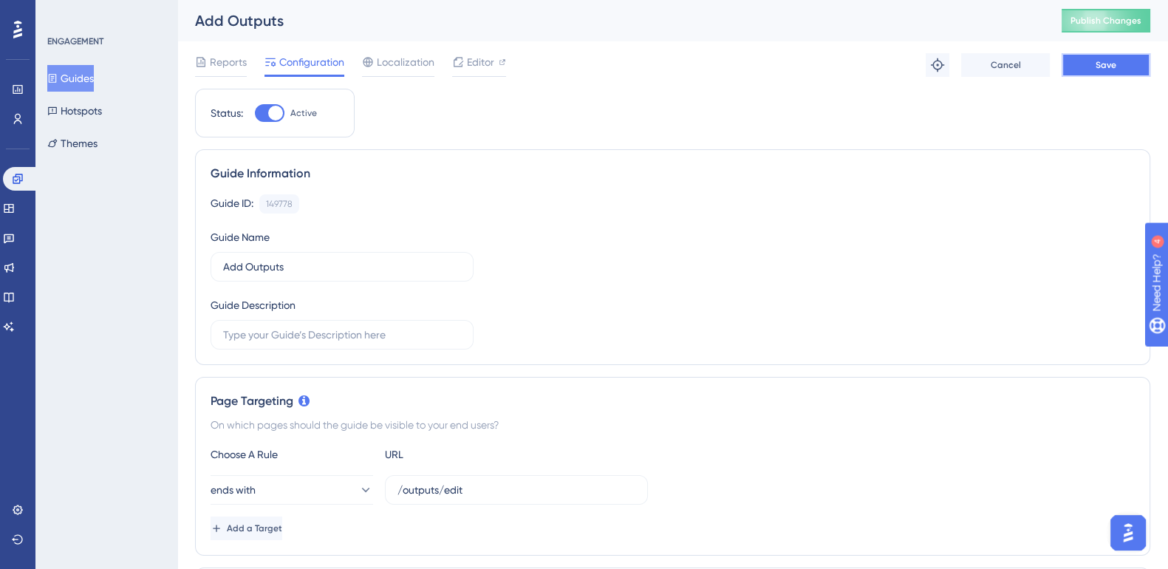
click at [1129, 64] on button "Save" at bounding box center [1105, 65] width 89 height 24
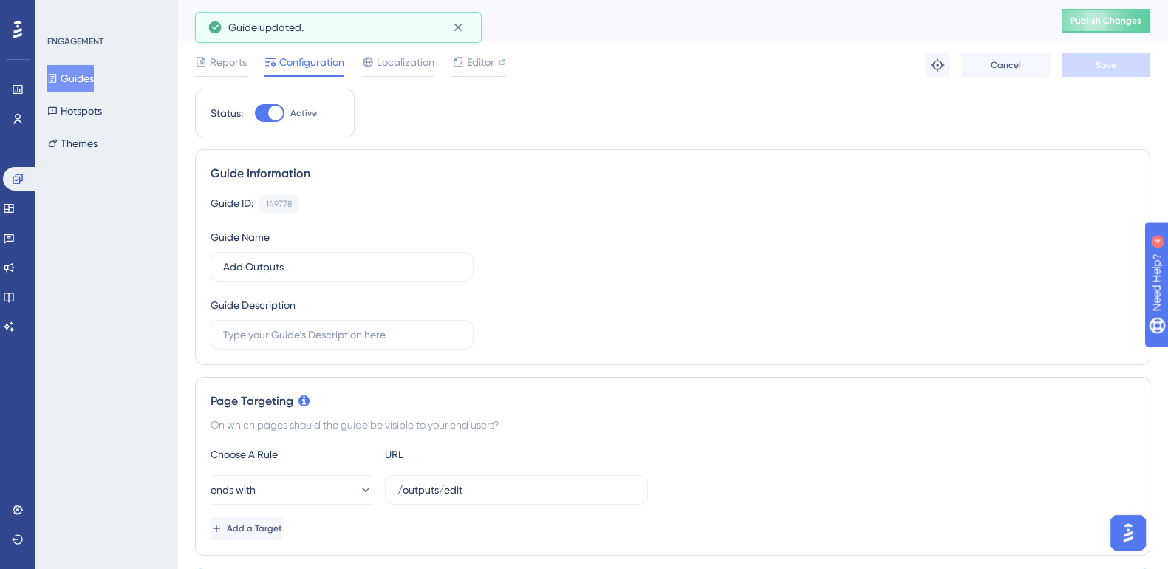
click at [81, 80] on button "Guides" at bounding box center [70, 78] width 47 height 27
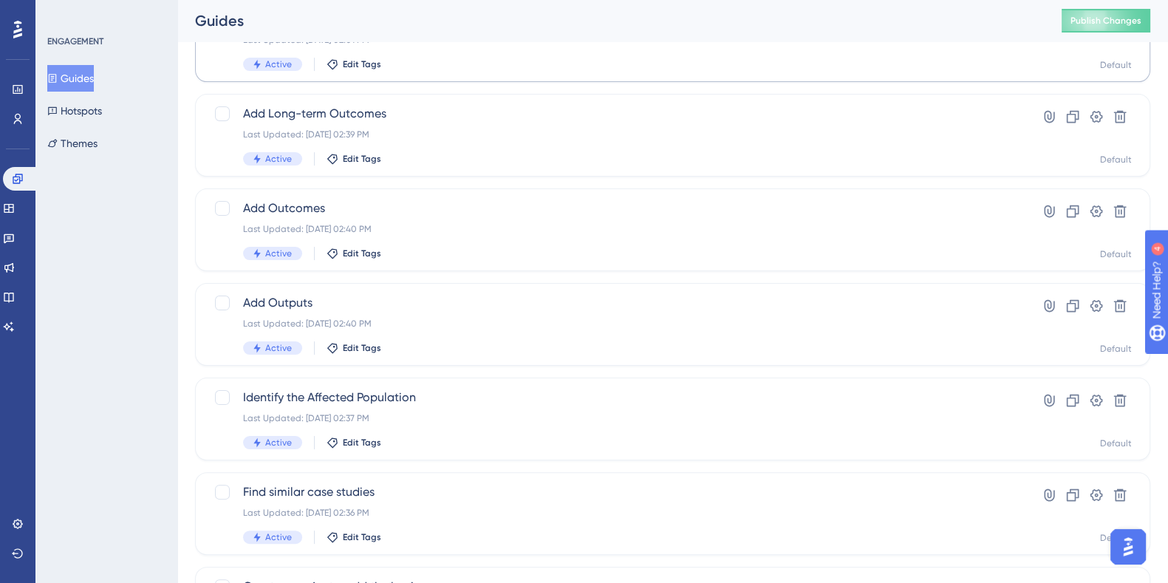
scroll to position [447, 0]
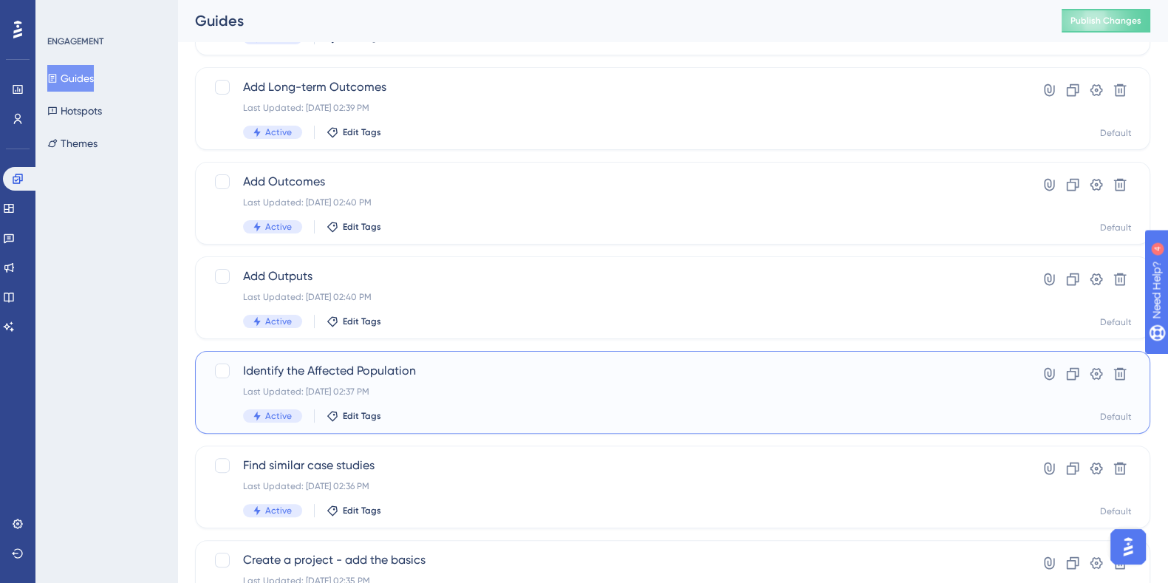
click at [361, 364] on span "Identify the Affected Population" at bounding box center [613, 371] width 741 height 18
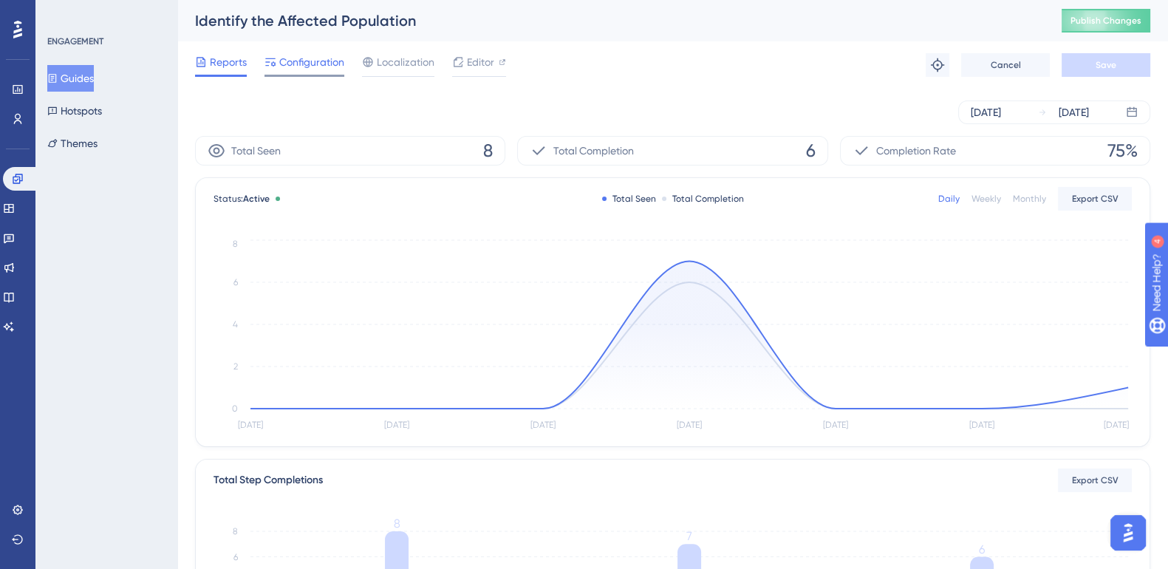
click at [318, 64] on span "Configuration" at bounding box center [311, 62] width 65 height 18
click at [93, 75] on button "Guides" at bounding box center [70, 78] width 47 height 27
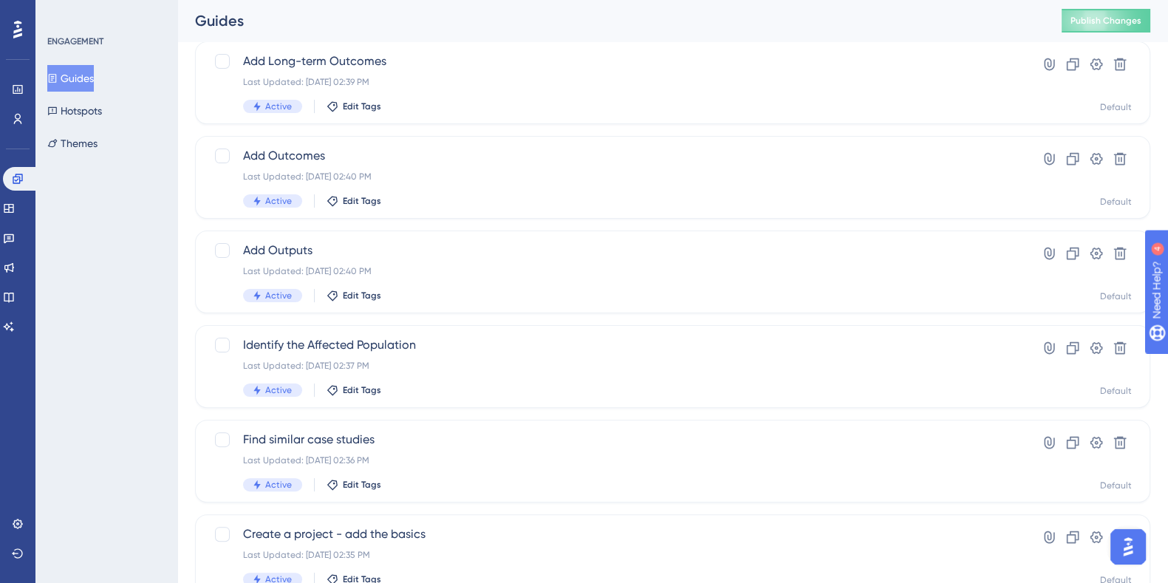
scroll to position [563, 0]
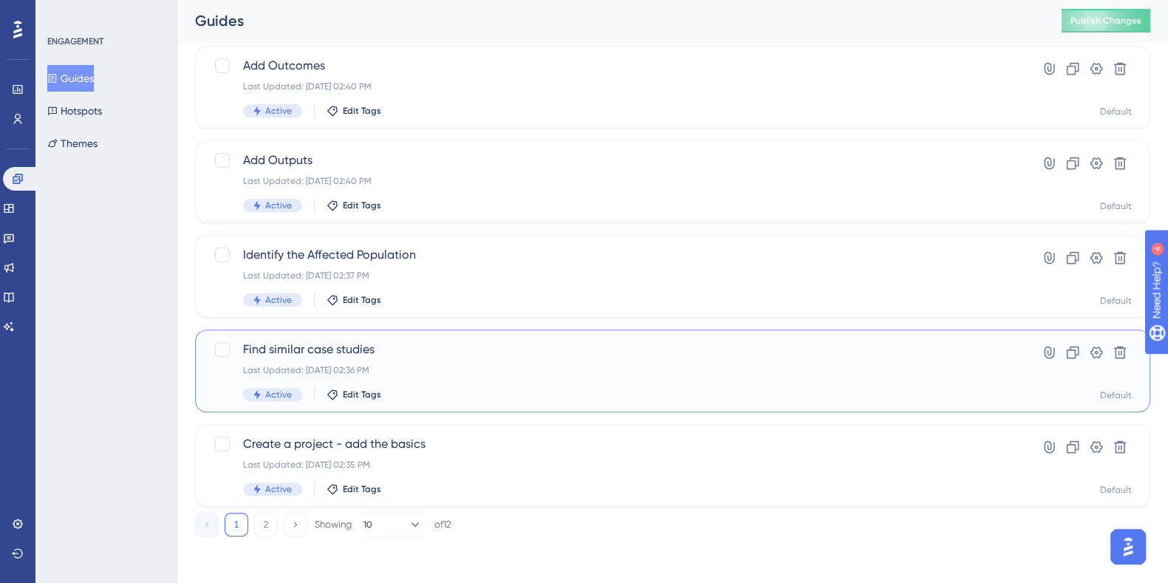
click at [307, 346] on span "Find similar case studies" at bounding box center [613, 349] width 741 height 18
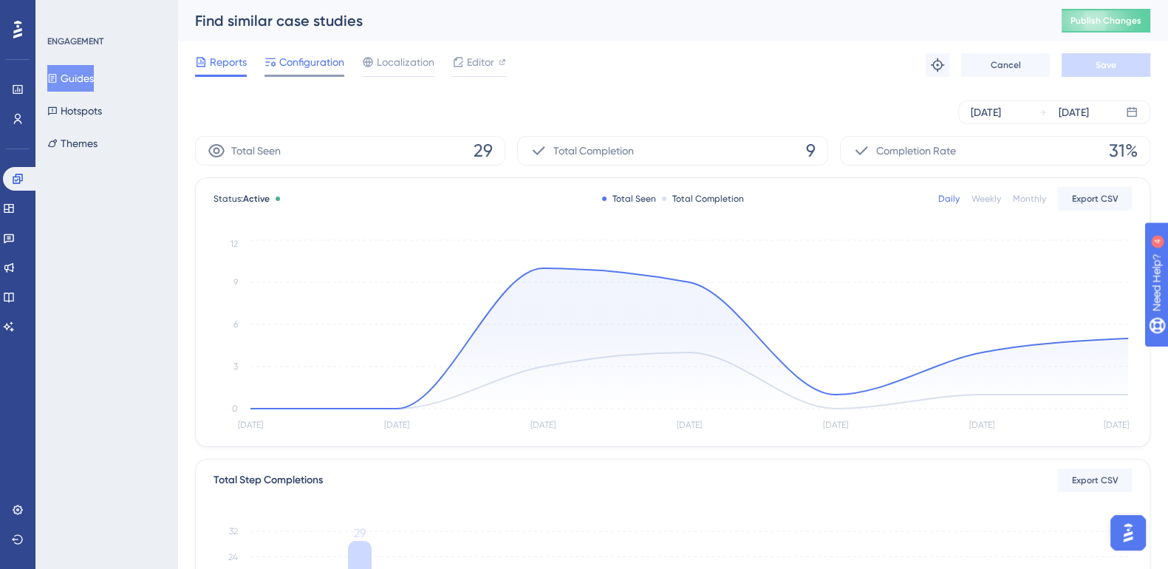
click at [309, 67] on span "Configuration" at bounding box center [311, 62] width 65 height 18
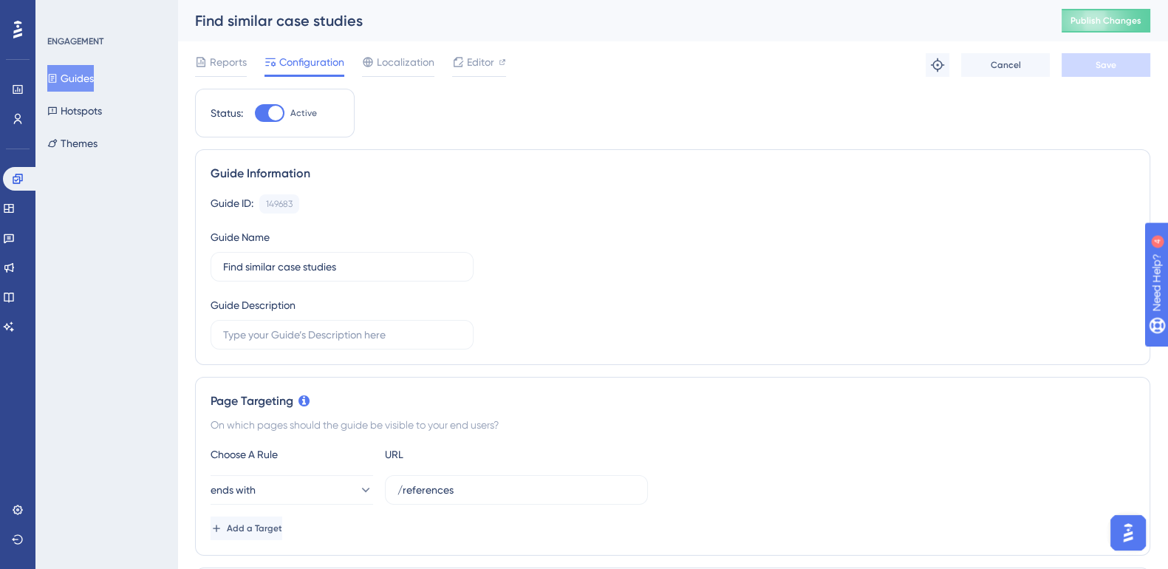
click at [94, 68] on button "Guides" at bounding box center [70, 78] width 47 height 27
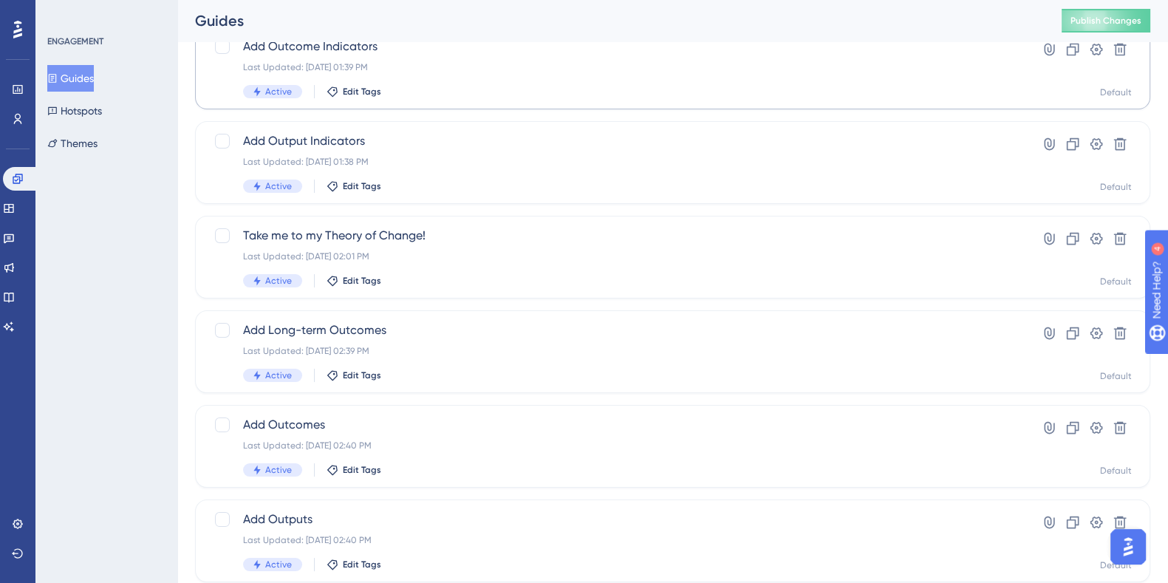
scroll to position [205, 0]
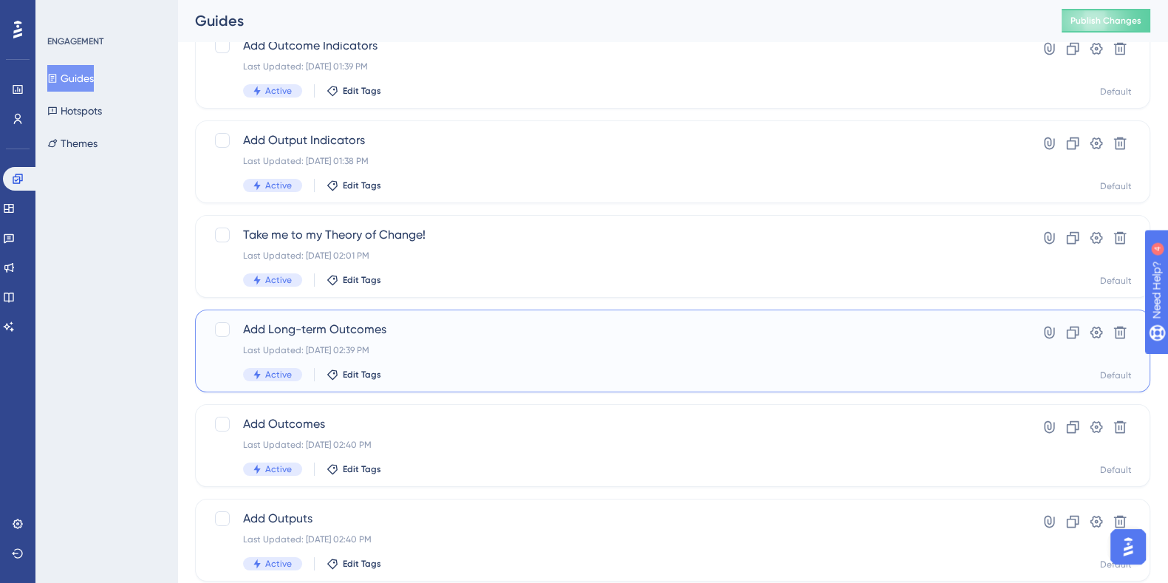
click at [332, 330] on span "Add Long-term Outcomes" at bounding box center [613, 330] width 741 height 18
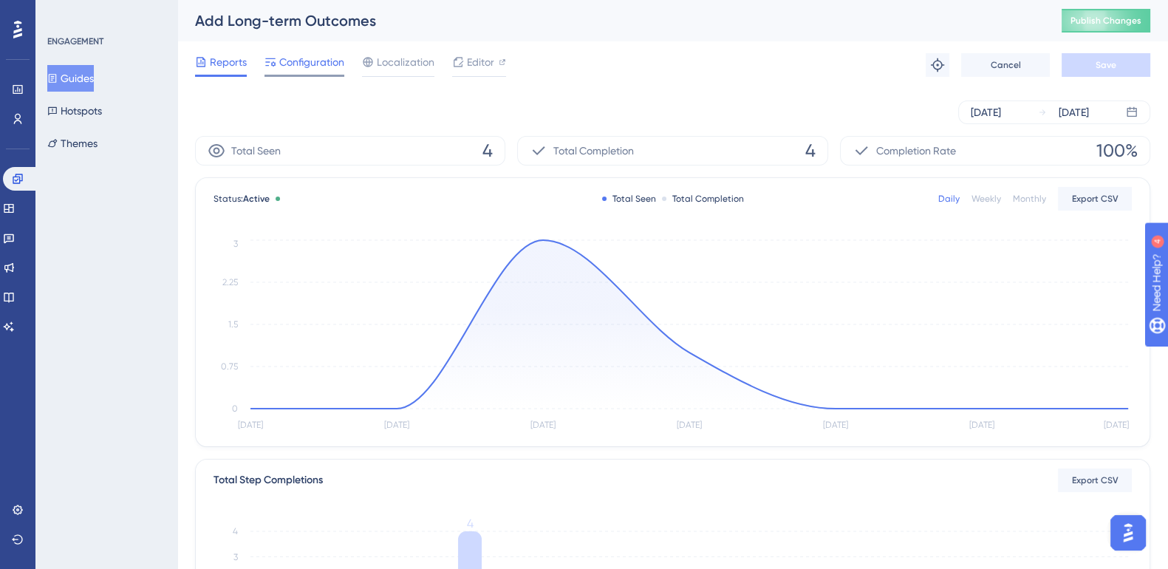
click at [311, 67] on span "Configuration" at bounding box center [311, 62] width 65 height 18
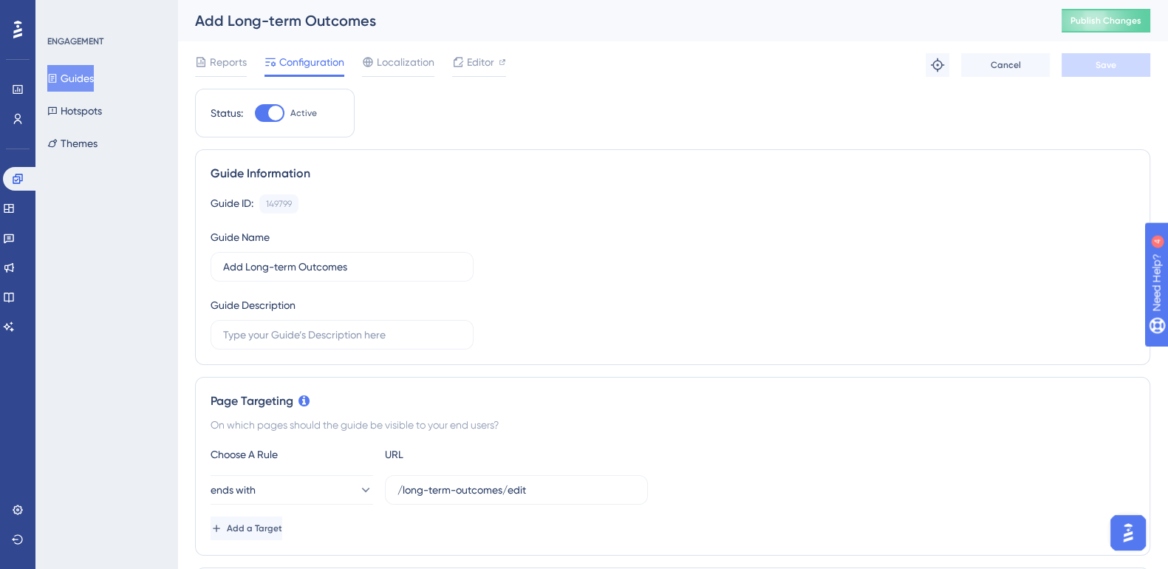
click at [92, 72] on button "Guides" at bounding box center [70, 78] width 47 height 27
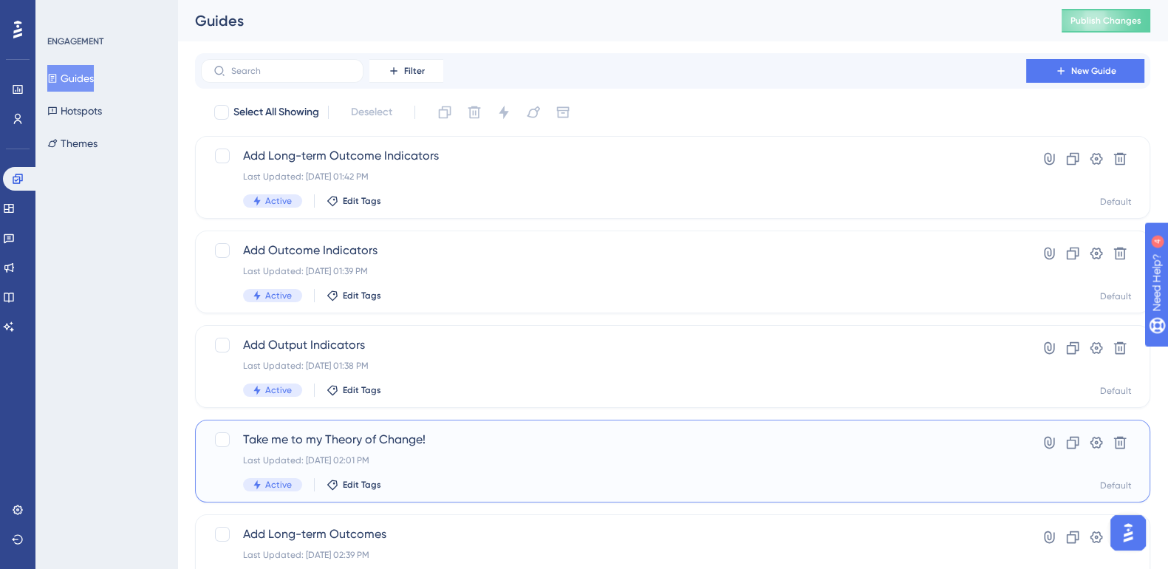
click at [331, 437] on span "Take me to my Theory of Change!" at bounding box center [613, 440] width 741 height 18
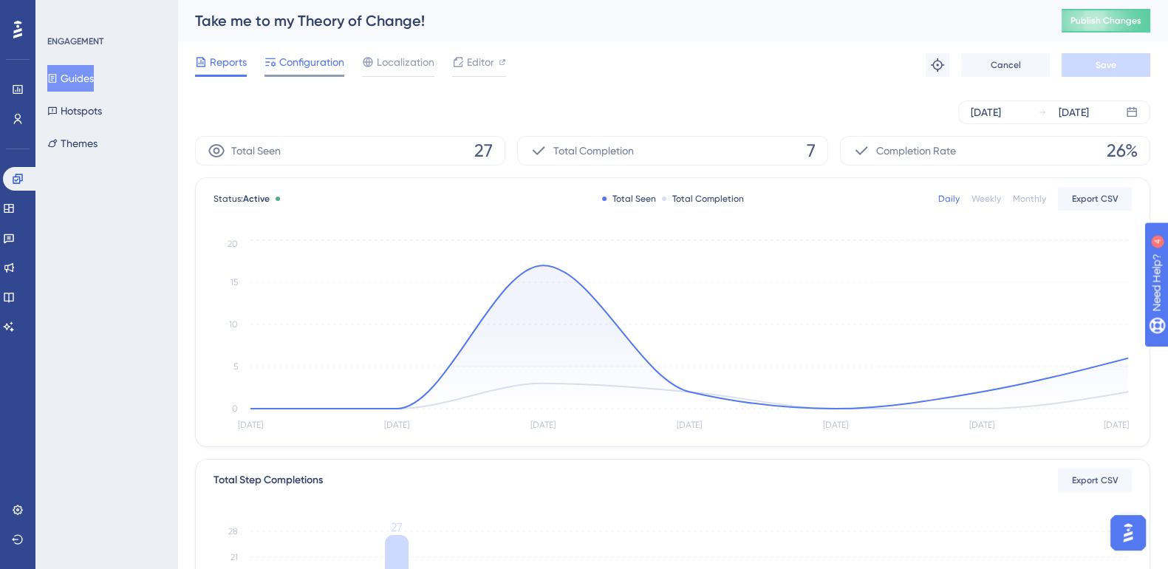
click at [314, 75] on div at bounding box center [304, 76] width 80 height 2
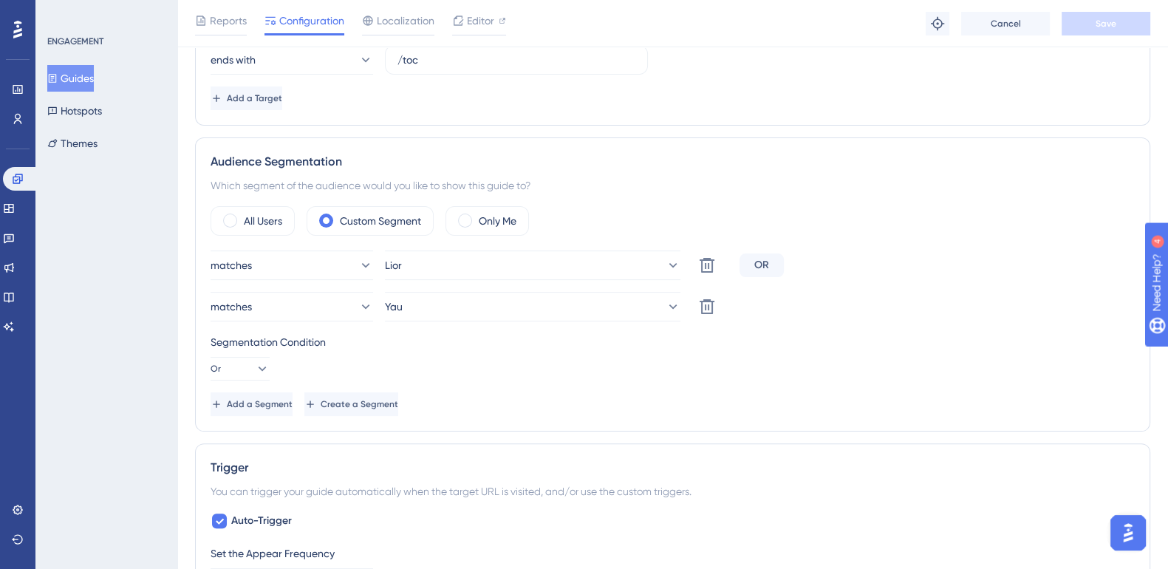
scroll to position [437, 0]
click at [292, 398] on span "Add a Segment" at bounding box center [261, 403] width 66 height 12
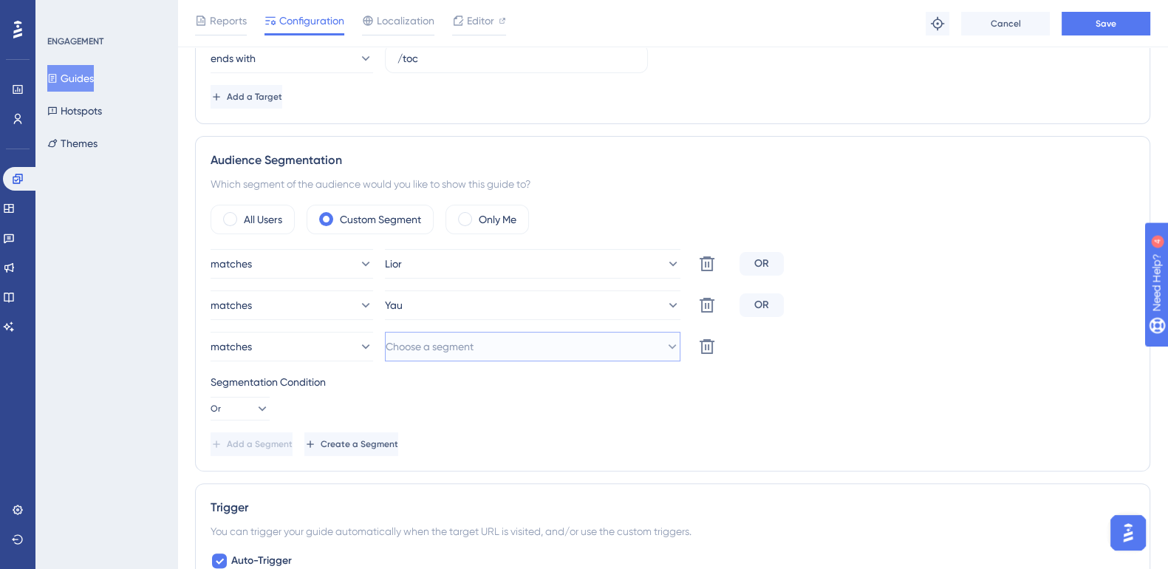
click at [433, 339] on span "Choose a segment" at bounding box center [430, 347] width 88 height 18
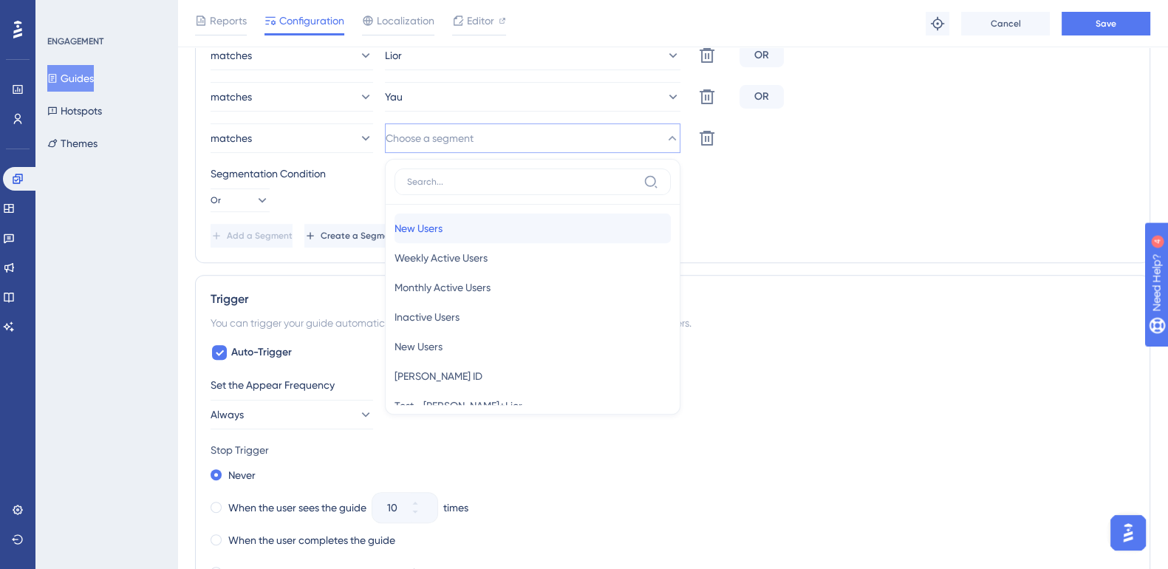
click at [442, 227] on span "New Users" at bounding box center [418, 228] width 48 height 18
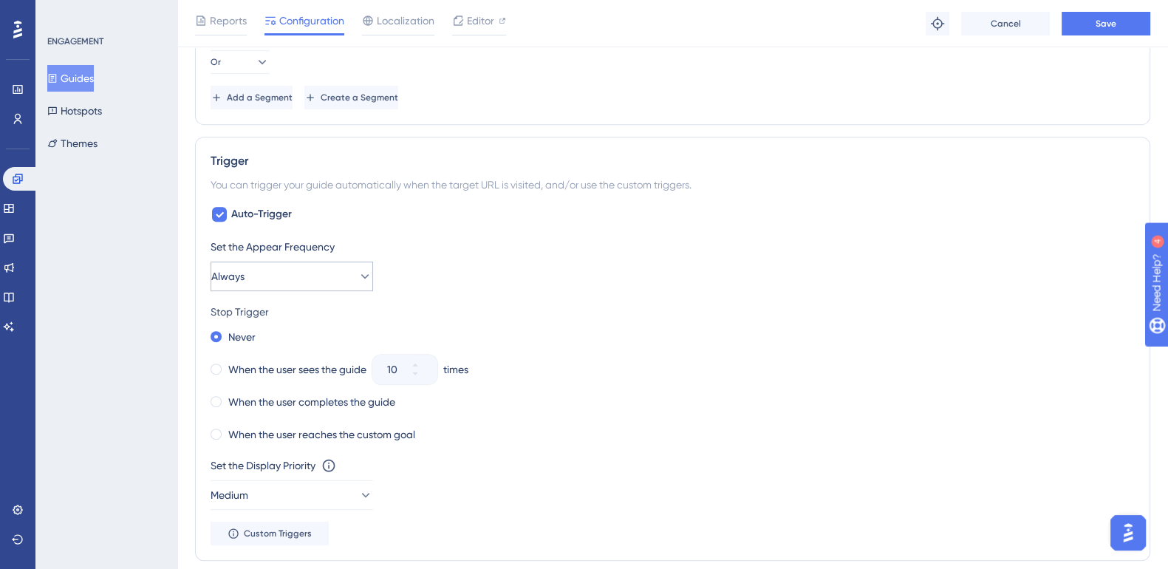
scroll to position [784, 0]
click at [211, 403] on div "When the user completes the guide" at bounding box center [302, 401] width 185 height 21
click at [312, 264] on button "Always" at bounding box center [291, 276] width 162 height 30
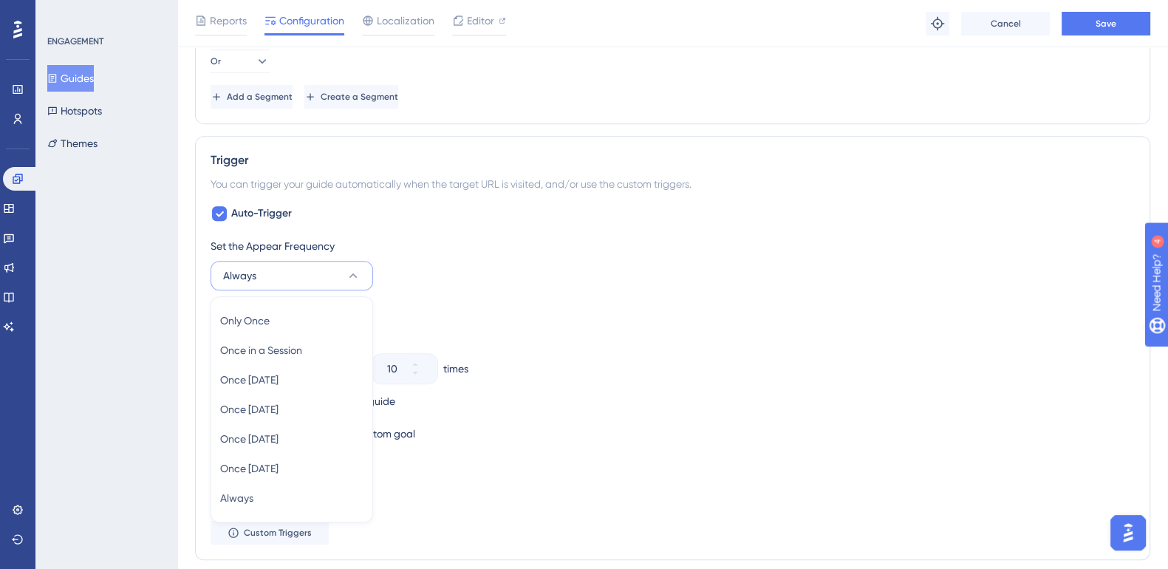
scroll to position [907, 0]
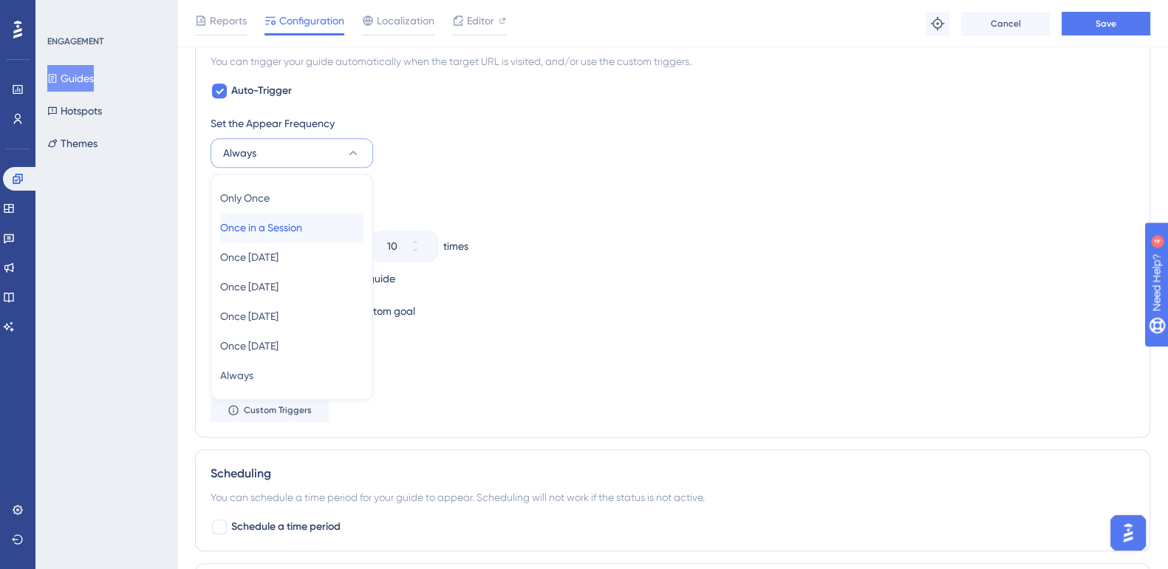
click at [329, 227] on div "Once in a Session Once in a Session" at bounding box center [291, 228] width 143 height 30
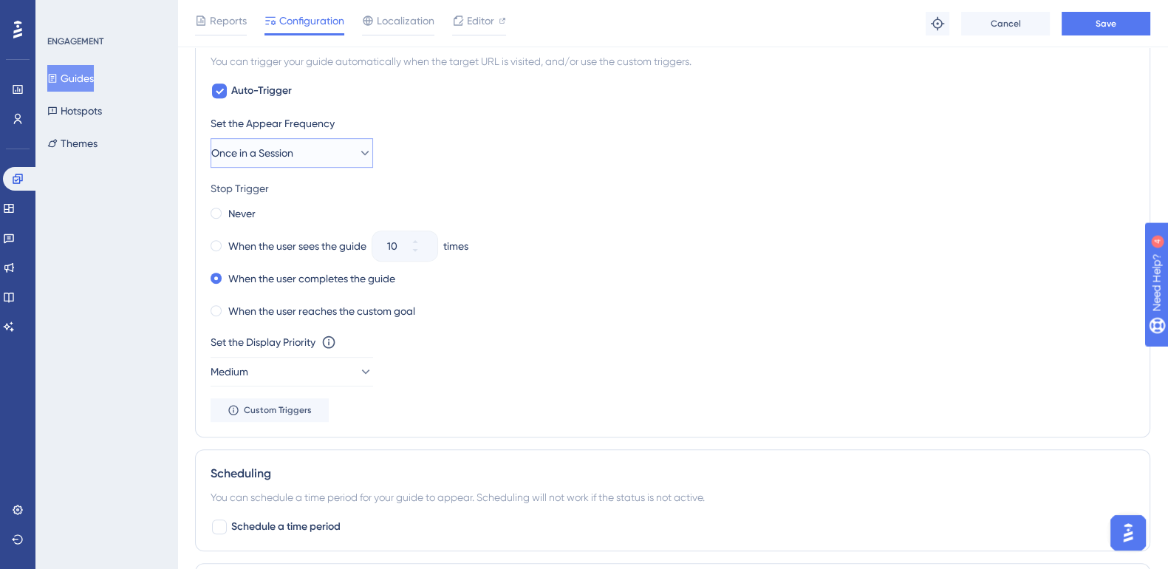
click at [321, 159] on button "Once in a Session" at bounding box center [291, 153] width 162 height 30
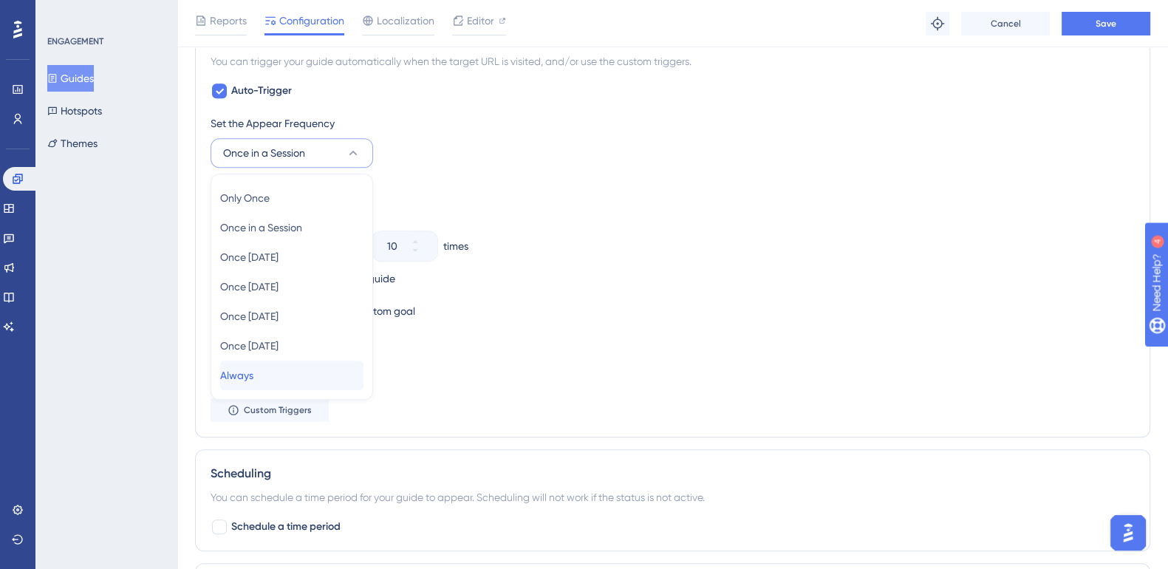
click at [288, 366] on div "Always Always" at bounding box center [291, 375] width 143 height 30
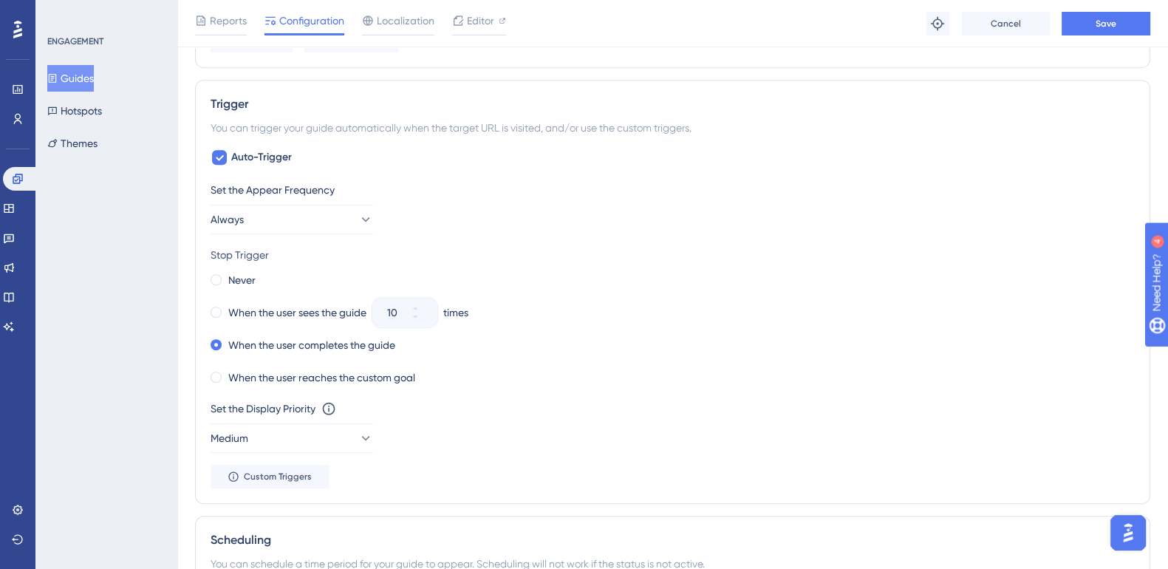
scroll to position [826, 0]
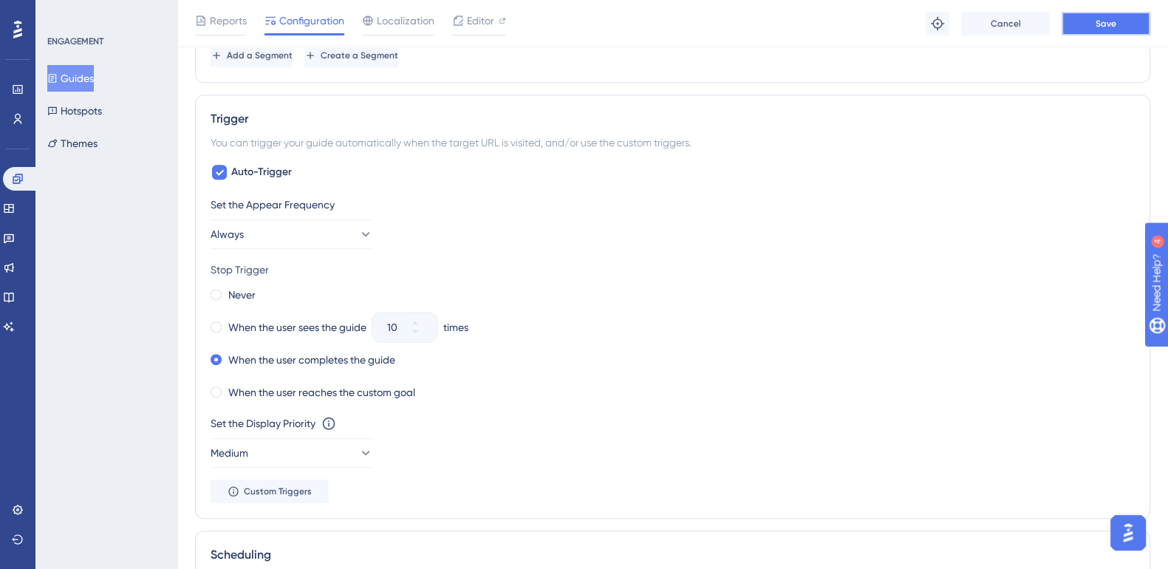
click at [1115, 27] on span "Save" at bounding box center [1105, 24] width 21 height 12
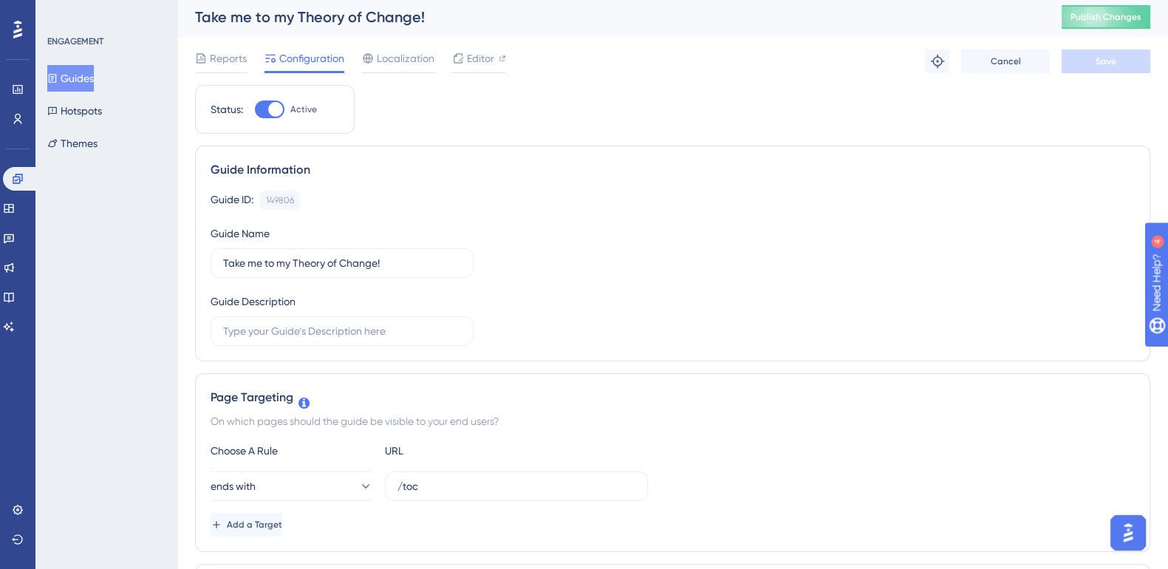
scroll to position [0, 0]
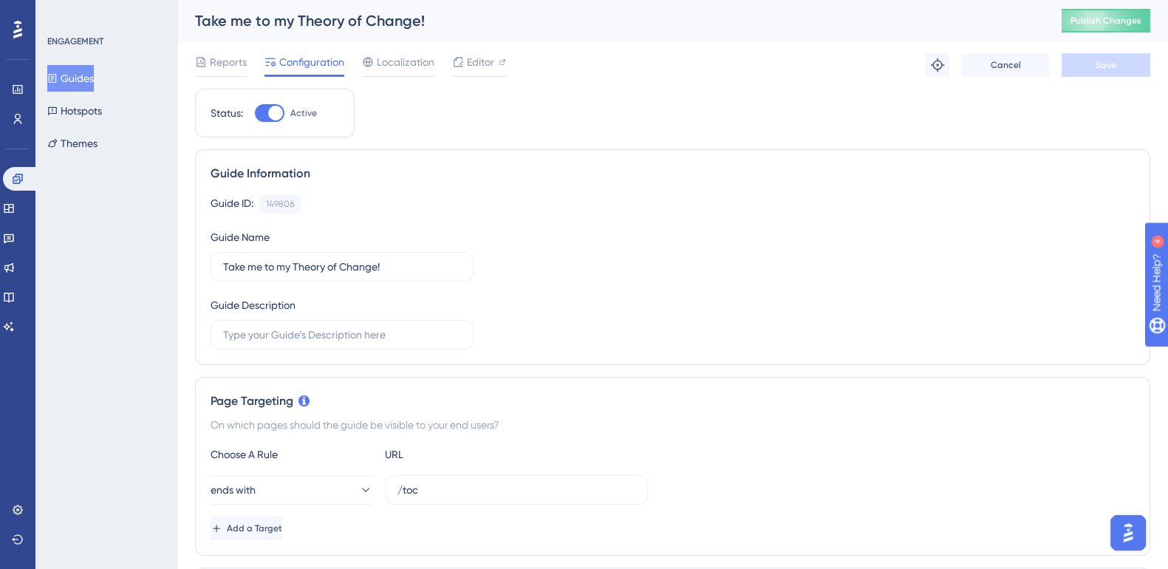
click at [74, 83] on button "Guides" at bounding box center [70, 78] width 47 height 27
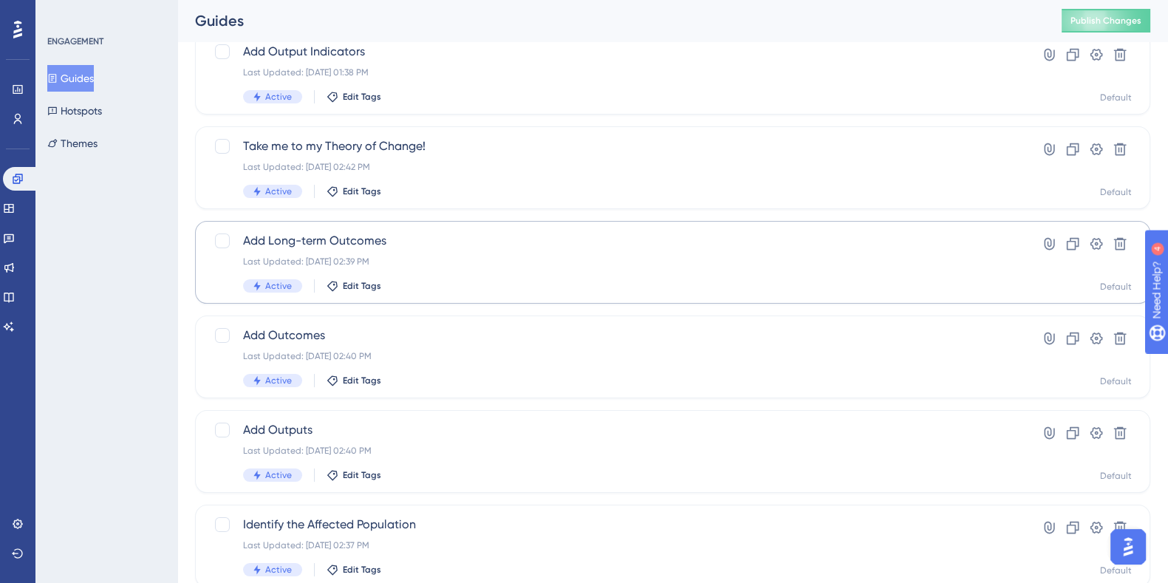
scroll to position [313, 0]
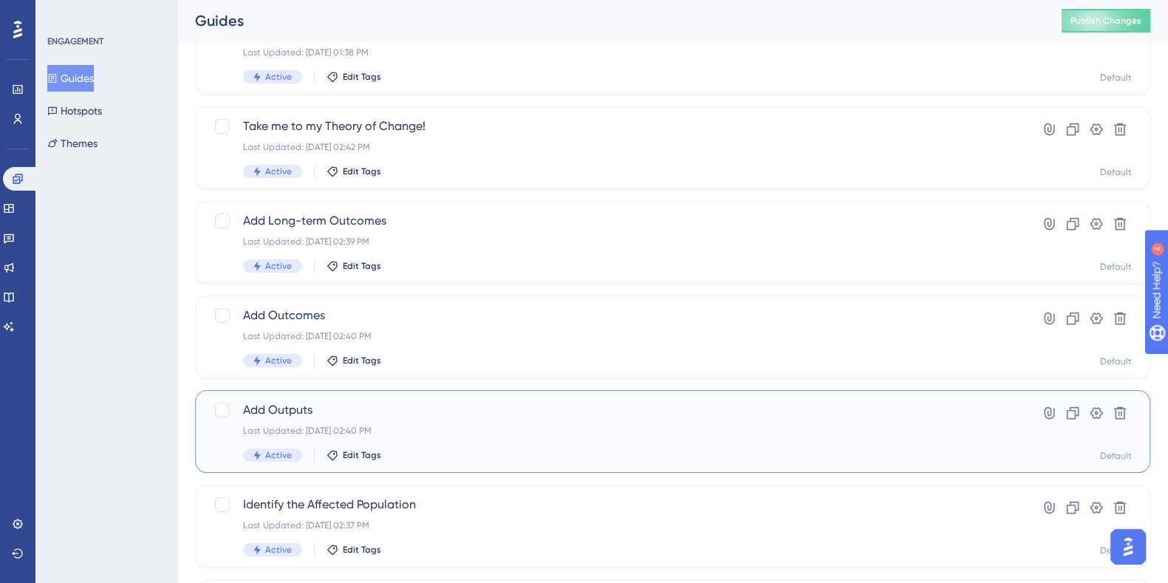
click at [290, 413] on span "Add Outputs" at bounding box center [613, 410] width 741 height 18
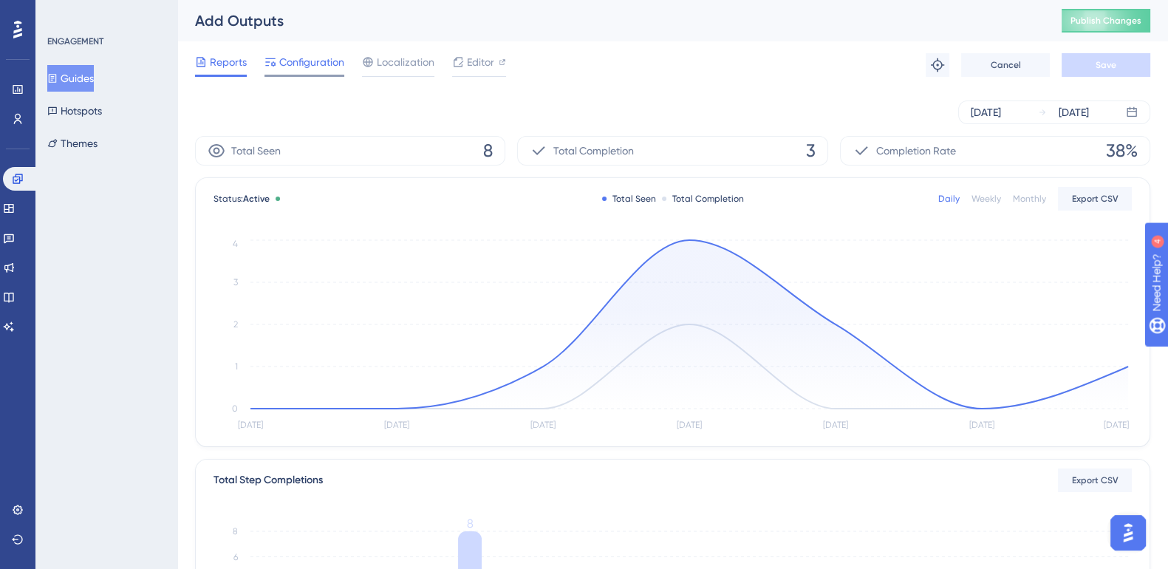
click at [322, 71] on div "Configuration" at bounding box center [304, 65] width 80 height 24
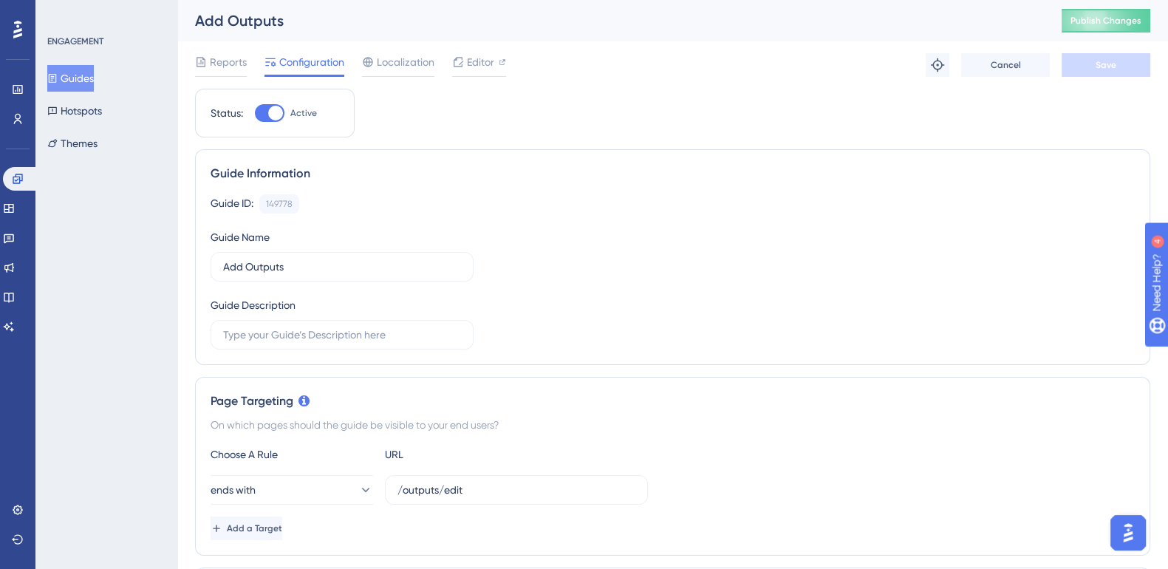
click at [78, 75] on button "Guides" at bounding box center [70, 78] width 47 height 27
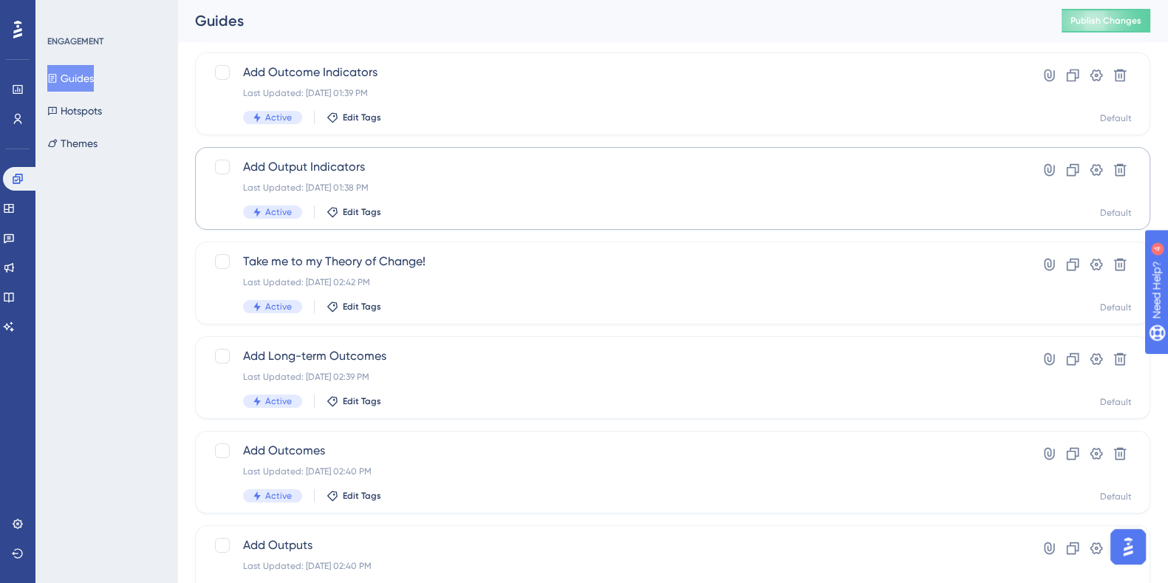
scroll to position [173, 0]
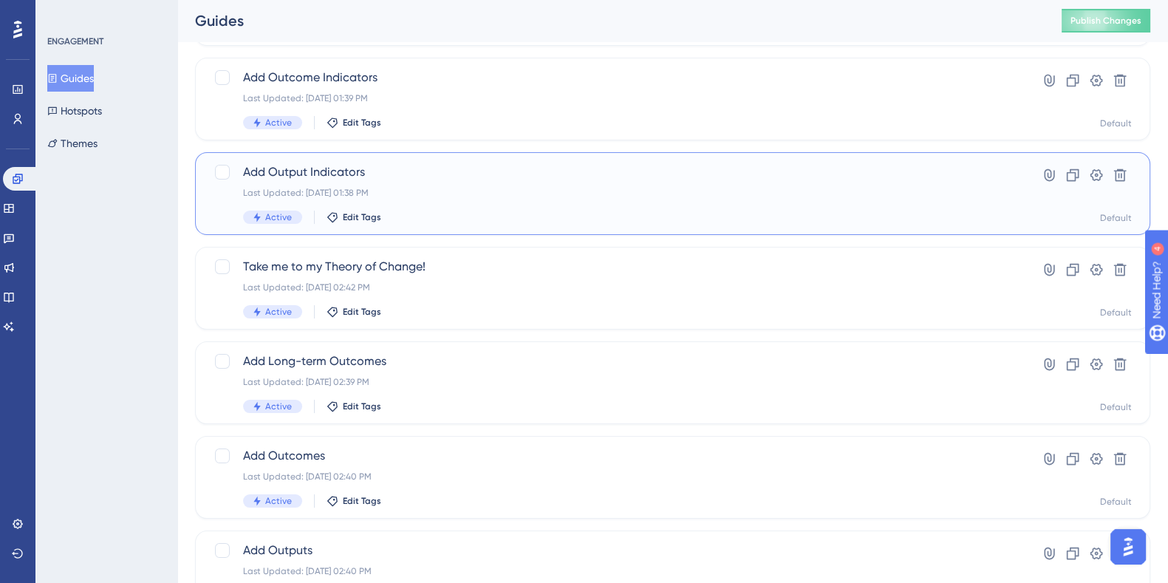
click at [334, 171] on span "Add Output Indicators" at bounding box center [613, 172] width 741 height 18
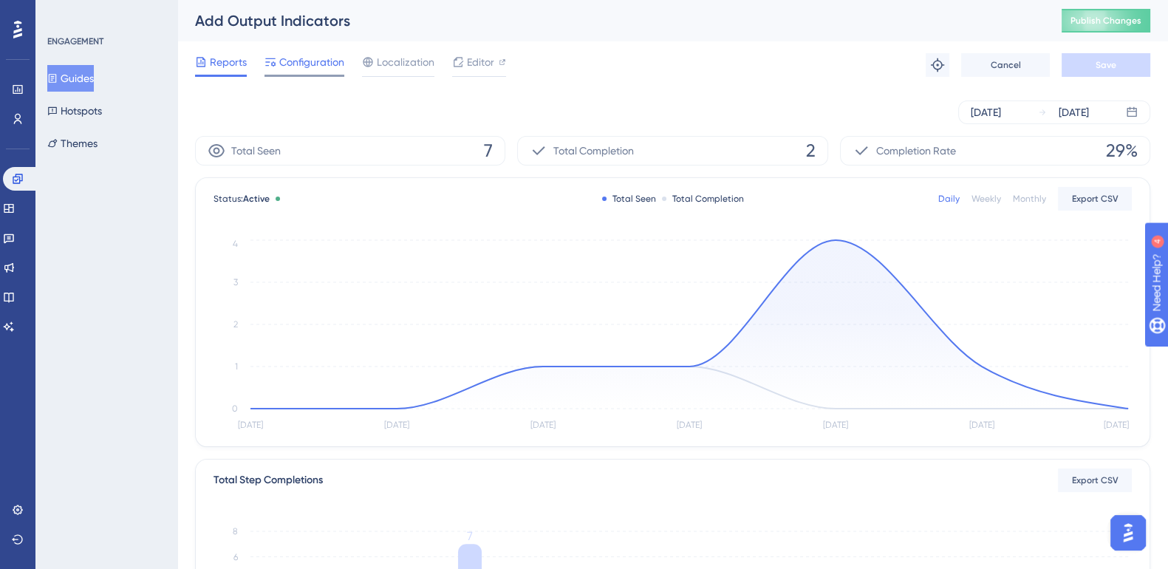
click at [316, 68] on span "Configuration" at bounding box center [311, 62] width 65 height 18
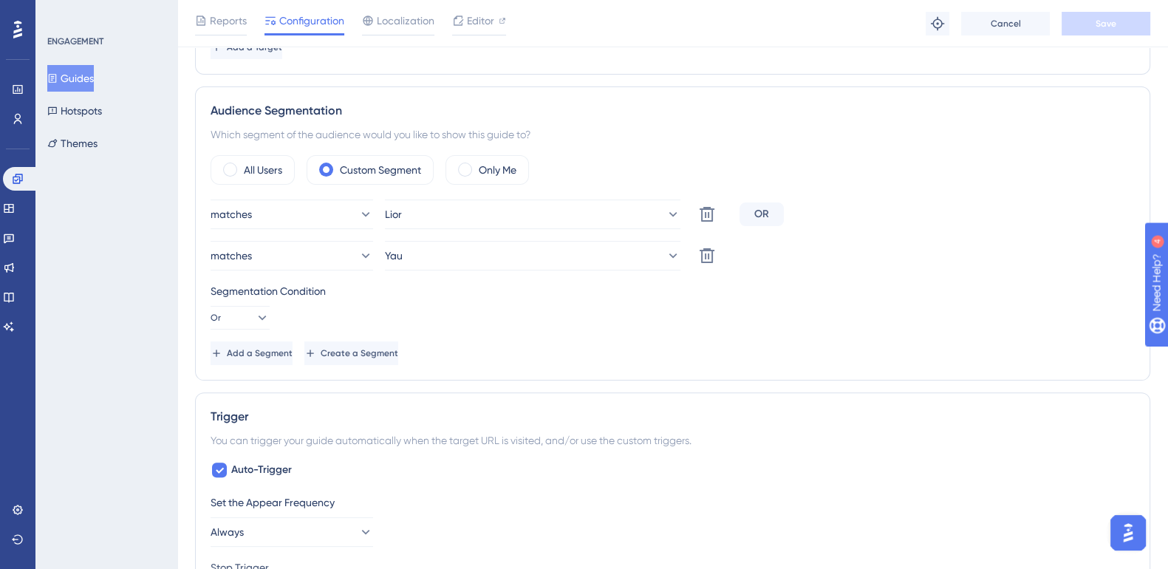
scroll to position [491, 0]
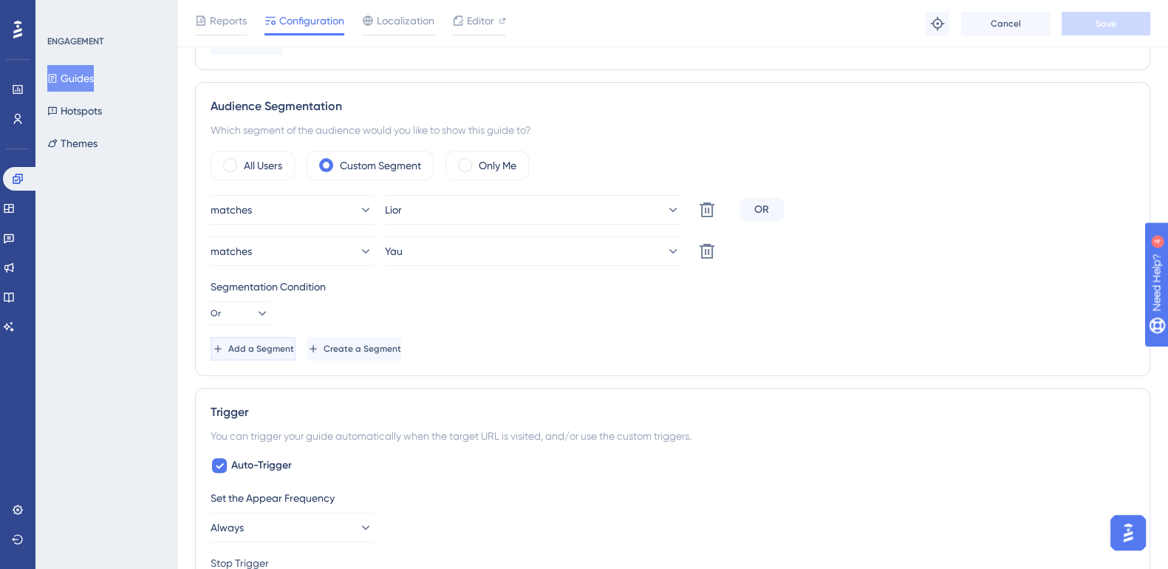
click at [284, 356] on button "Add a Segment" at bounding box center [252, 349] width 85 height 24
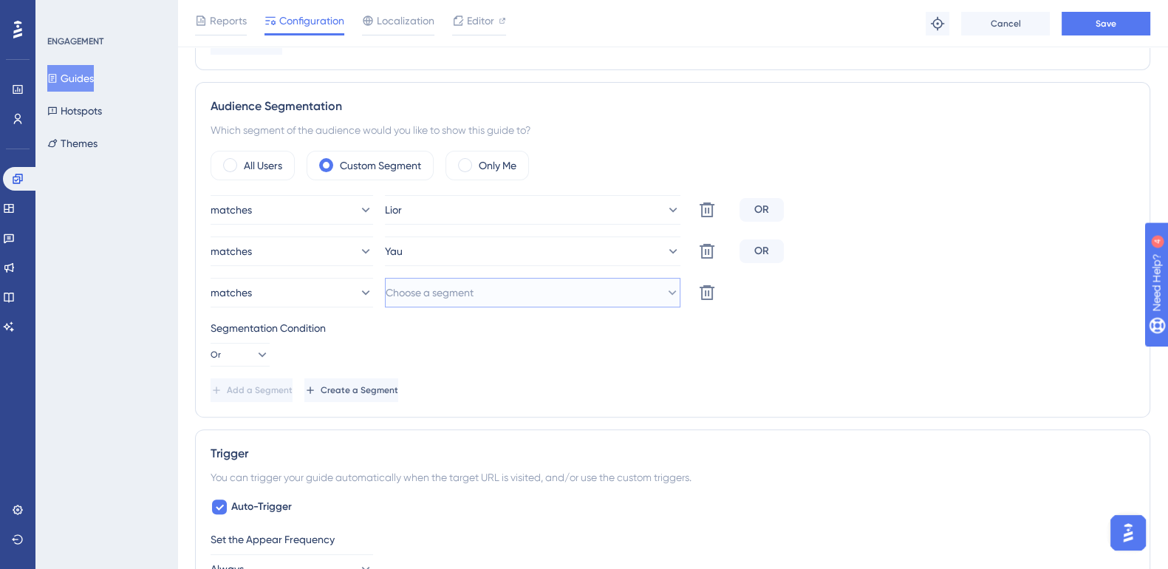
click at [455, 286] on span "Choose a segment" at bounding box center [430, 293] width 88 height 18
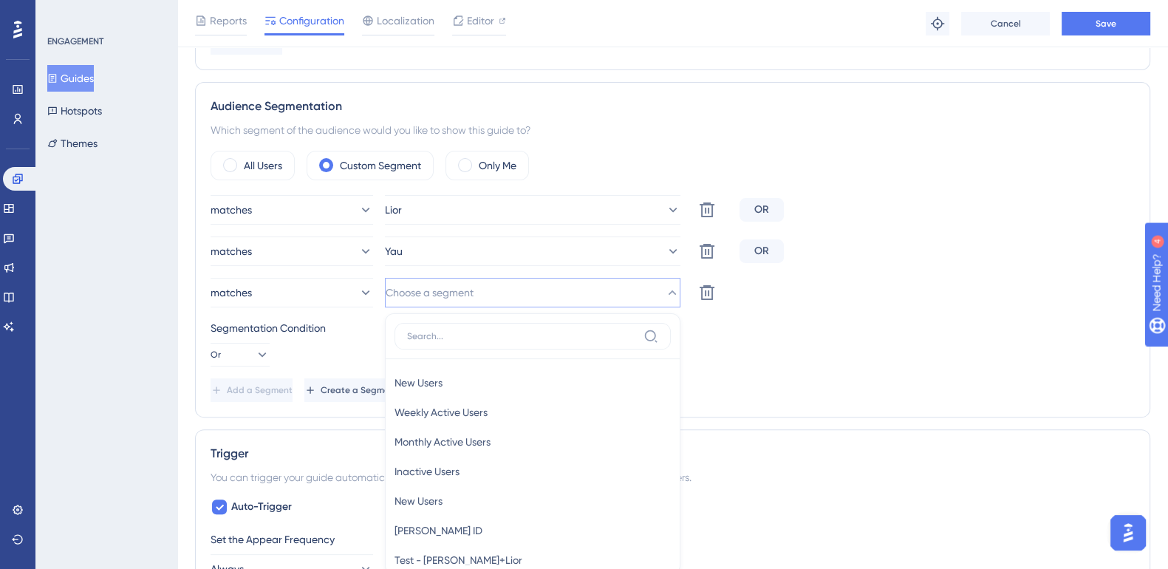
scroll to position [648, 0]
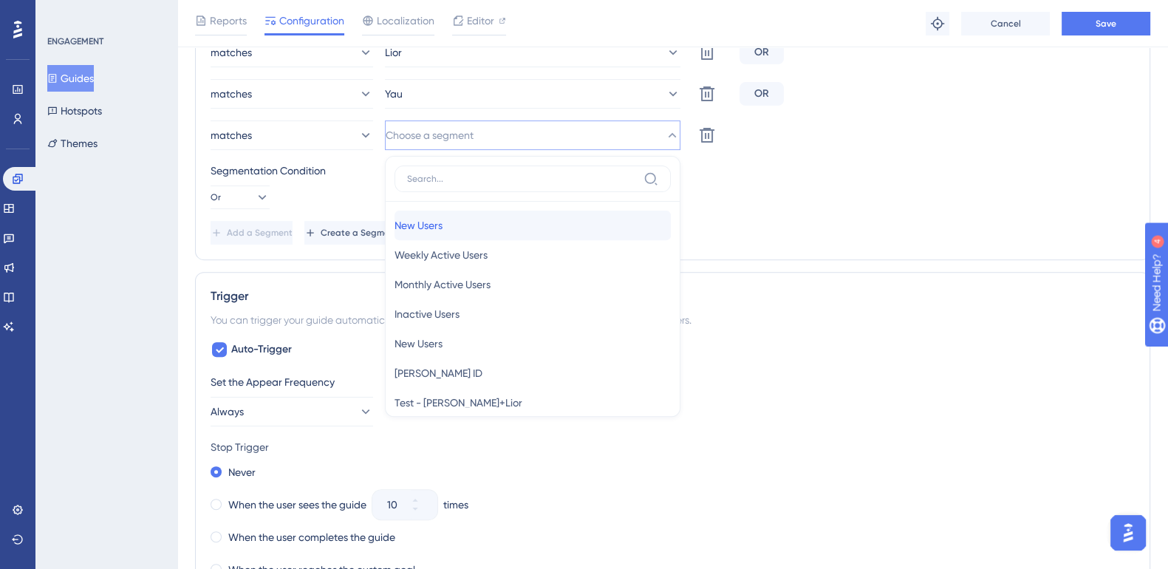
click at [470, 225] on div "New Users New Users" at bounding box center [532, 225] width 276 height 30
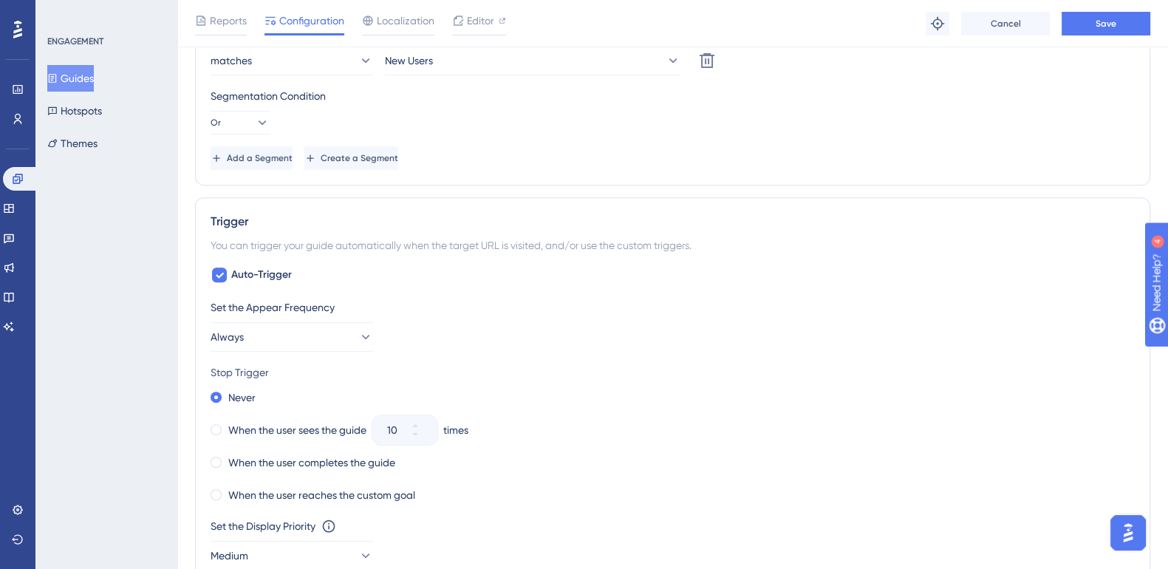
scroll to position [790, 0]
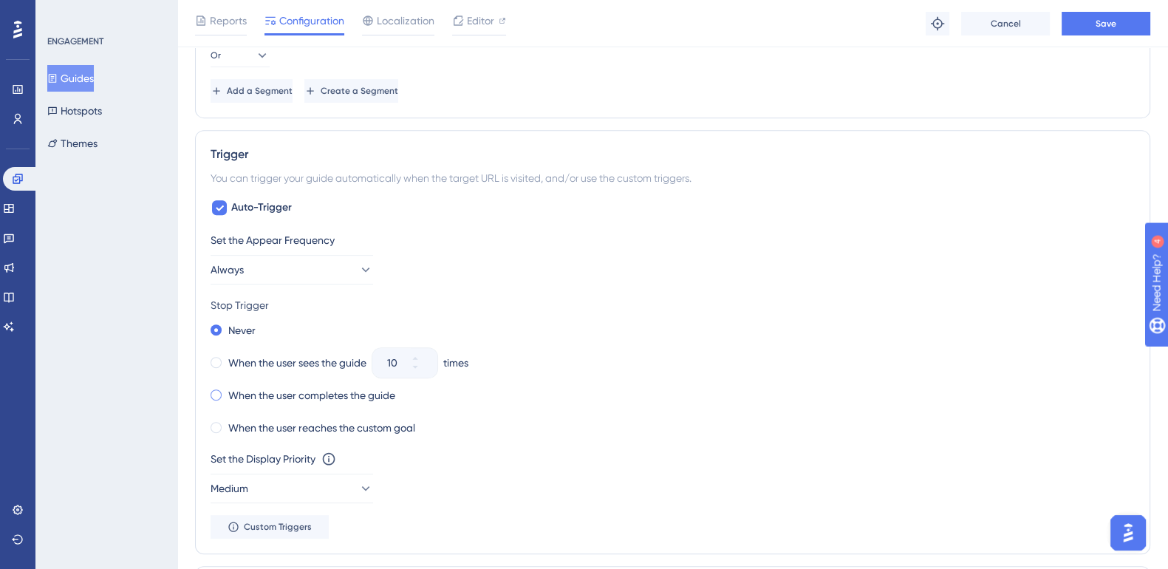
click at [223, 388] on div "When the user completes the guide" at bounding box center [302, 395] width 185 height 21
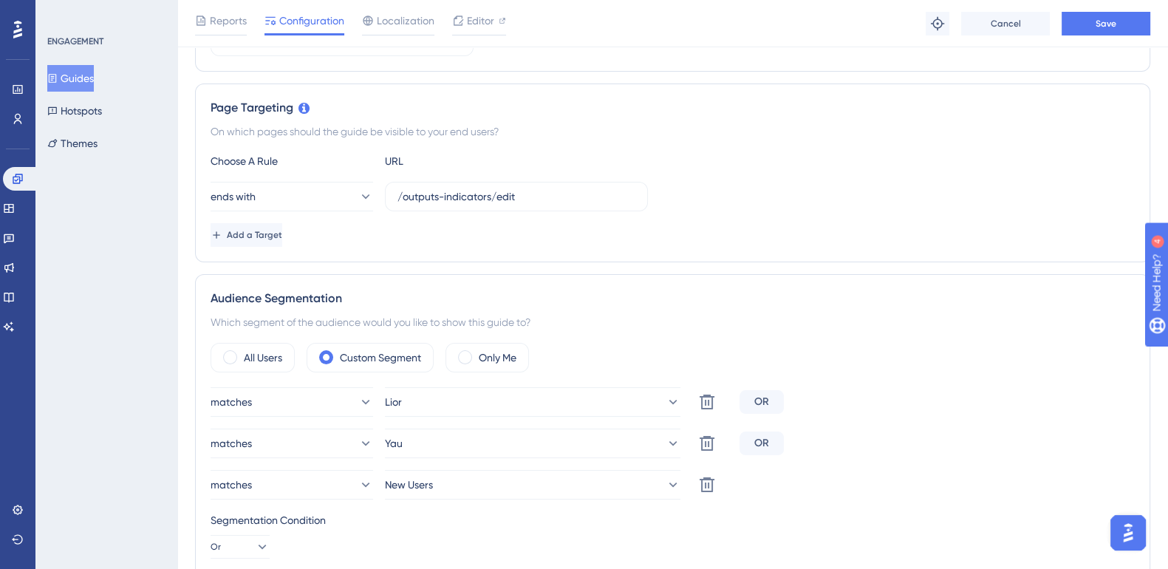
scroll to position [0, 0]
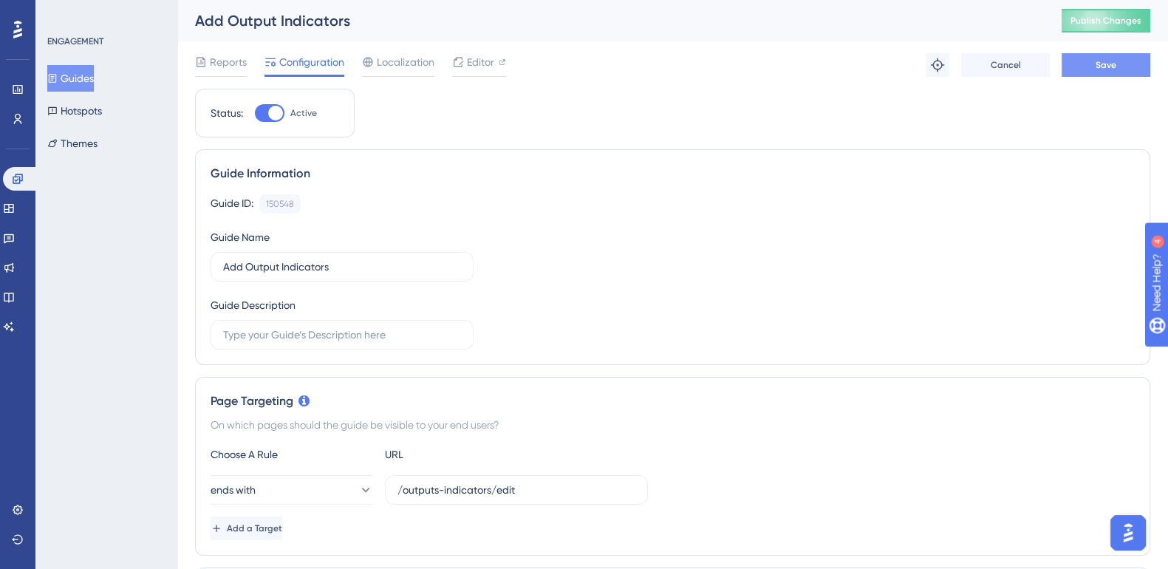
click at [1092, 68] on button "Save" at bounding box center [1105, 65] width 89 height 24
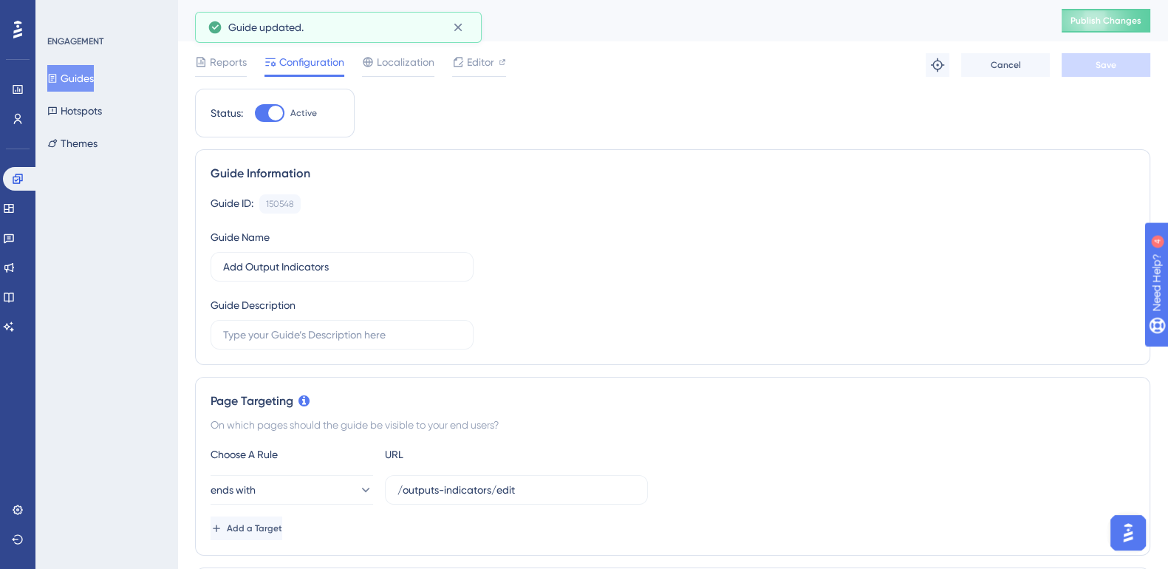
click at [76, 75] on button "Guides" at bounding box center [70, 78] width 47 height 27
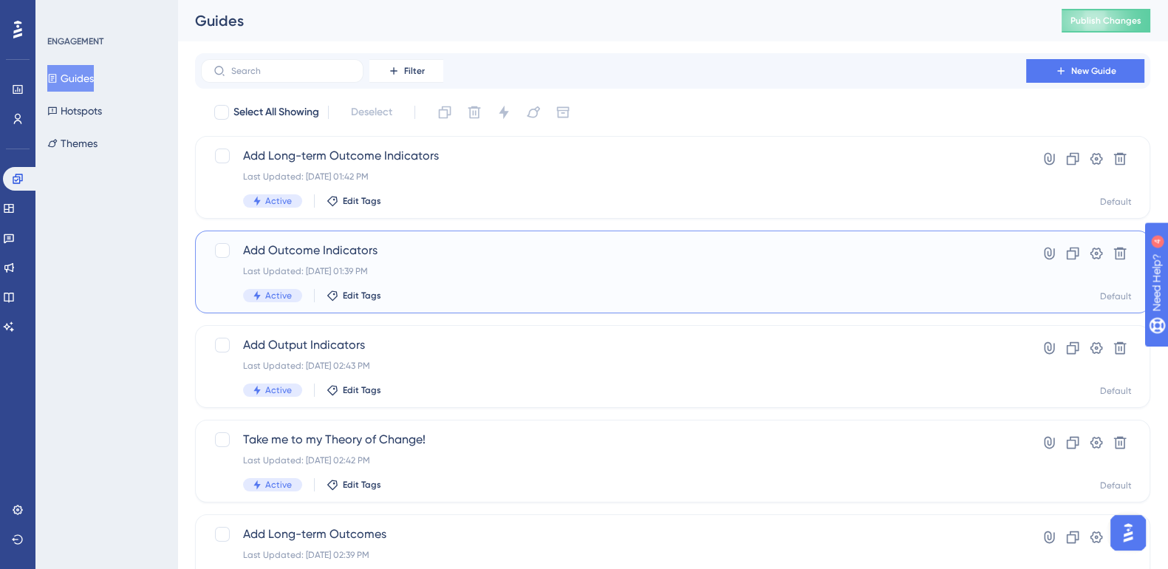
click at [350, 252] on span "Add Outcome Indicators" at bounding box center [613, 251] width 741 height 18
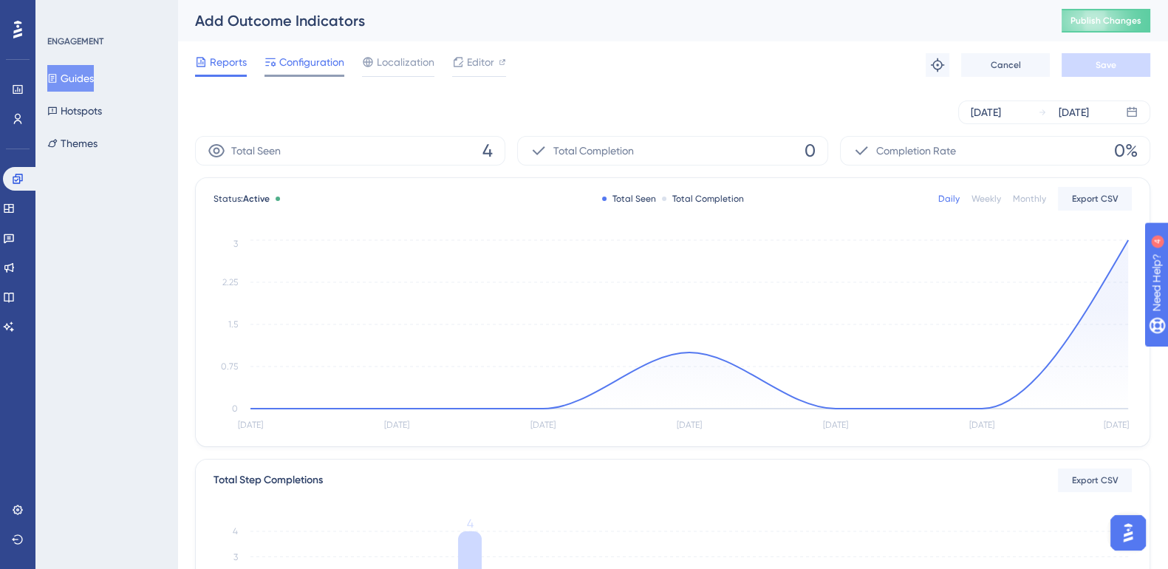
click at [304, 64] on span "Configuration" at bounding box center [311, 62] width 65 height 18
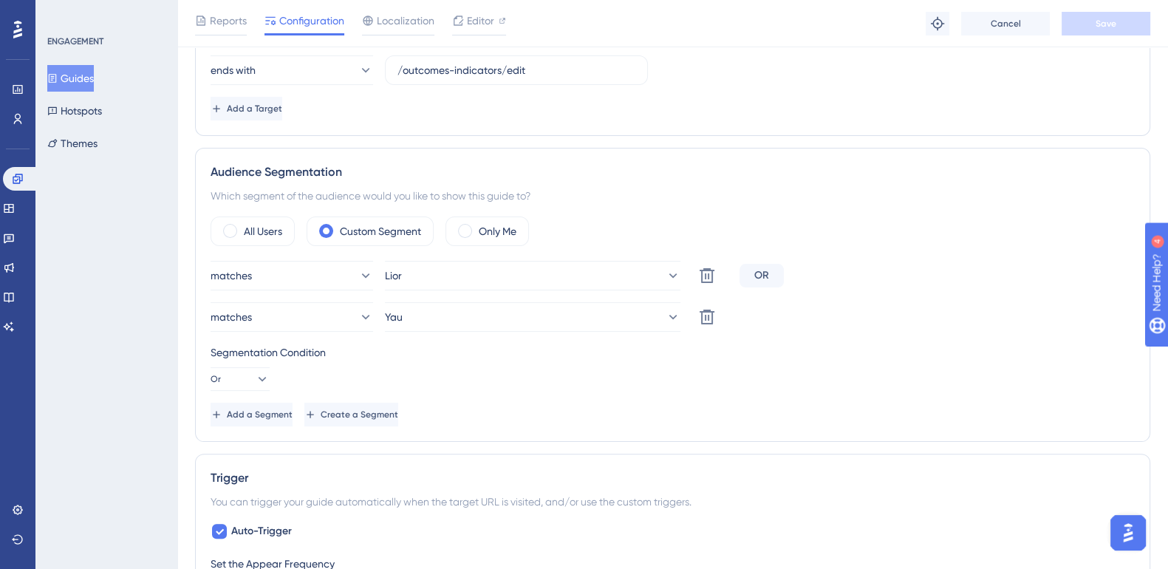
scroll to position [431, 0]
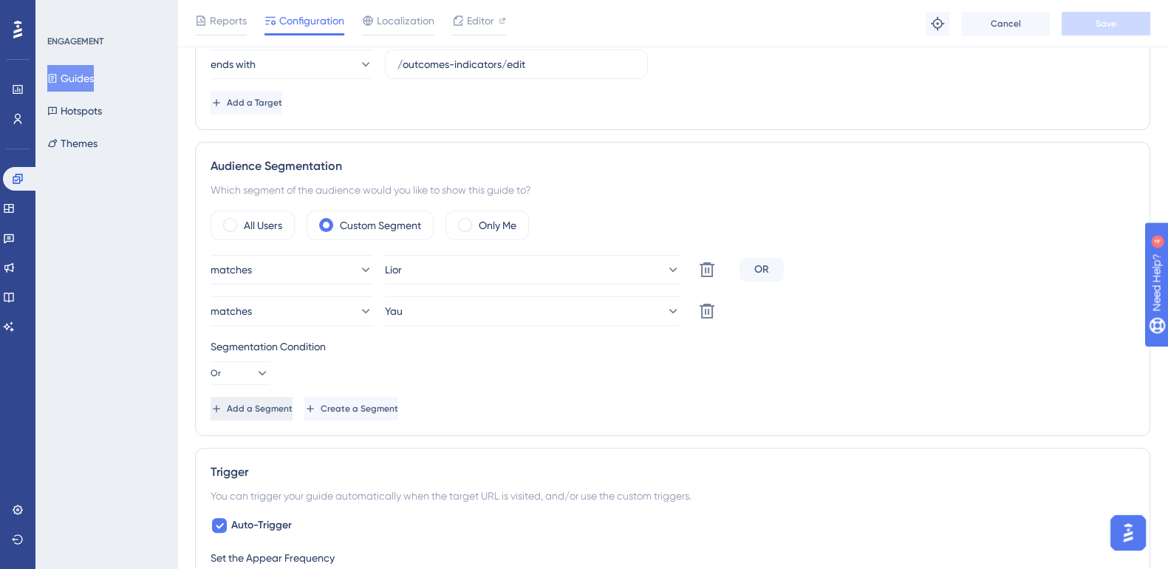
click at [292, 404] on span "Add a Segment" at bounding box center [260, 409] width 66 height 12
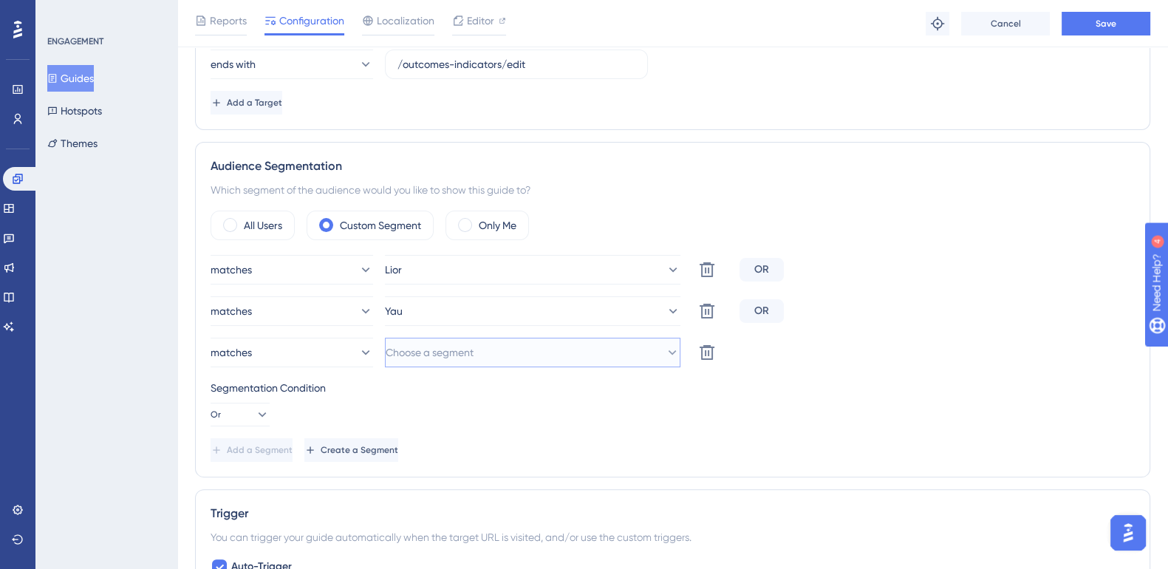
click at [473, 348] on span "Choose a segment" at bounding box center [430, 352] width 88 height 18
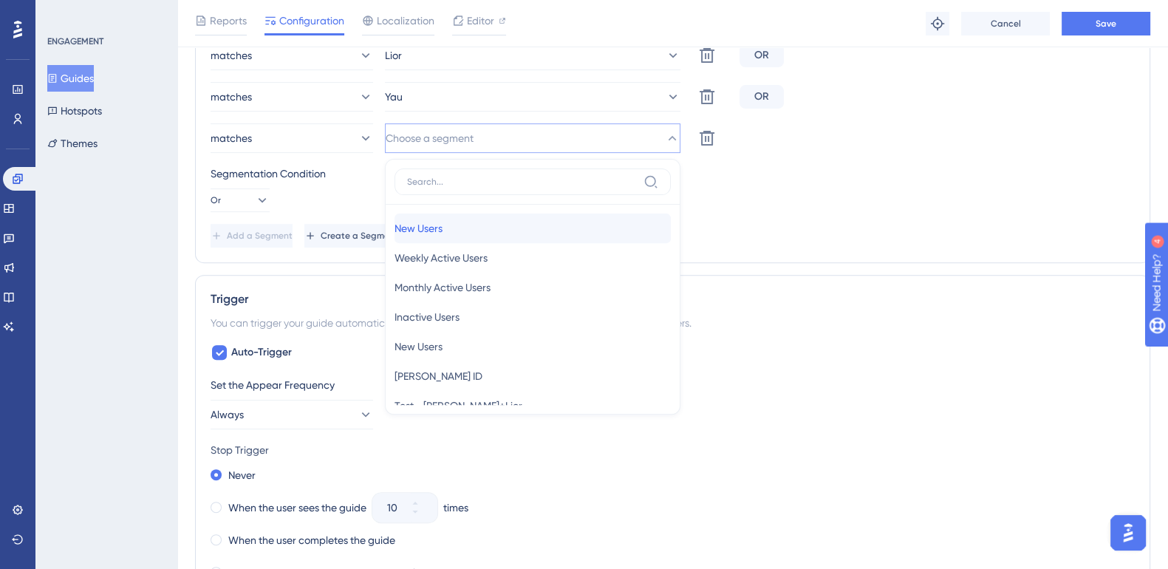
click at [454, 227] on div "New Users New Users" at bounding box center [532, 228] width 276 height 30
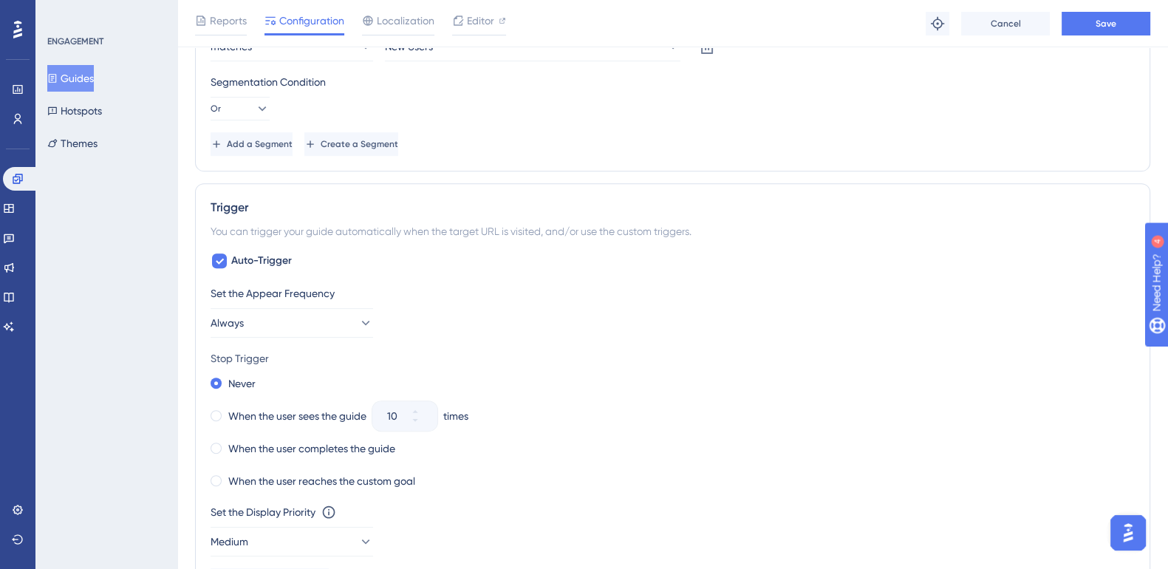
scroll to position [755, 0]
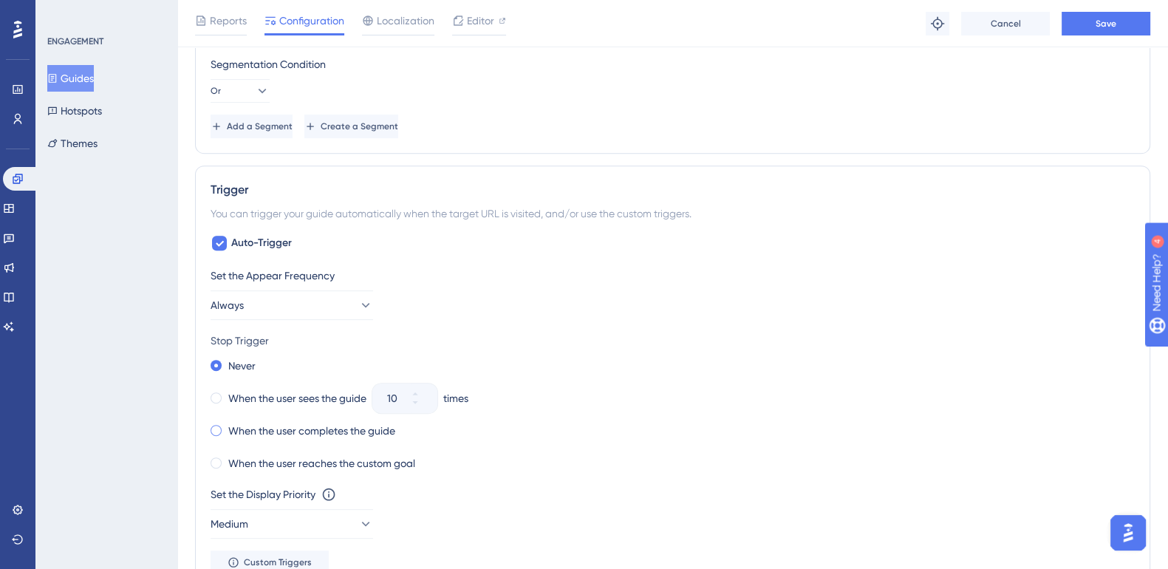
click at [212, 429] on span at bounding box center [215, 430] width 11 height 11
click at [226, 427] on input "radio" at bounding box center [226, 427] width 0 height 0
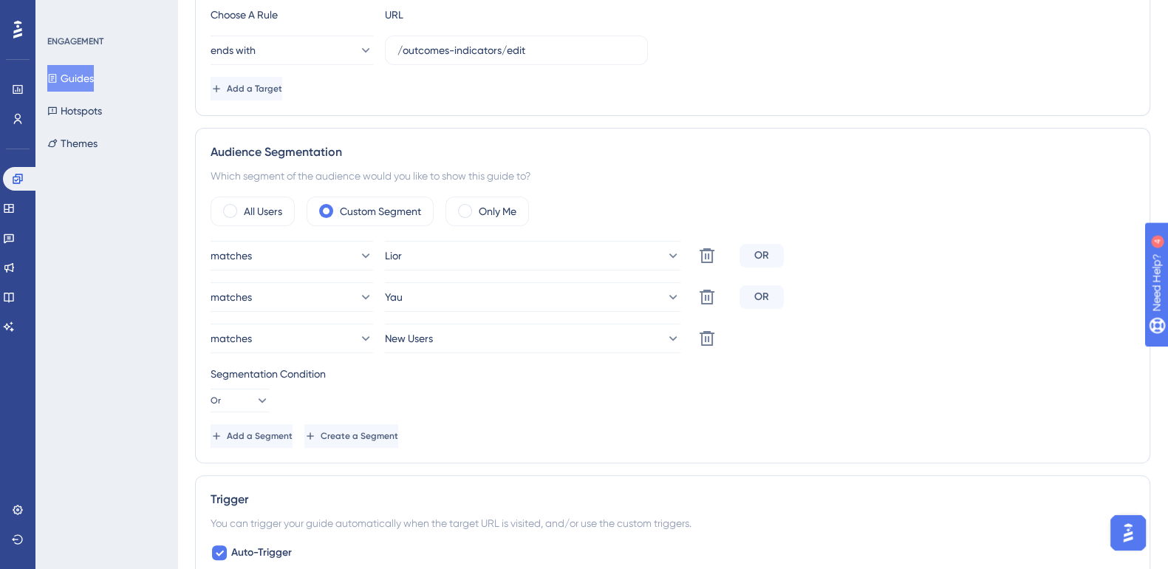
scroll to position [0, 0]
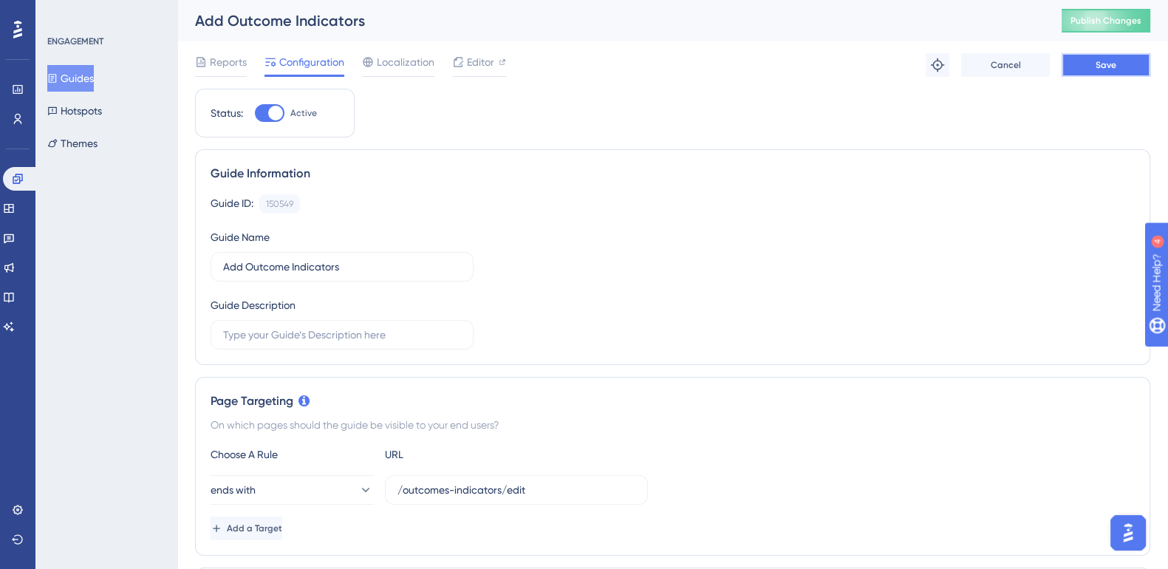
click at [1103, 64] on span "Save" at bounding box center [1105, 65] width 21 height 12
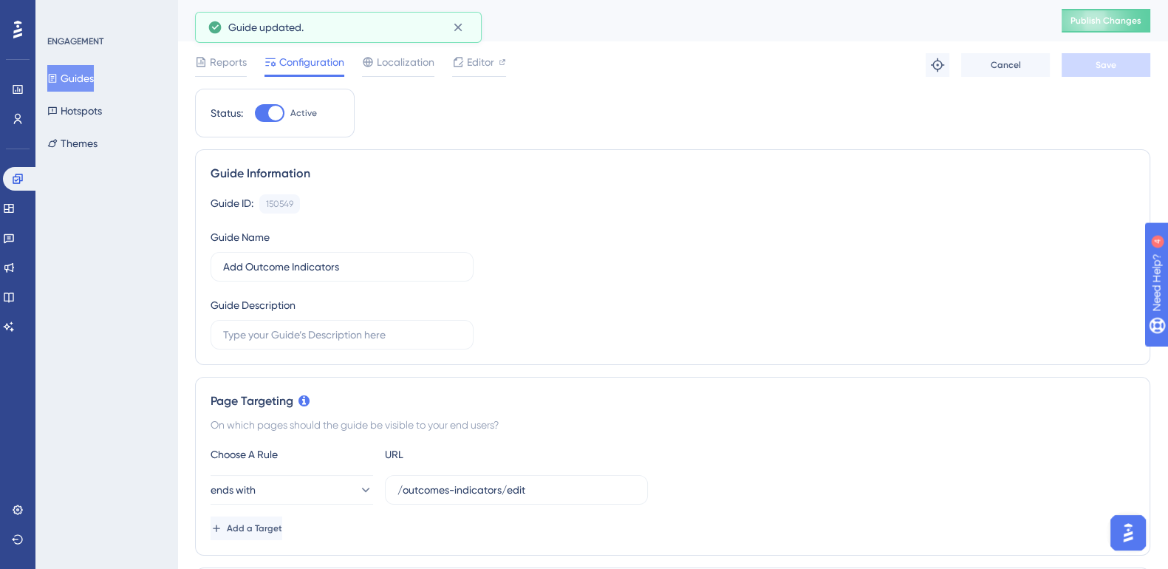
click at [91, 82] on button "Guides" at bounding box center [70, 78] width 47 height 27
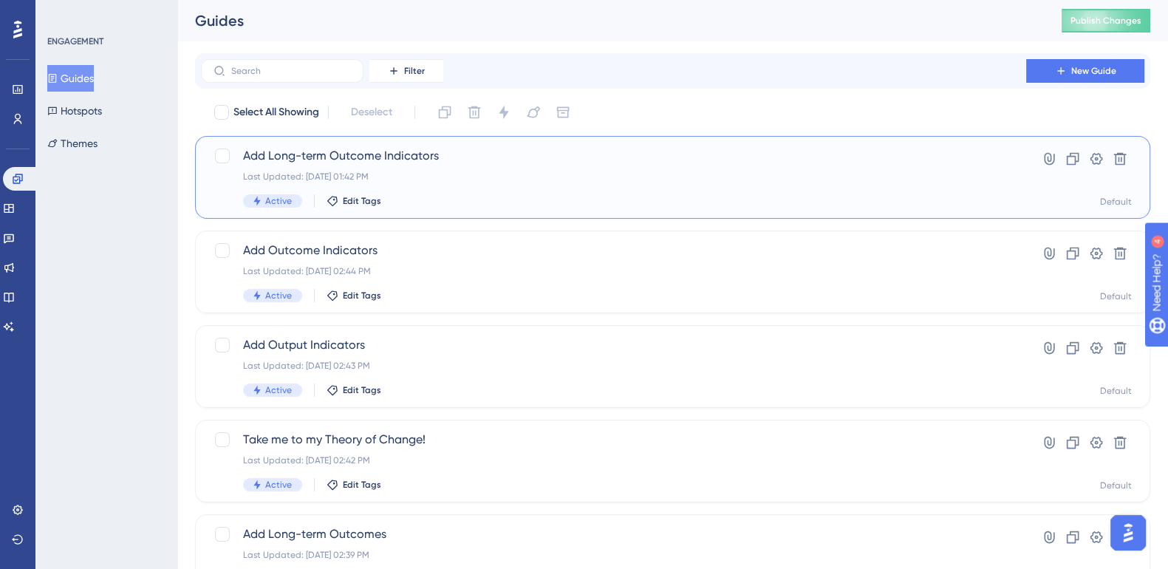
click at [414, 157] on span "Add Long-term Outcome Indicators" at bounding box center [613, 156] width 741 height 18
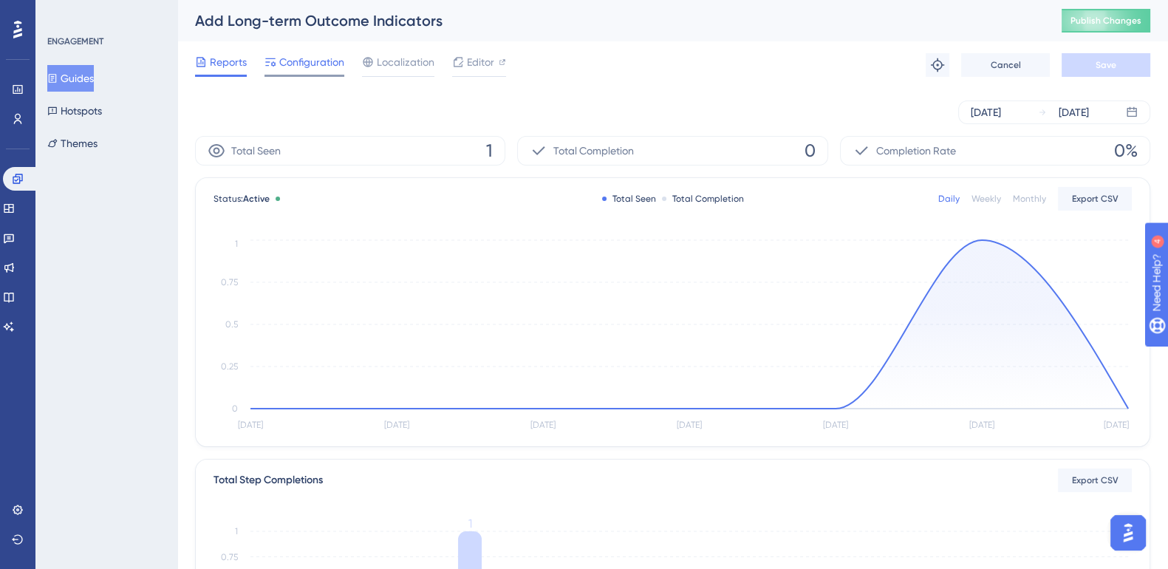
click at [325, 62] on span "Configuration" at bounding box center [311, 62] width 65 height 18
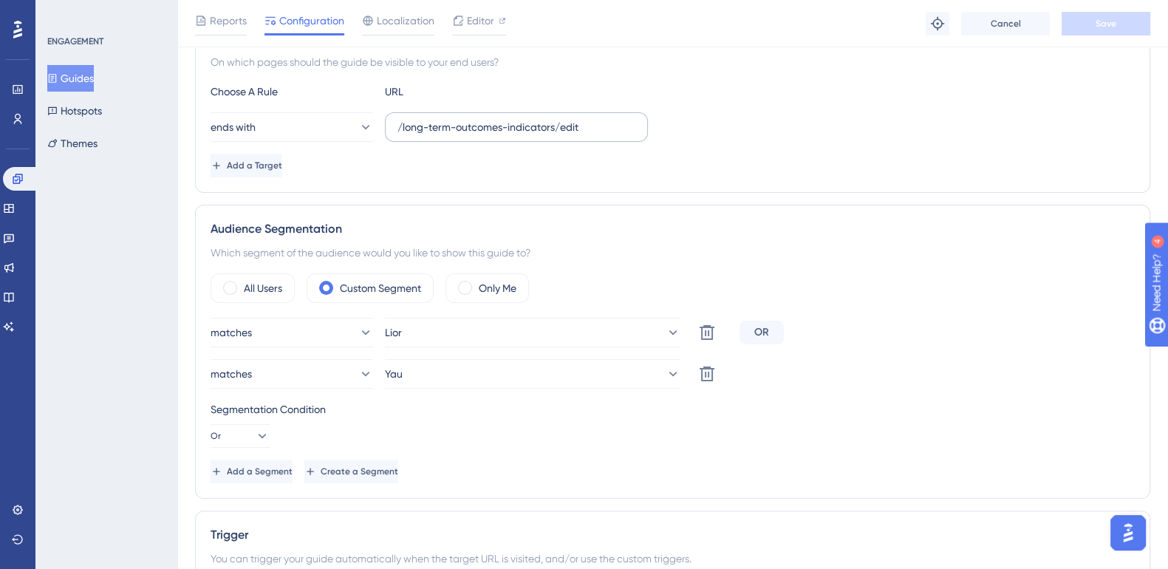
scroll to position [372, 0]
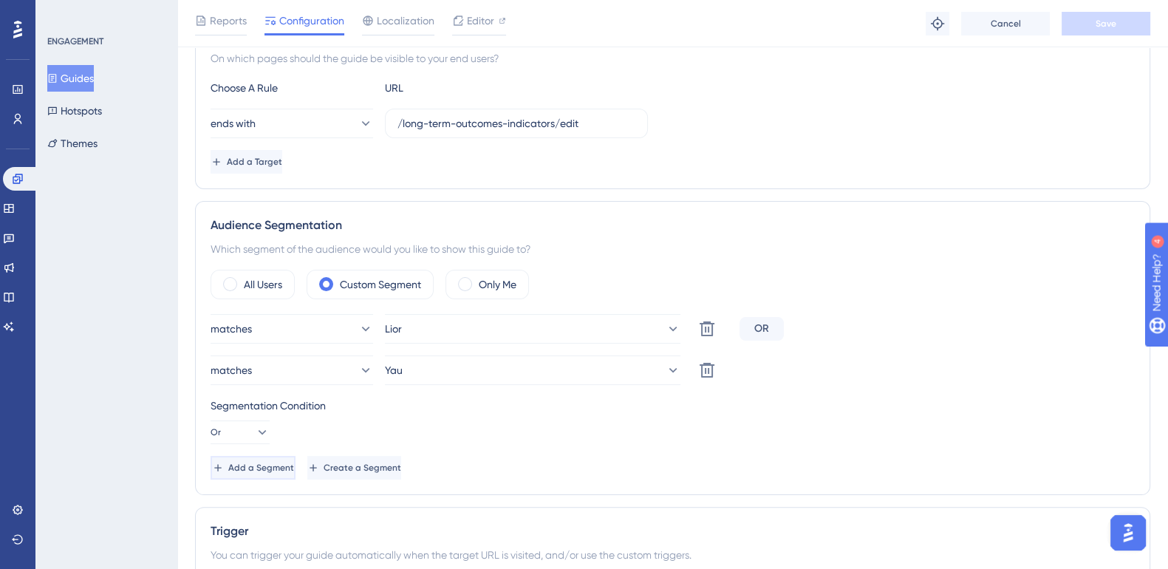
click at [278, 464] on span "Add a Segment" at bounding box center [261, 468] width 66 height 12
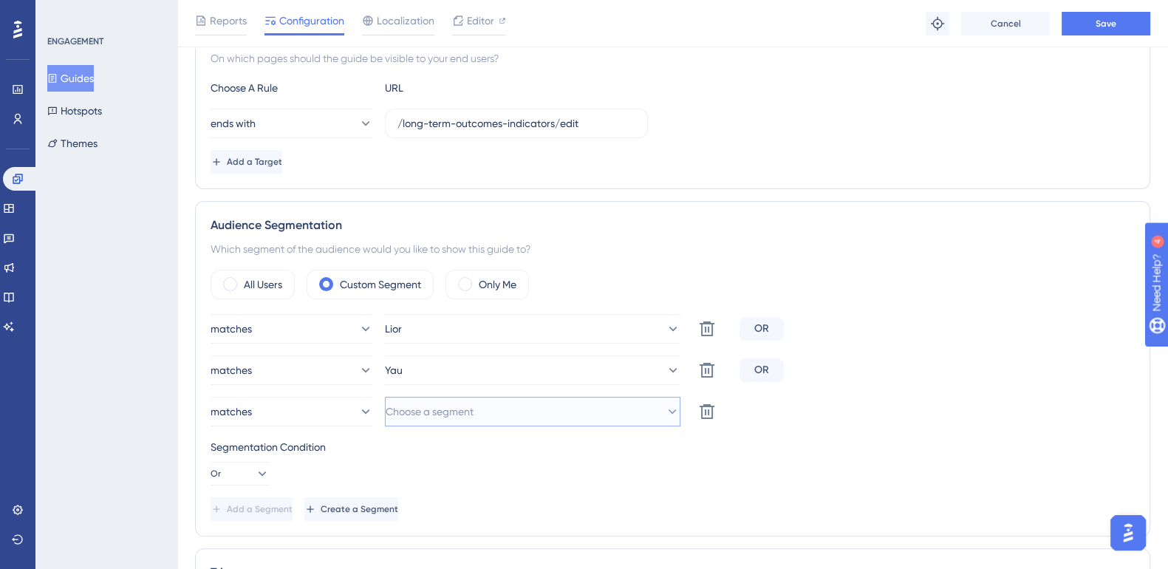
click at [417, 405] on span "Choose a segment" at bounding box center [430, 412] width 88 height 18
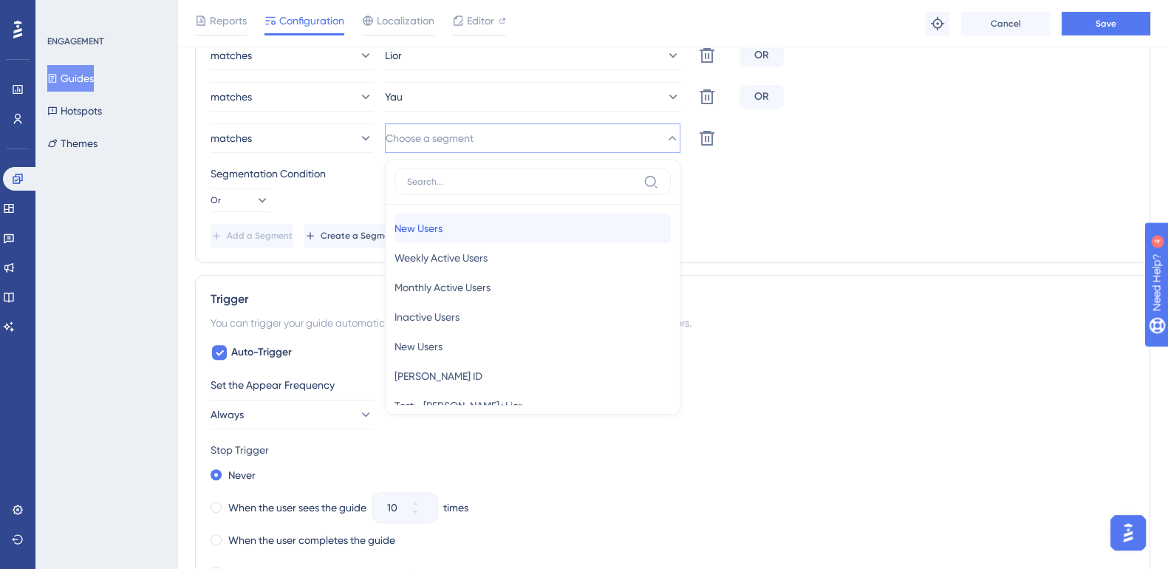
click at [468, 235] on div "New Users New Users" at bounding box center [532, 228] width 276 height 30
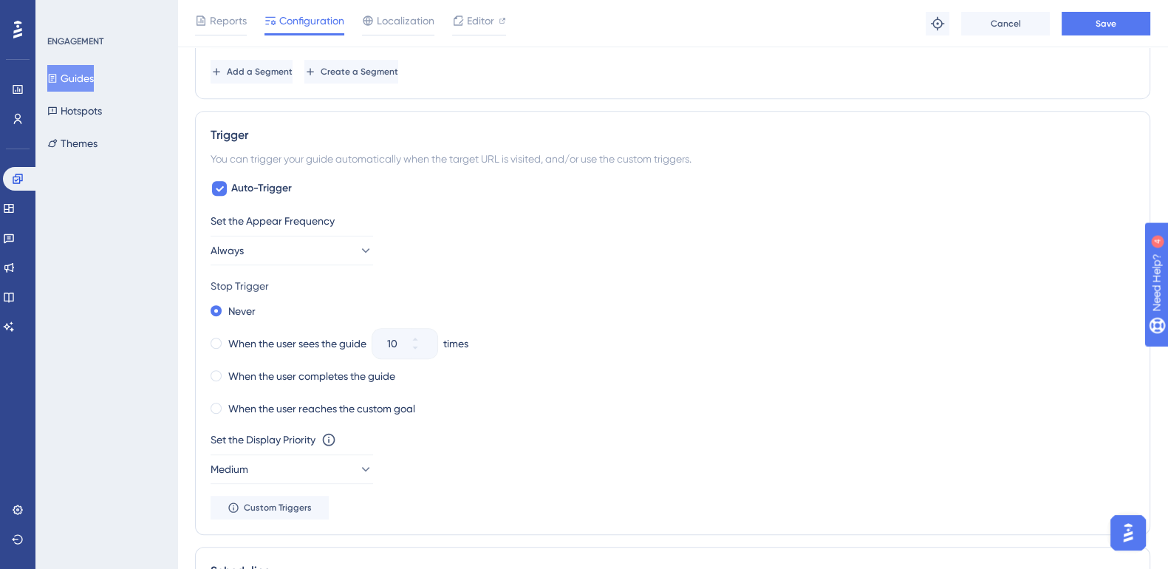
scroll to position [814, 0]
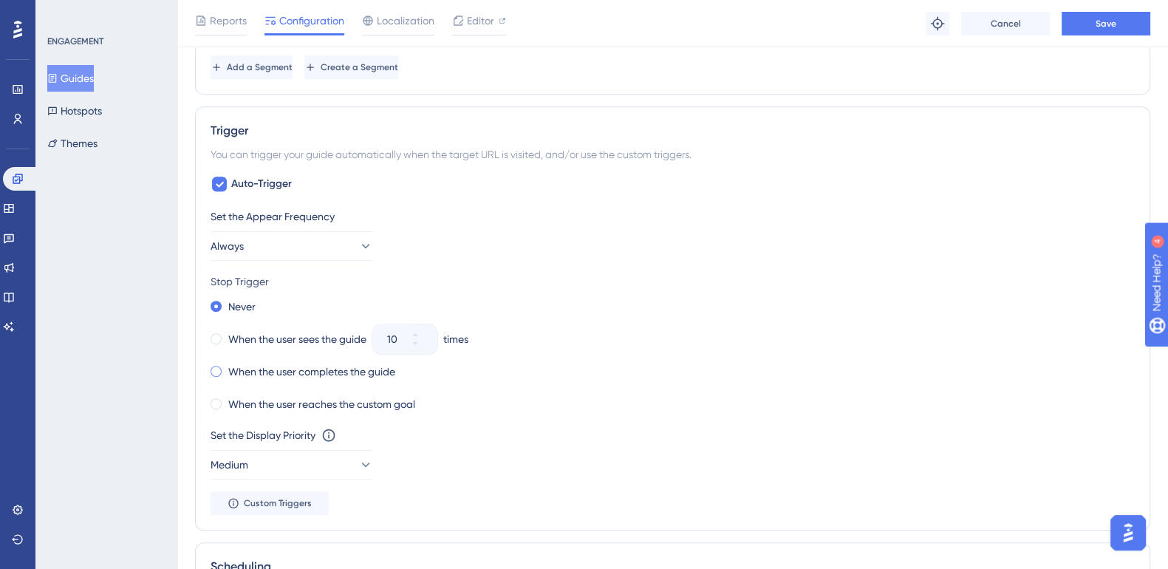
click at [214, 369] on span at bounding box center [215, 371] width 11 height 11
click at [226, 368] on input "radio" at bounding box center [226, 368] width 0 height 0
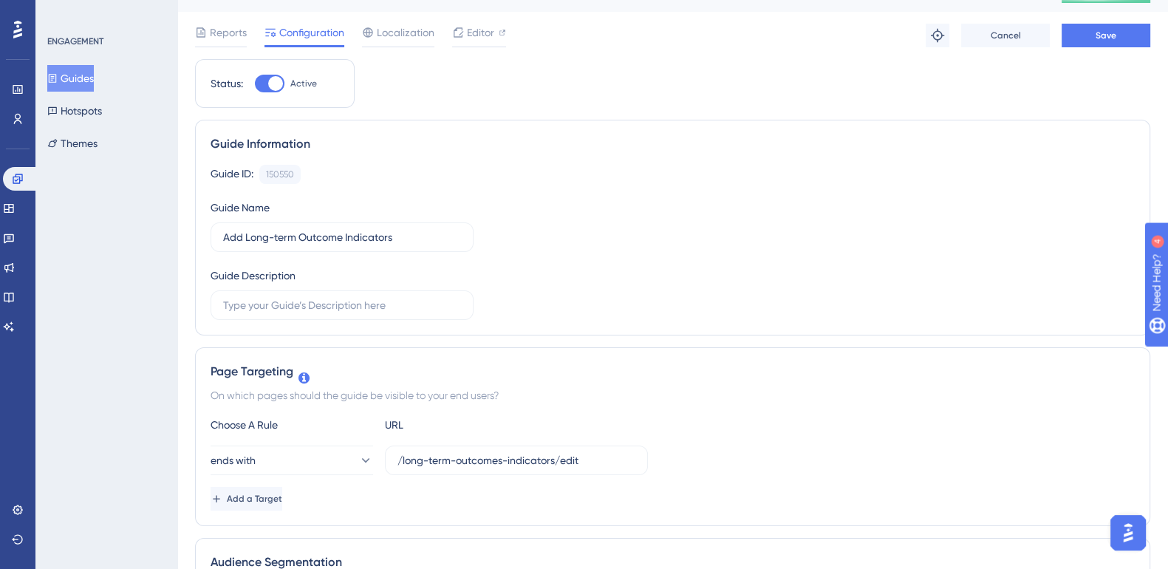
scroll to position [0, 0]
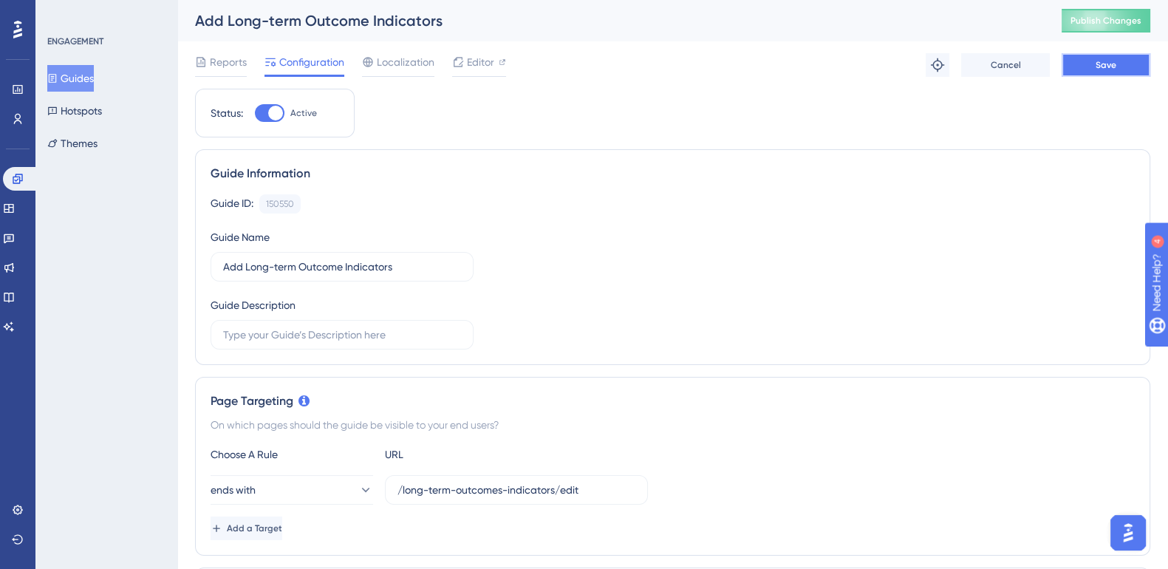
click at [1098, 62] on span "Save" at bounding box center [1105, 65] width 21 height 12
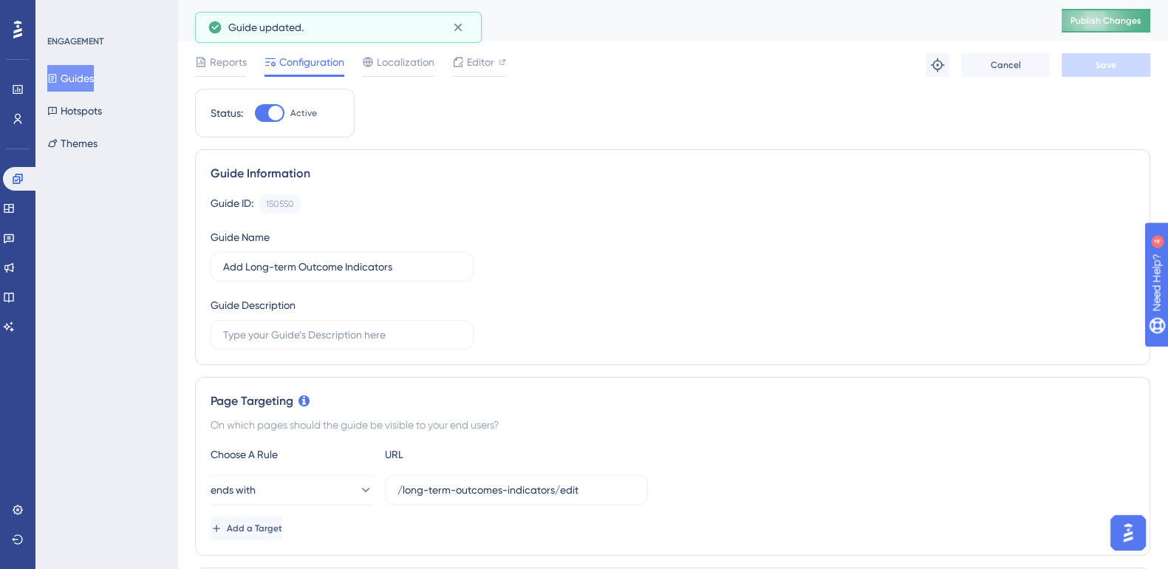
click at [1112, 15] on span "Publish Changes" at bounding box center [1105, 21] width 71 height 12
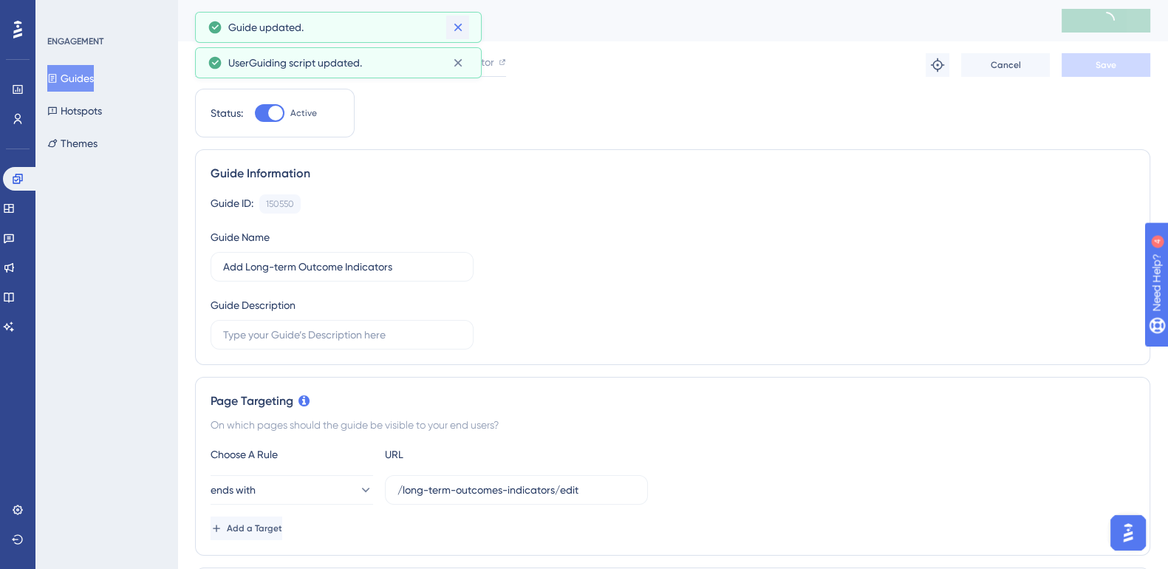
click at [462, 47] on div "UserGuiding script updated." at bounding box center [338, 62] width 287 height 31
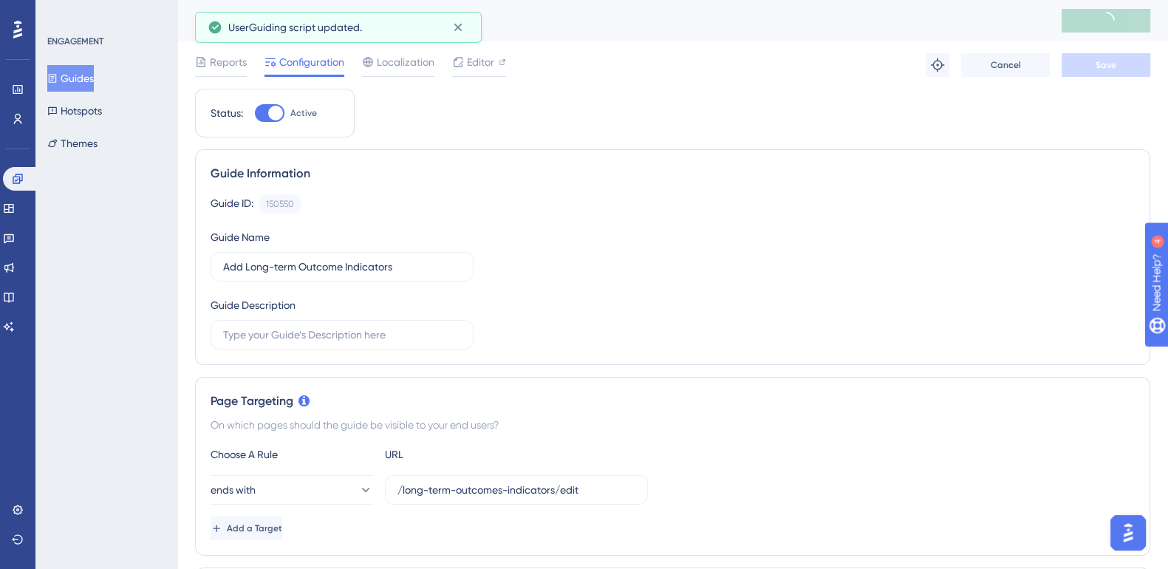
click at [462, 27] on icon at bounding box center [458, 27] width 15 height 15
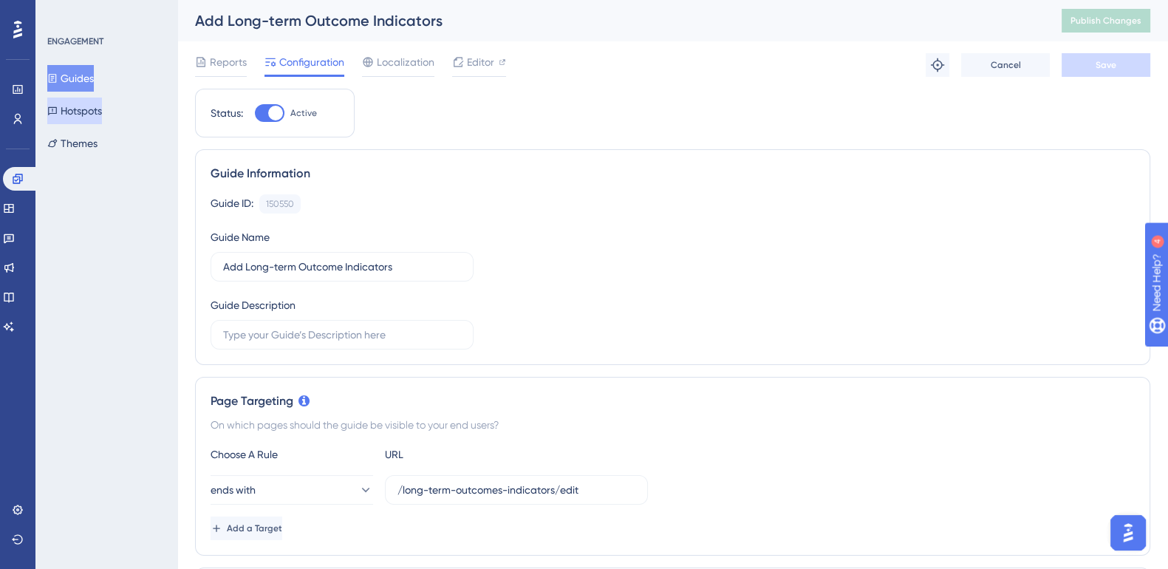
click at [85, 114] on button "Hotspots" at bounding box center [74, 110] width 55 height 27
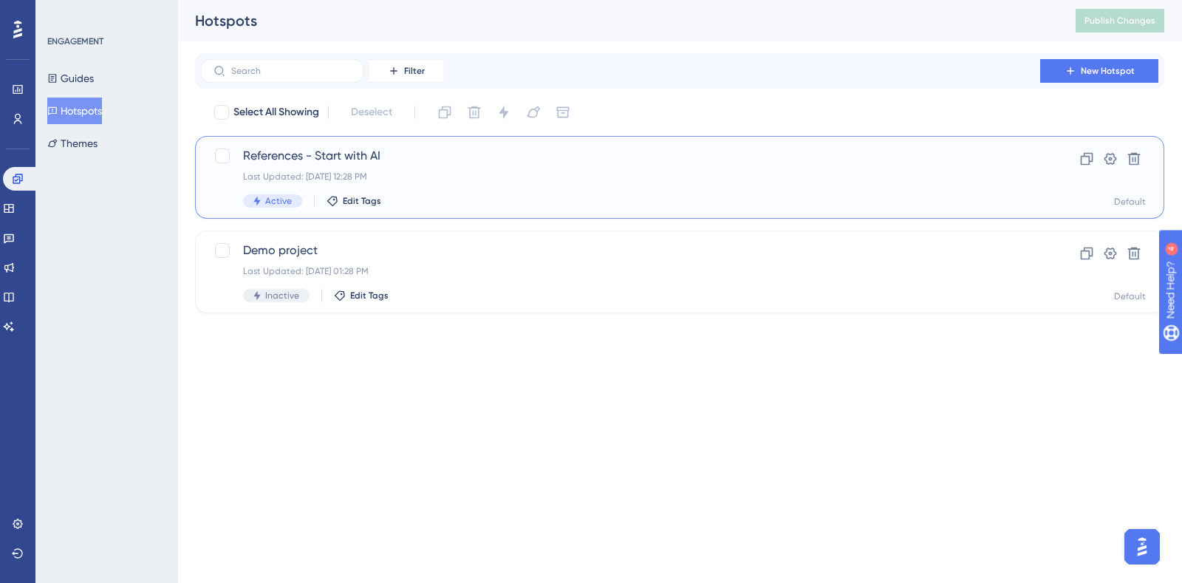
click at [284, 155] on span "References - Start with AI" at bounding box center [620, 156] width 755 height 18
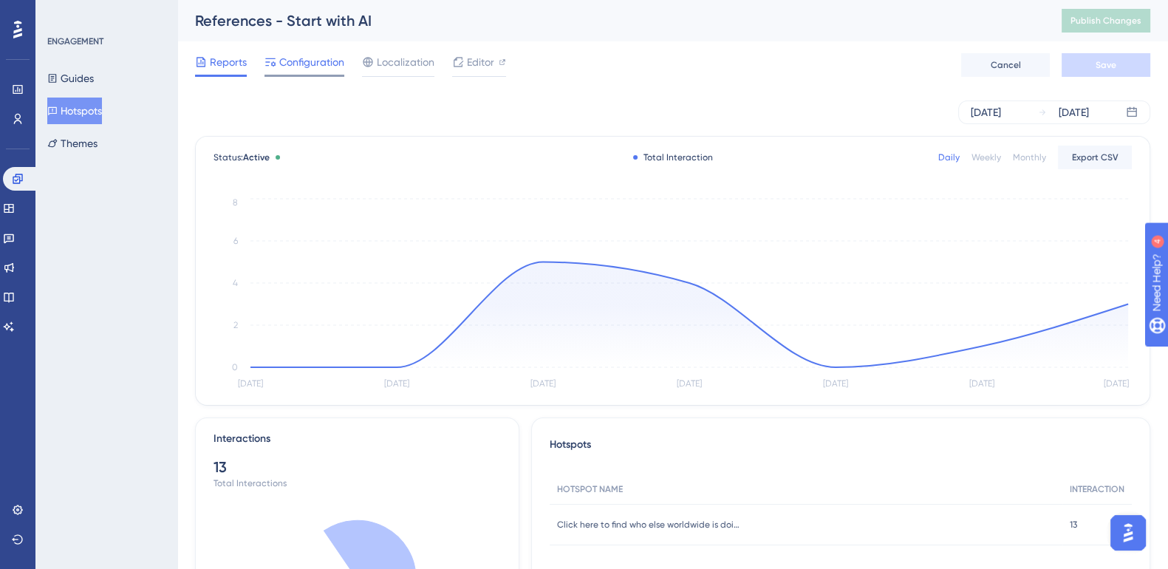
click at [298, 62] on span "Configuration" at bounding box center [311, 62] width 65 height 18
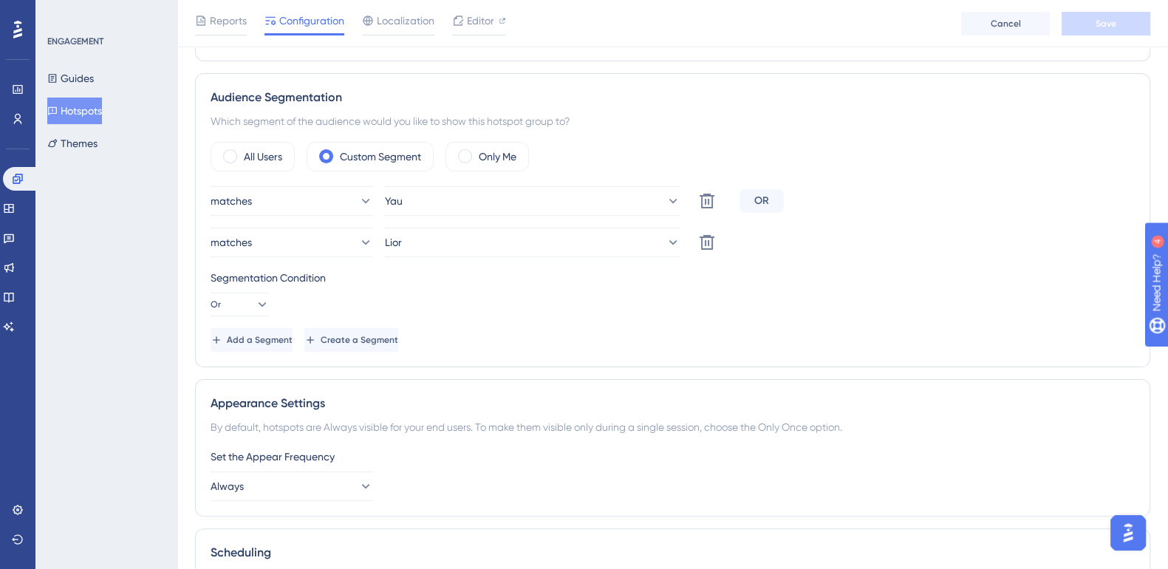
scroll to position [433, 0]
click at [265, 338] on span "Add a Segment" at bounding box center [261, 339] width 66 height 12
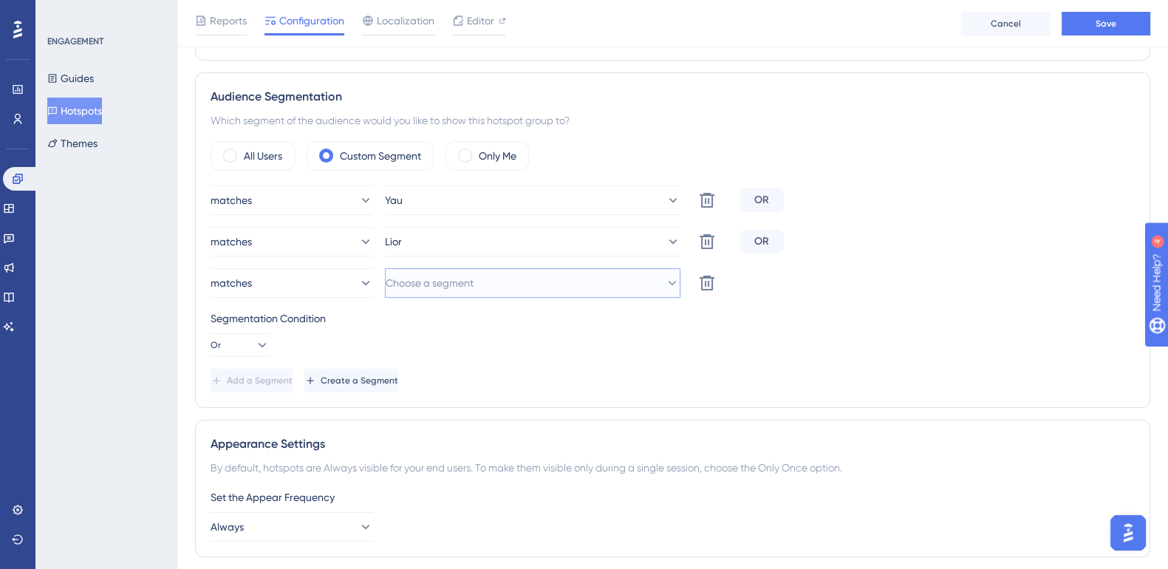
click at [465, 275] on span "Choose a segment" at bounding box center [430, 283] width 88 height 18
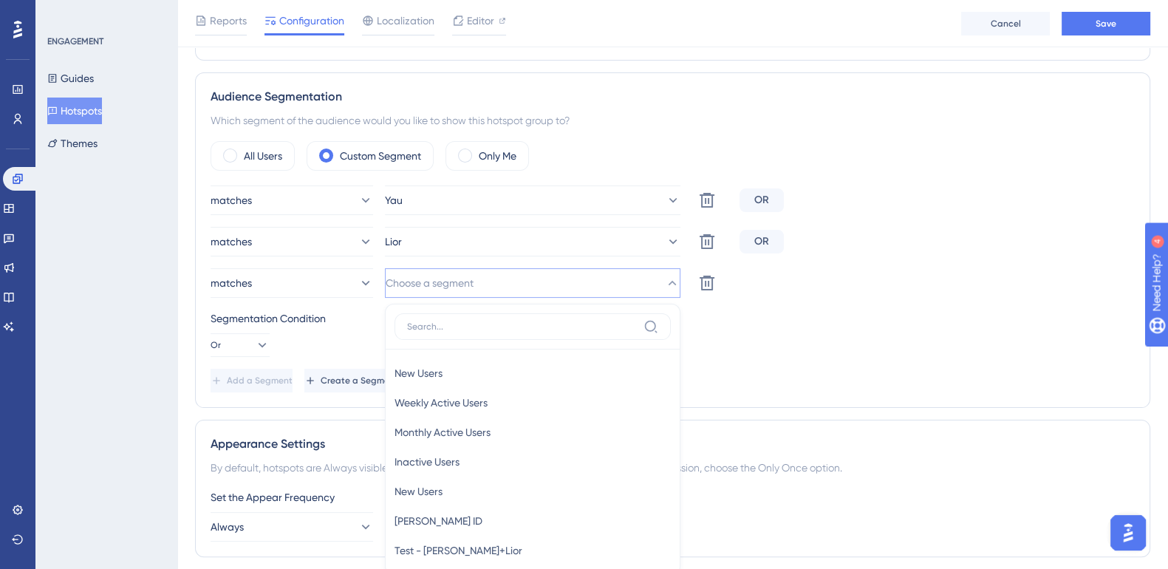
scroll to position [586, 0]
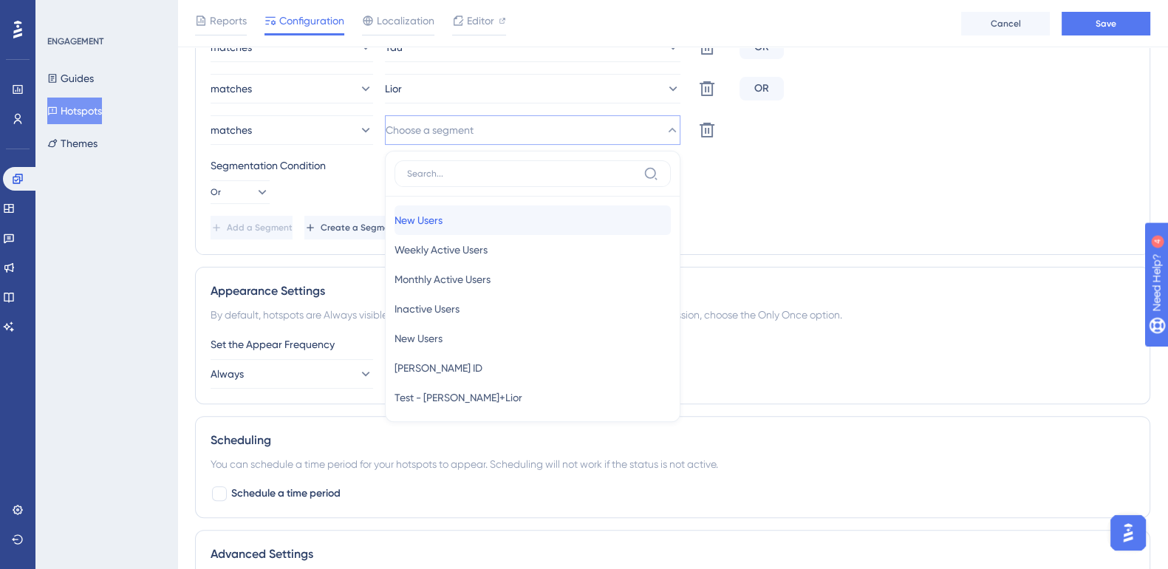
click at [466, 221] on div "New Users New Users" at bounding box center [532, 220] width 276 height 30
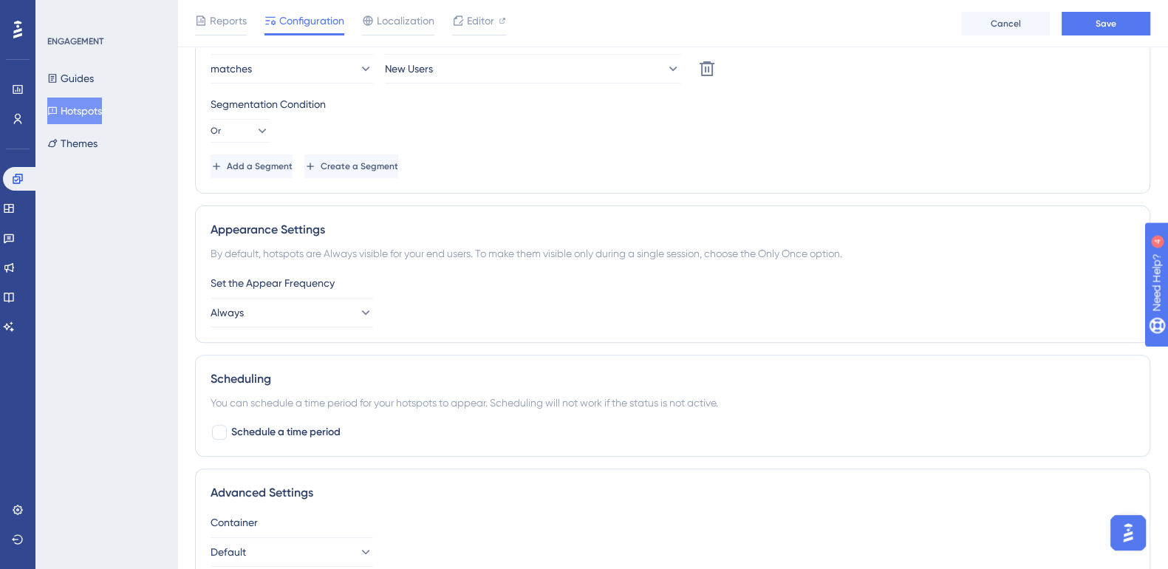
scroll to position [649, 0]
click at [340, 307] on button "Always" at bounding box center [291, 310] width 162 height 30
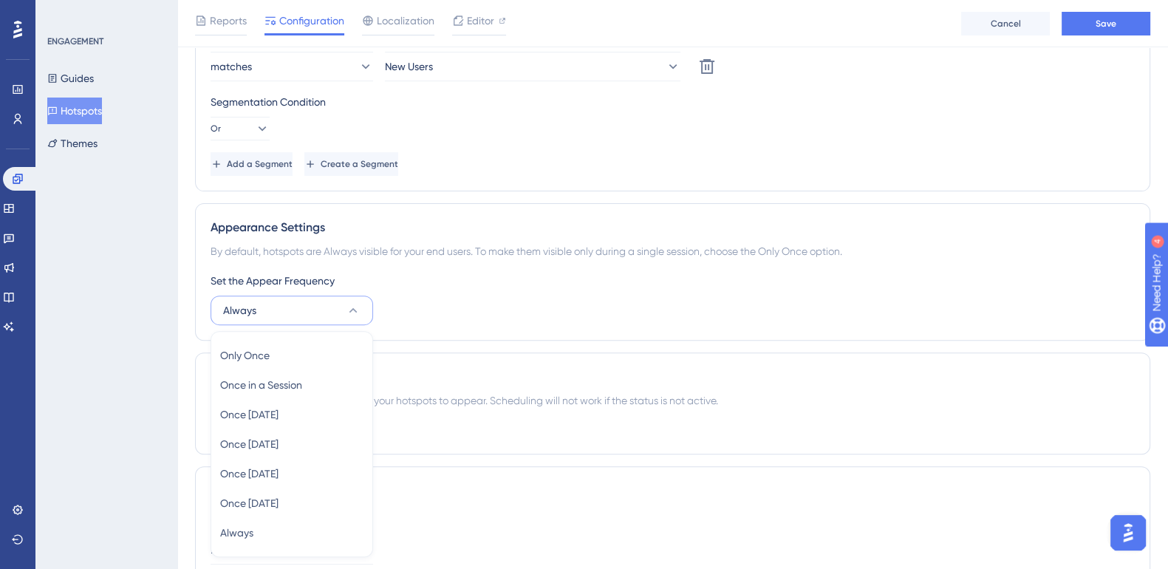
scroll to position [784, 0]
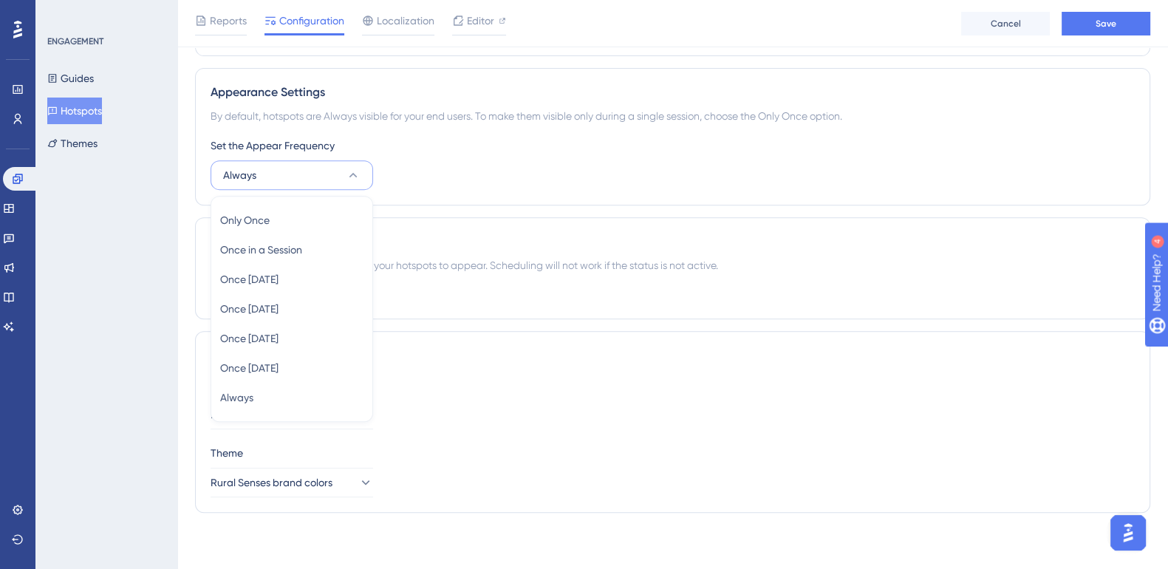
click at [444, 191] on div "Appearance Settings By default, hotspots are Always visible for your end users.…" at bounding box center [672, 136] width 955 height 137
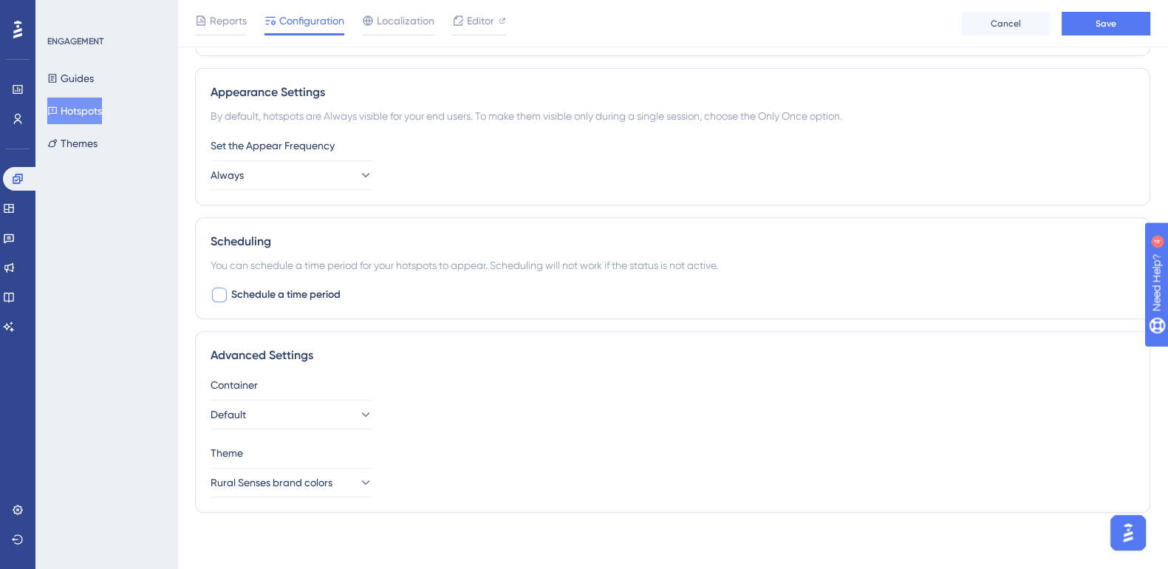
click at [219, 292] on div at bounding box center [219, 294] width 15 height 15
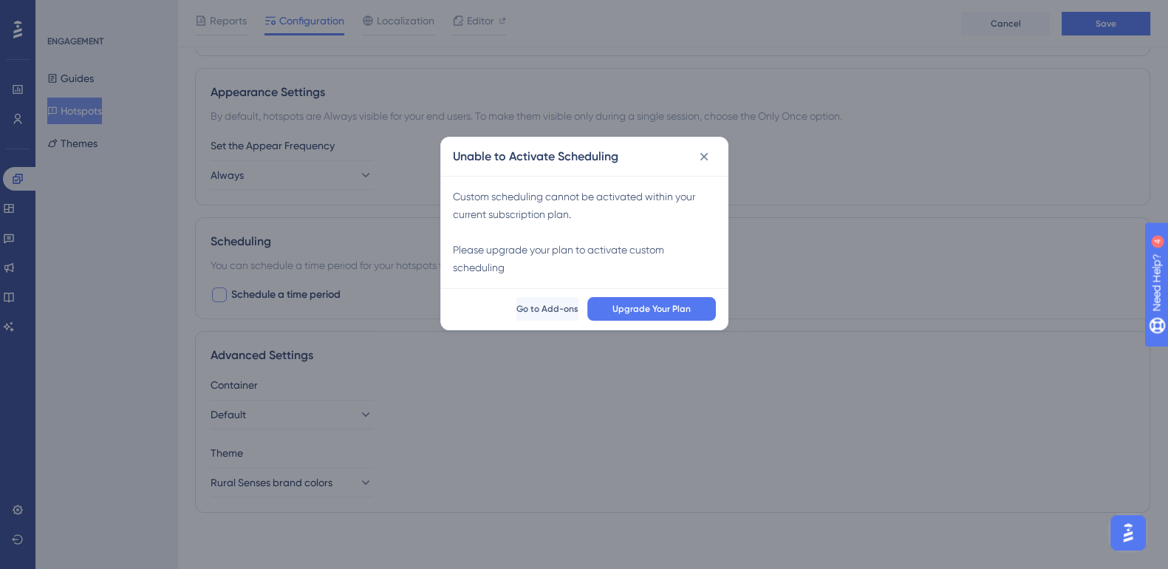
scroll to position [770, 0]
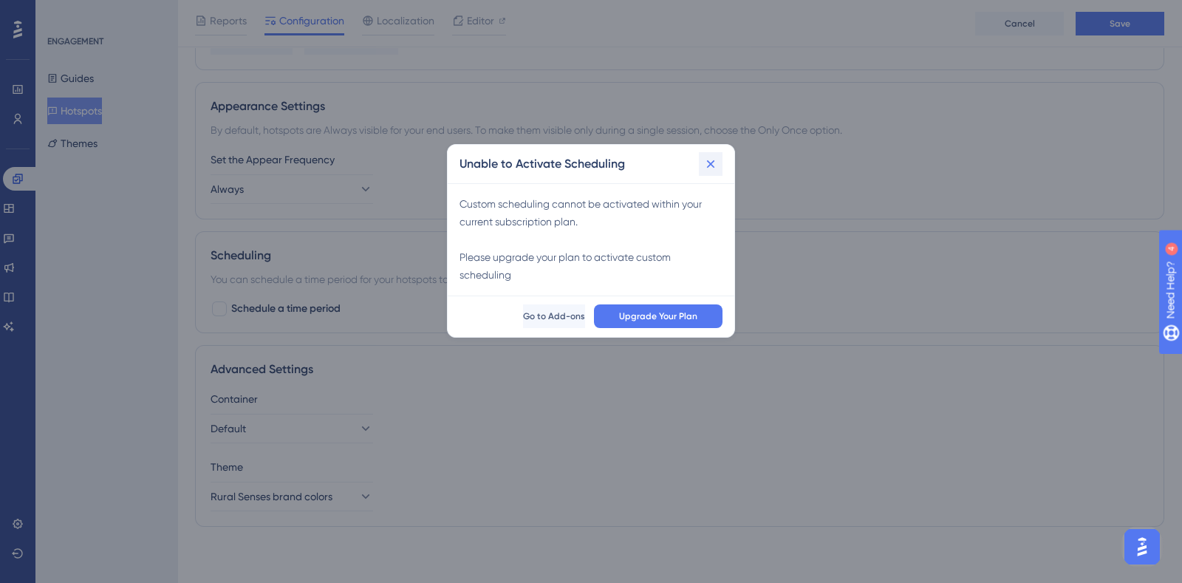
click at [713, 162] on icon at bounding box center [710, 164] width 15 height 15
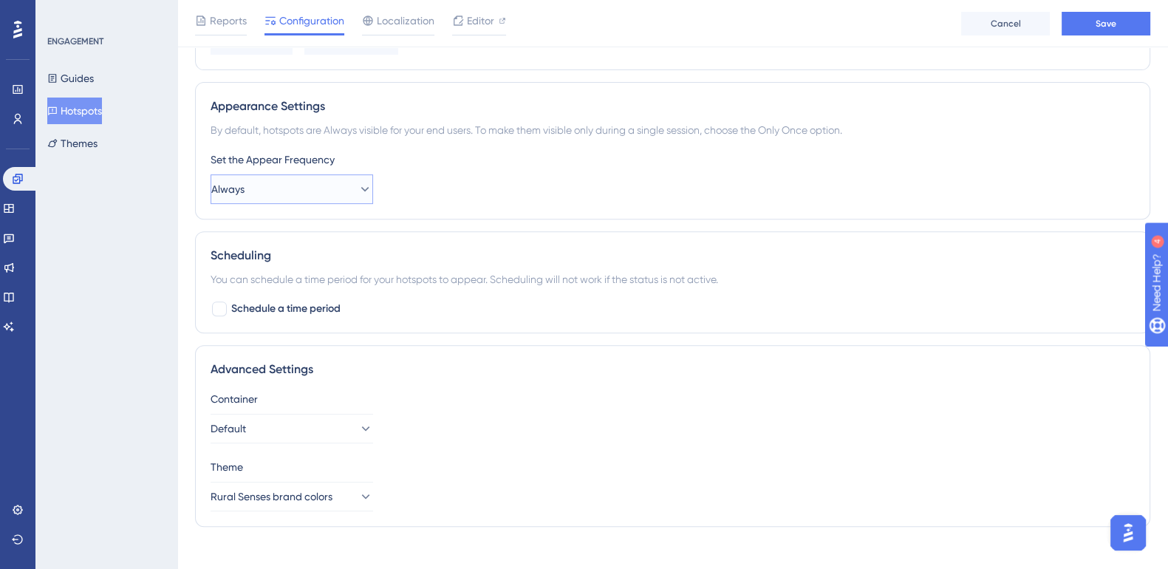
click at [335, 188] on button "Always" at bounding box center [291, 189] width 162 height 30
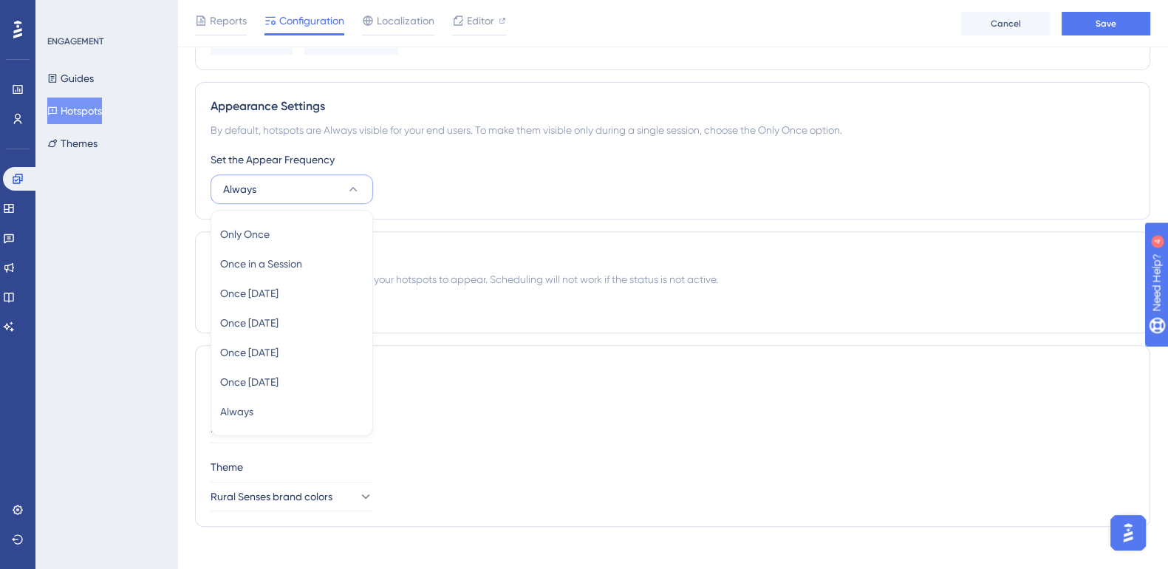
scroll to position [784, 0]
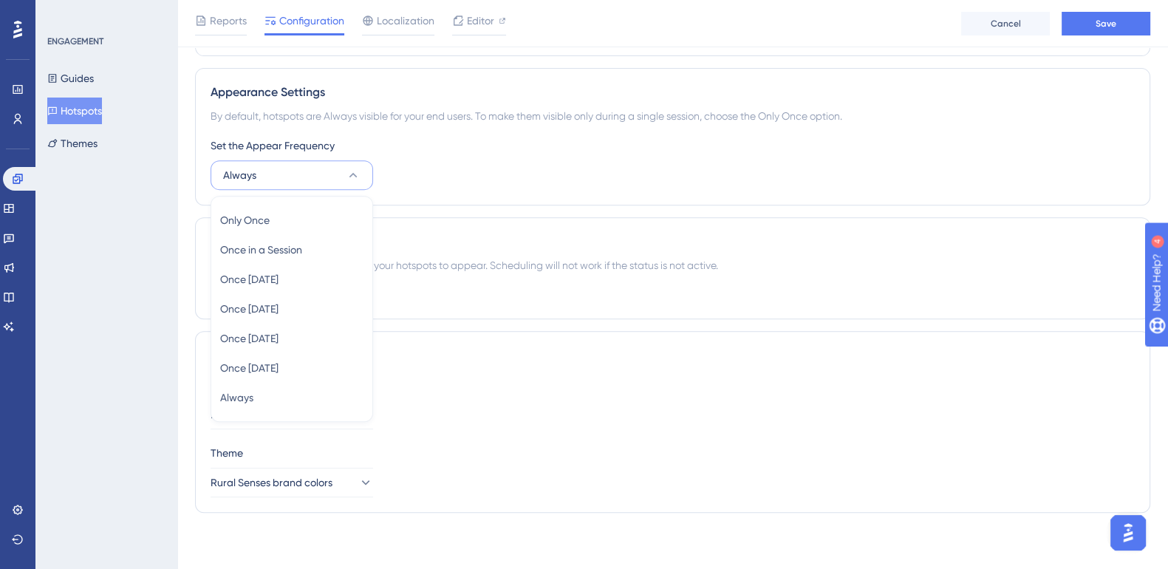
click at [465, 180] on div "Set the Appear Frequency Always Only Once Only Once Once in a Session Once in a…" at bounding box center [672, 163] width 924 height 53
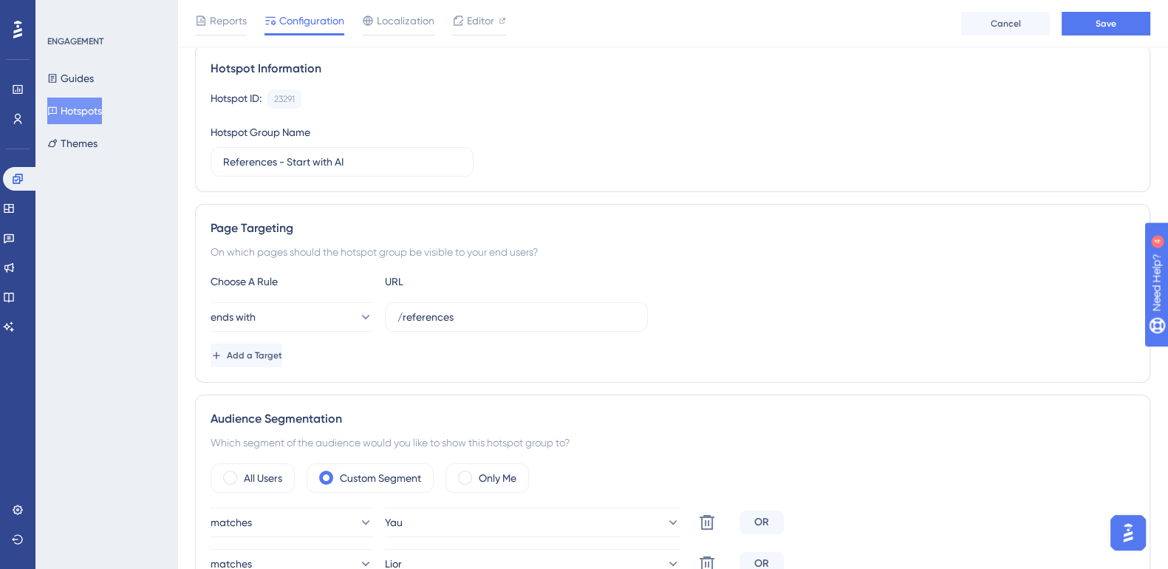
scroll to position [0, 0]
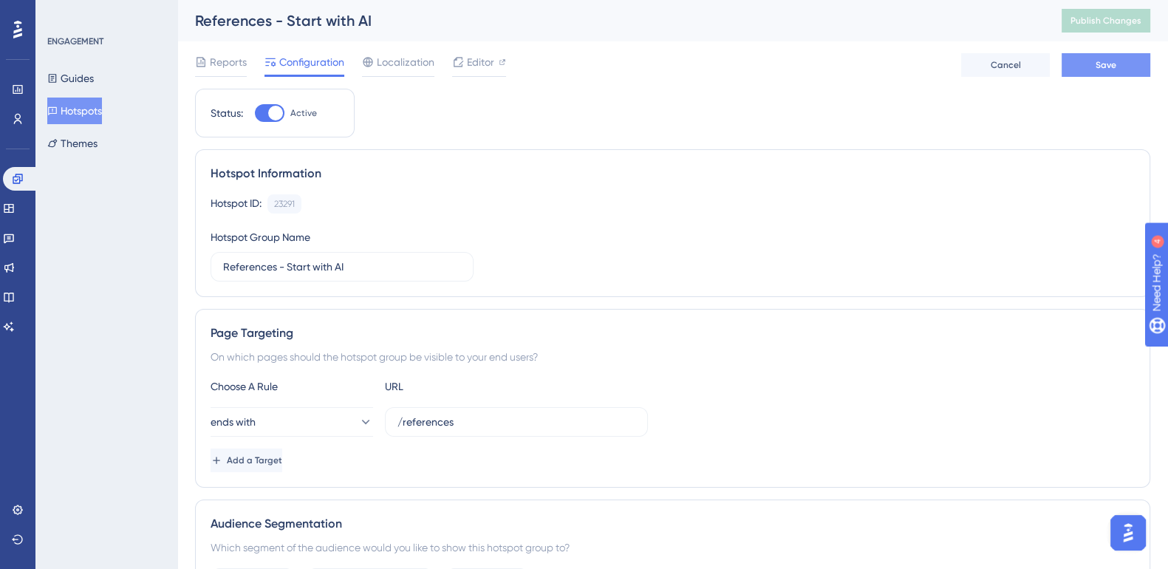
click at [1115, 60] on span "Save" at bounding box center [1105, 65] width 21 height 12
click at [1114, 17] on button "Publish Changes" at bounding box center [1105, 21] width 89 height 24
click at [15, 210] on icon at bounding box center [9, 208] width 12 height 12
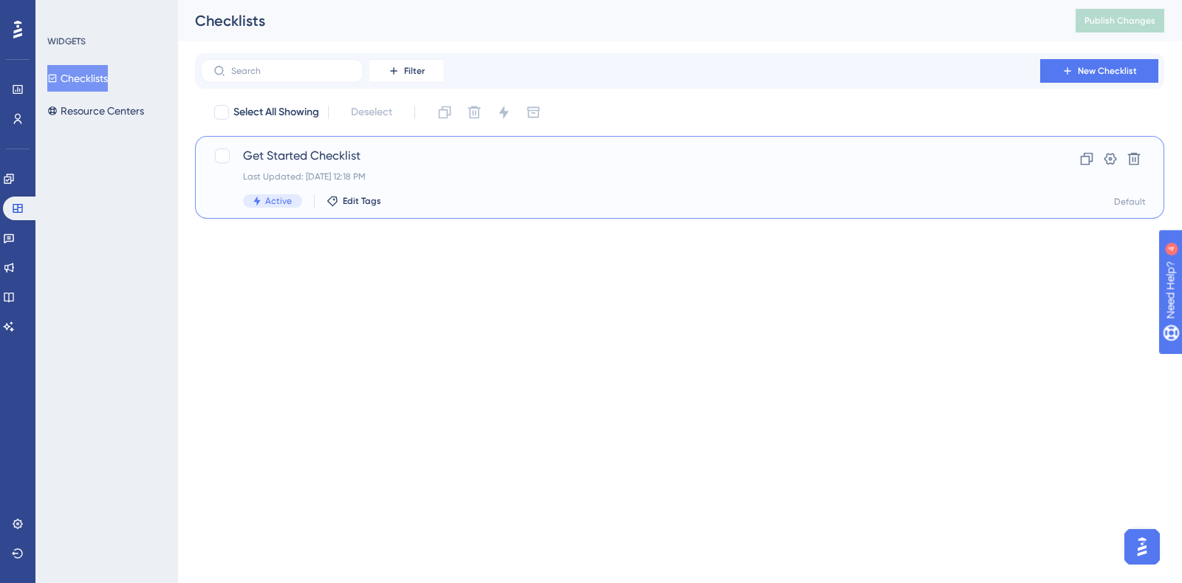
click at [321, 157] on span "Get Started Checklist" at bounding box center [620, 156] width 755 height 18
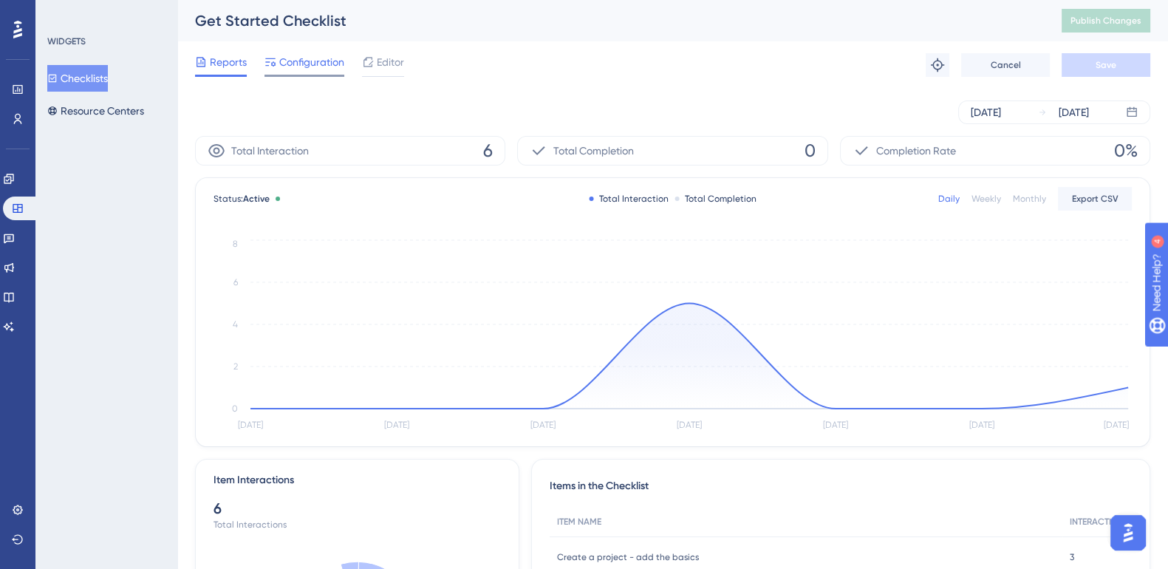
click at [290, 66] on span "Configuration" at bounding box center [311, 62] width 65 height 18
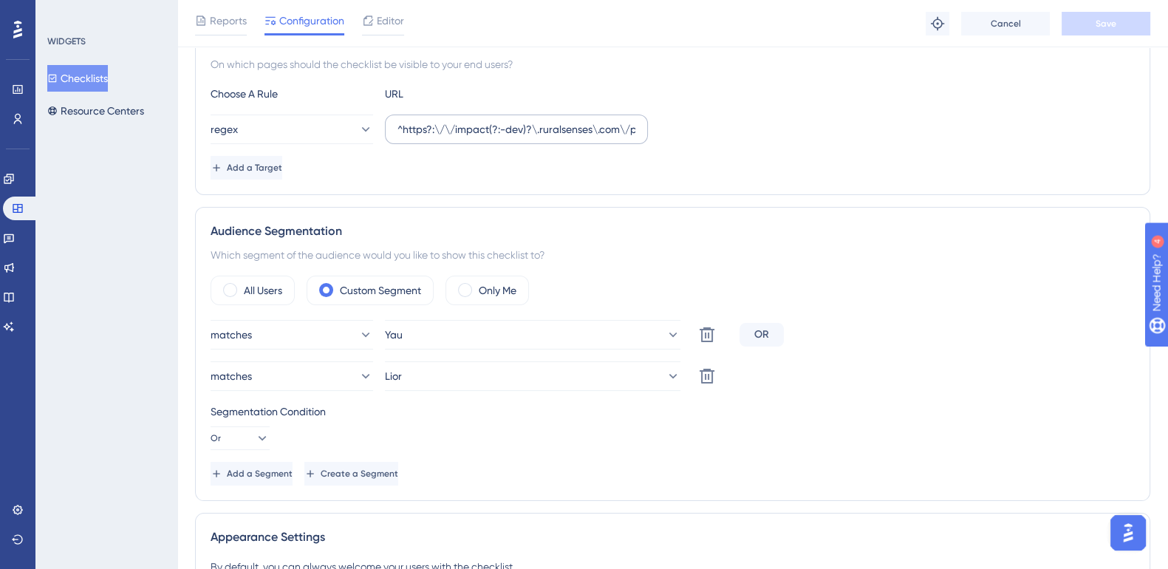
scroll to position [346, 0]
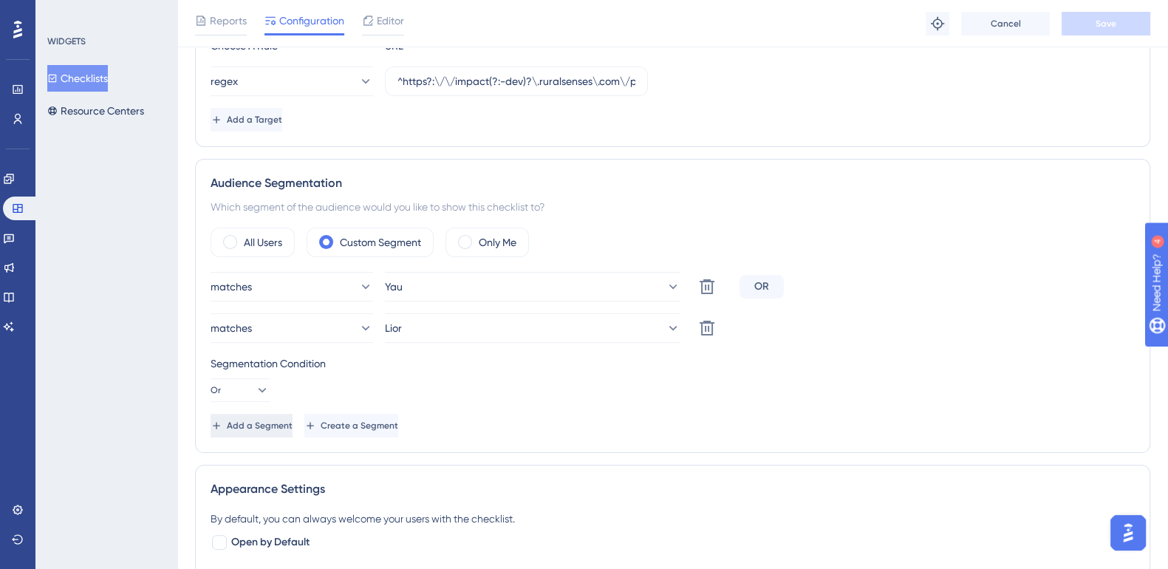
click at [292, 429] on span "Add a Segment" at bounding box center [260, 426] width 66 height 12
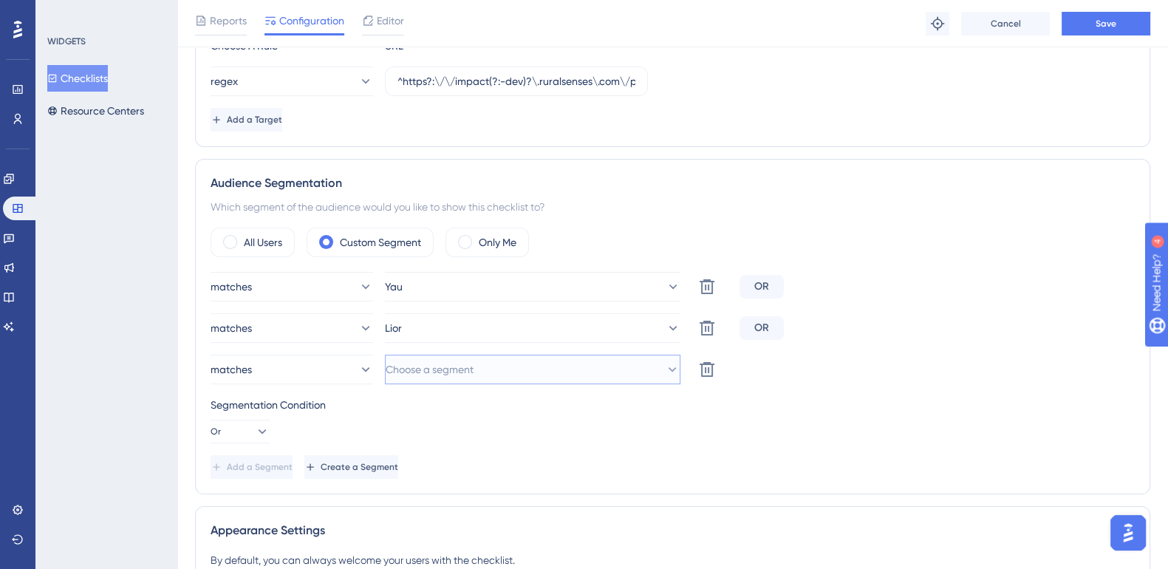
click at [461, 367] on span "Choose a segment" at bounding box center [430, 369] width 88 height 18
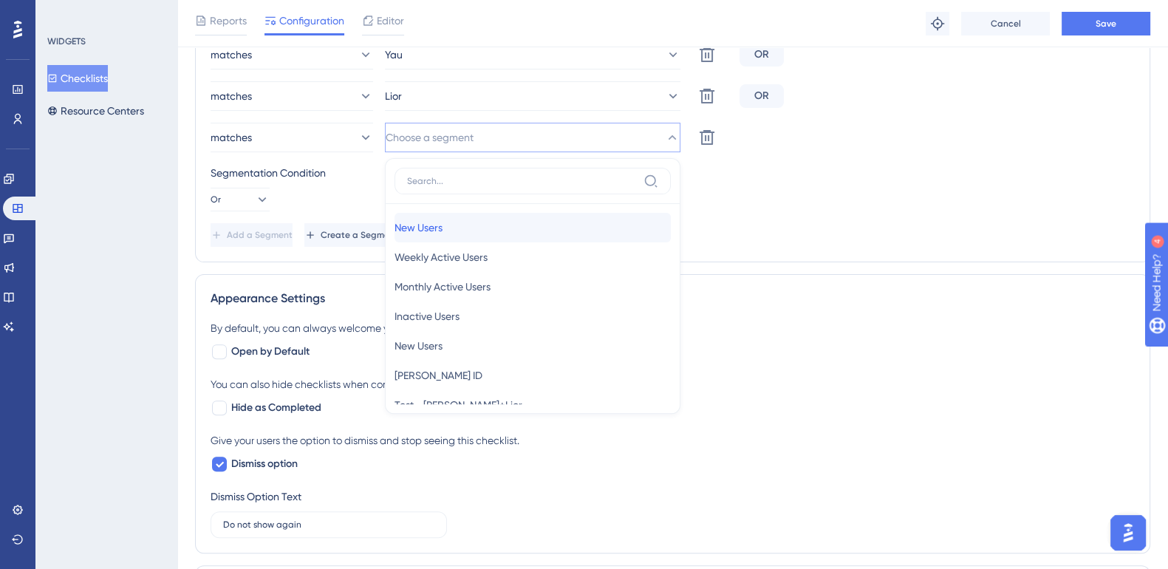
click at [506, 232] on div "New Users New Users" at bounding box center [532, 228] width 276 height 30
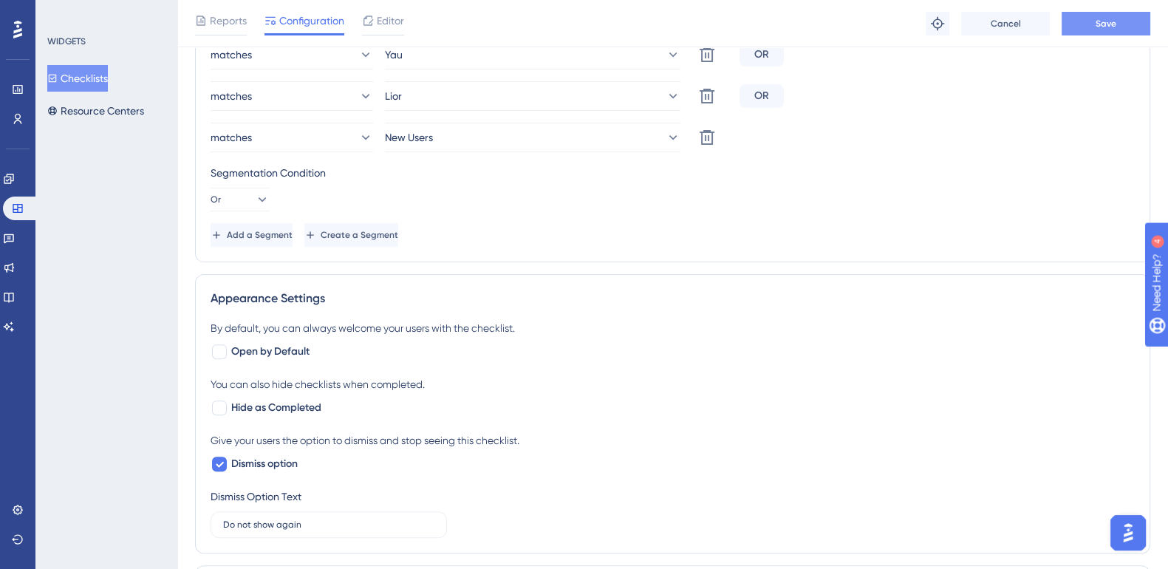
click at [1121, 30] on button "Save" at bounding box center [1105, 24] width 89 height 24
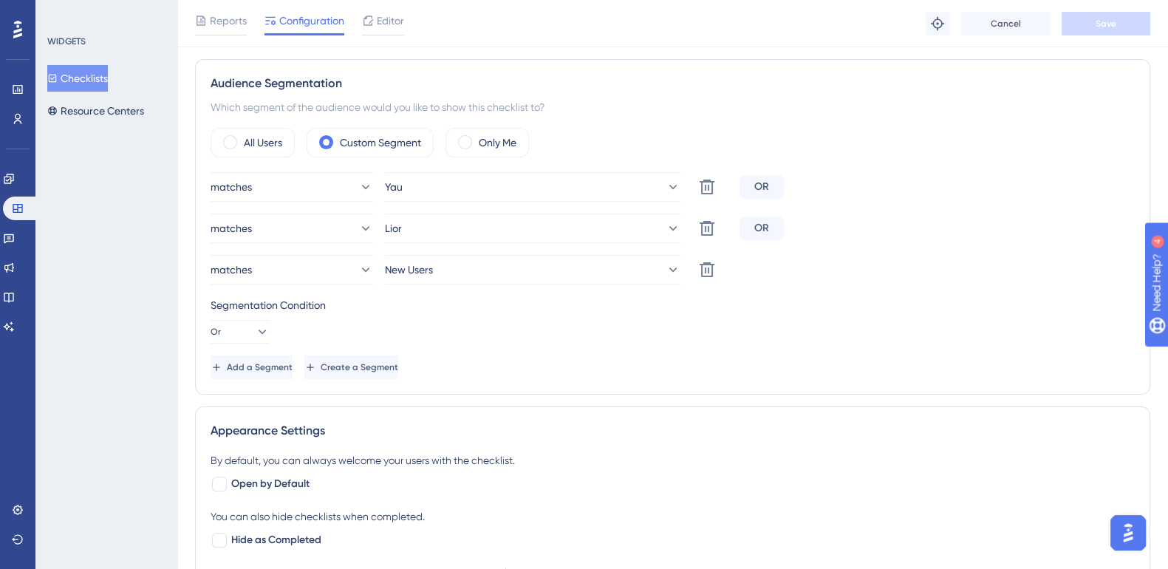
scroll to position [0, 0]
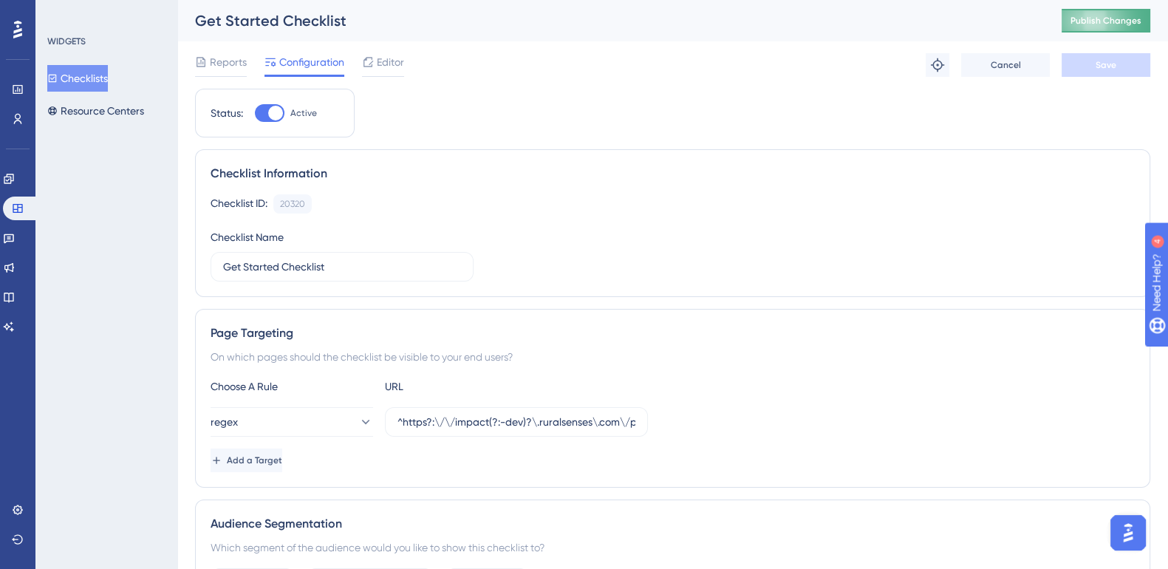
click at [1141, 22] on span "Publish Changes" at bounding box center [1105, 21] width 71 height 12
